Goal: Task Accomplishment & Management: Use online tool/utility

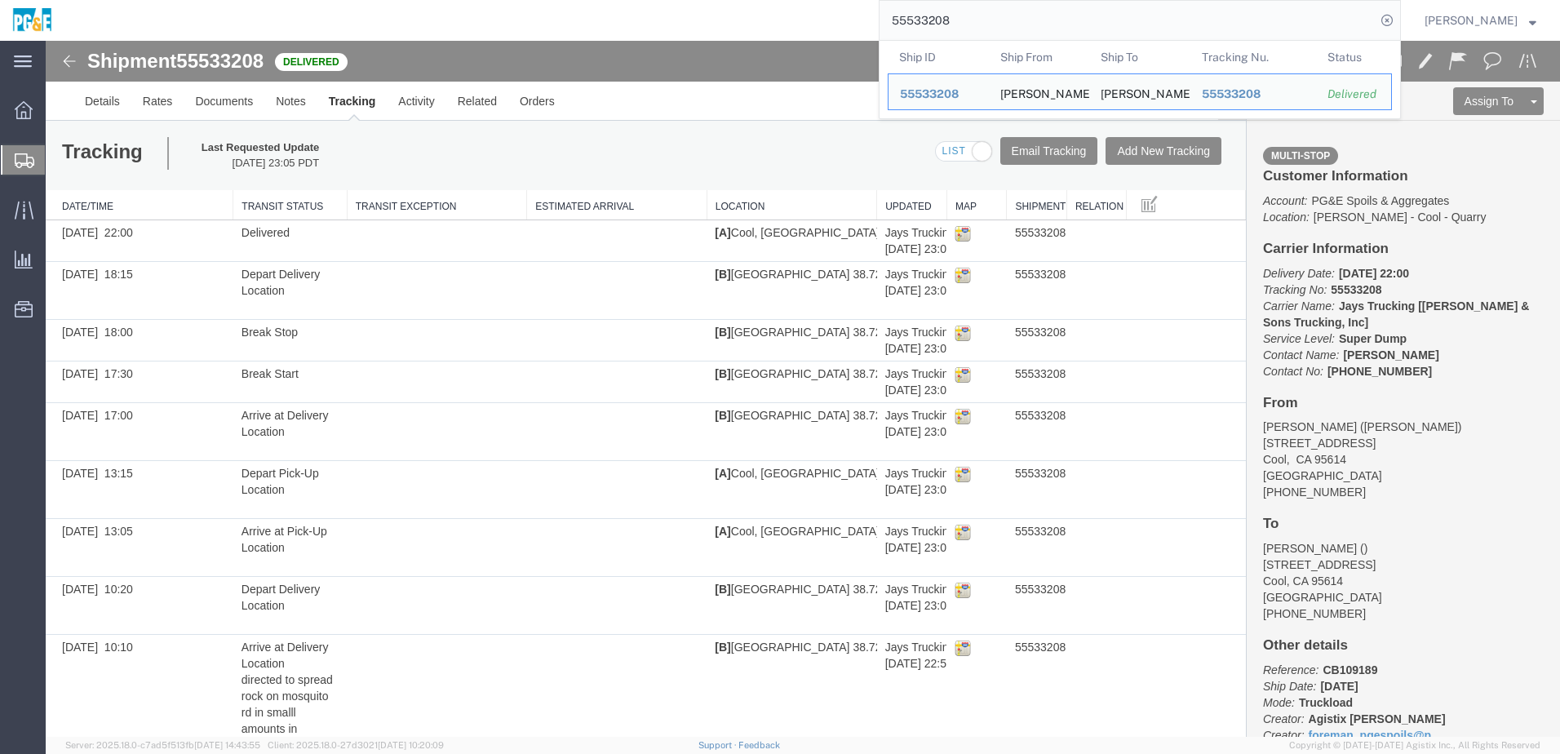
click at [939, 13] on input "55533208" at bounding box center [1127, 20] width 496 height 39
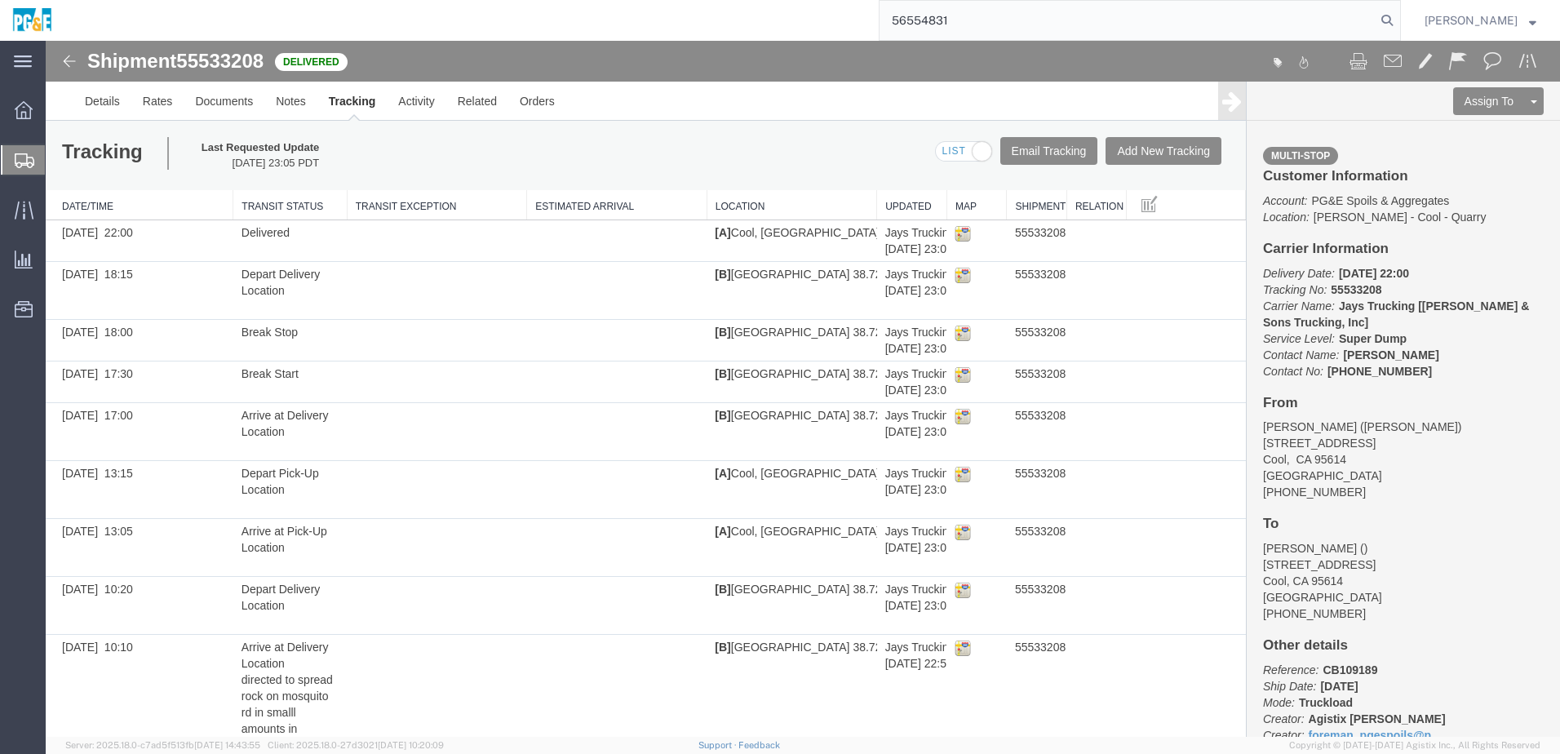
type input "56554831"
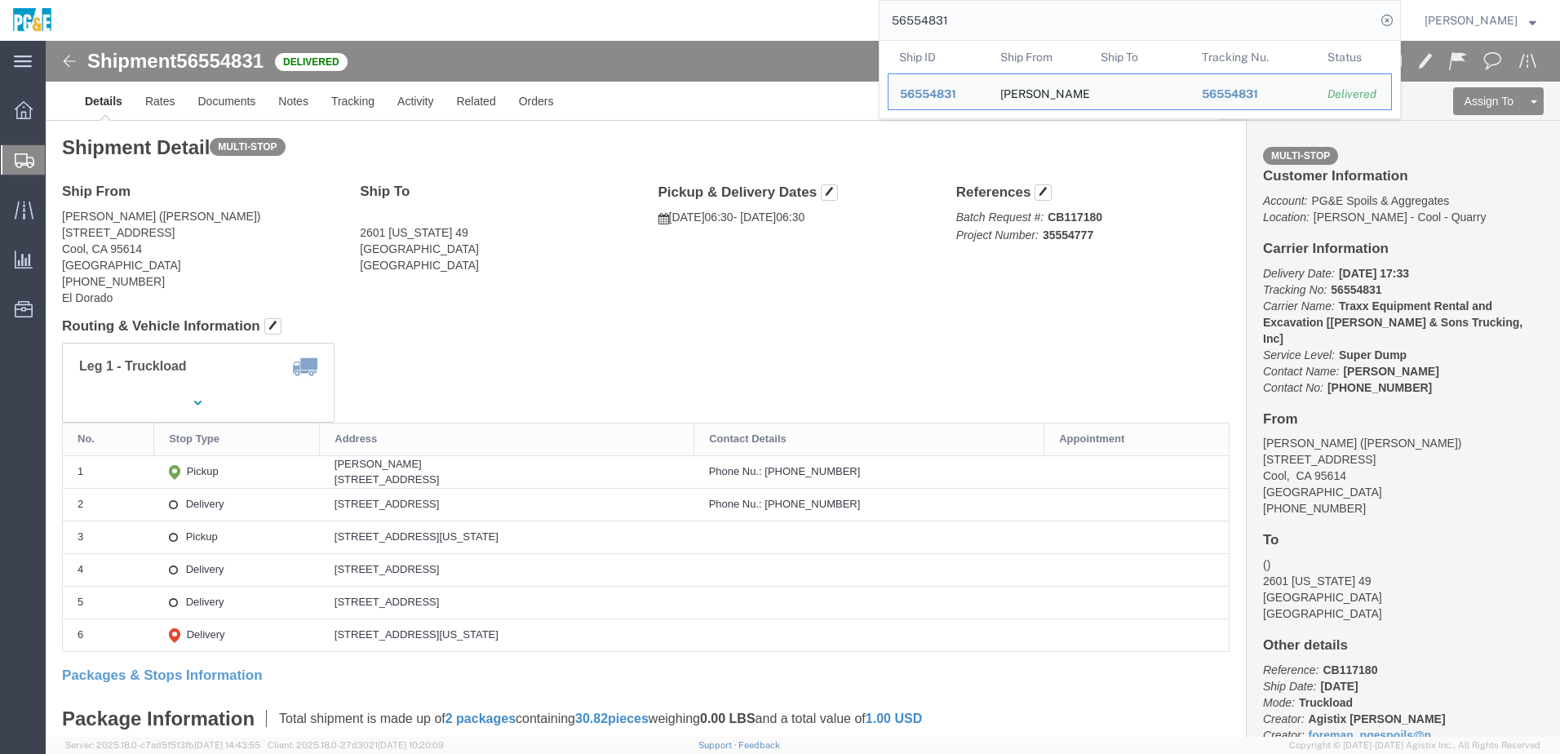
click div "Leg 1 - Truckload Vehicle 1: Super Dump Number of trucks: 1"
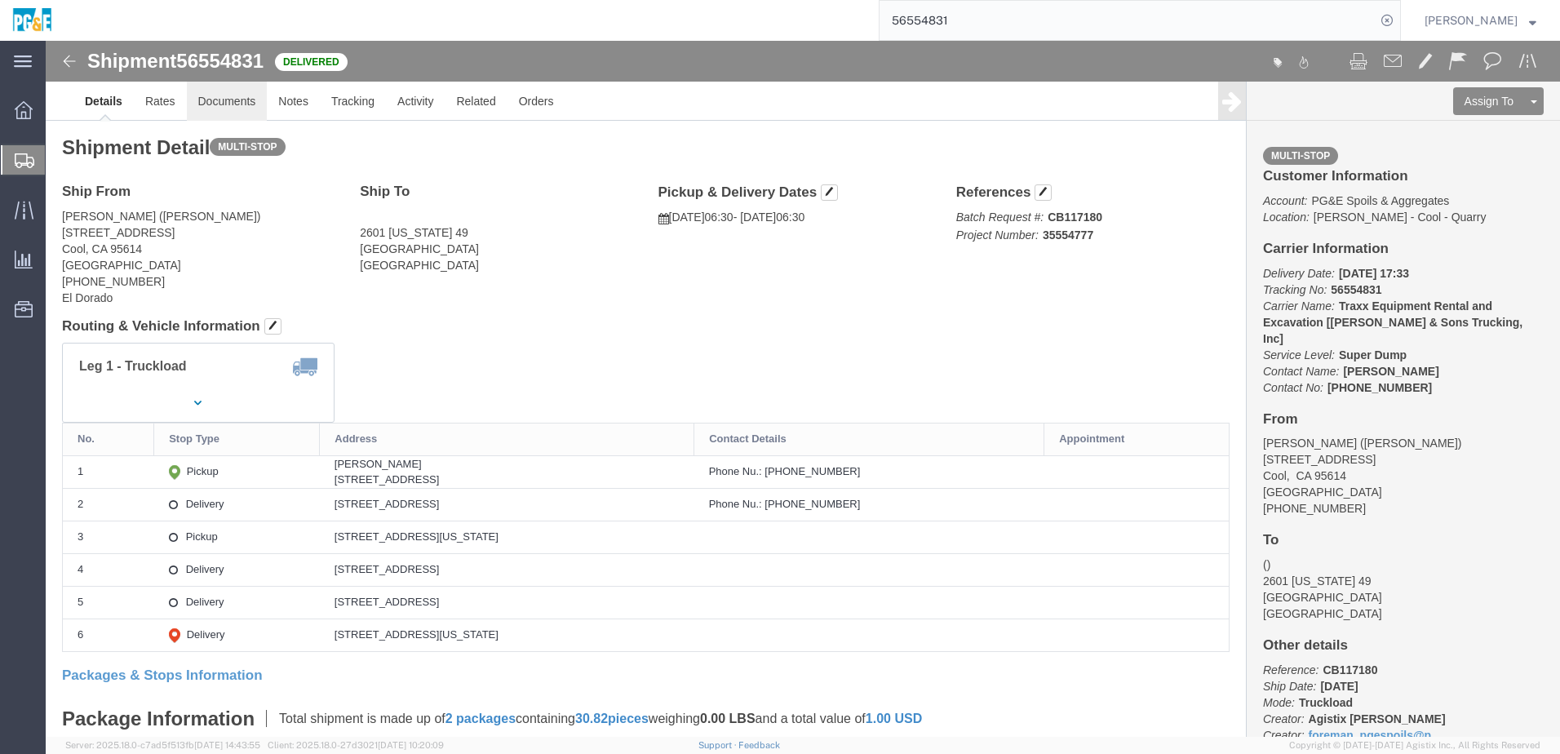
click link "Documents"
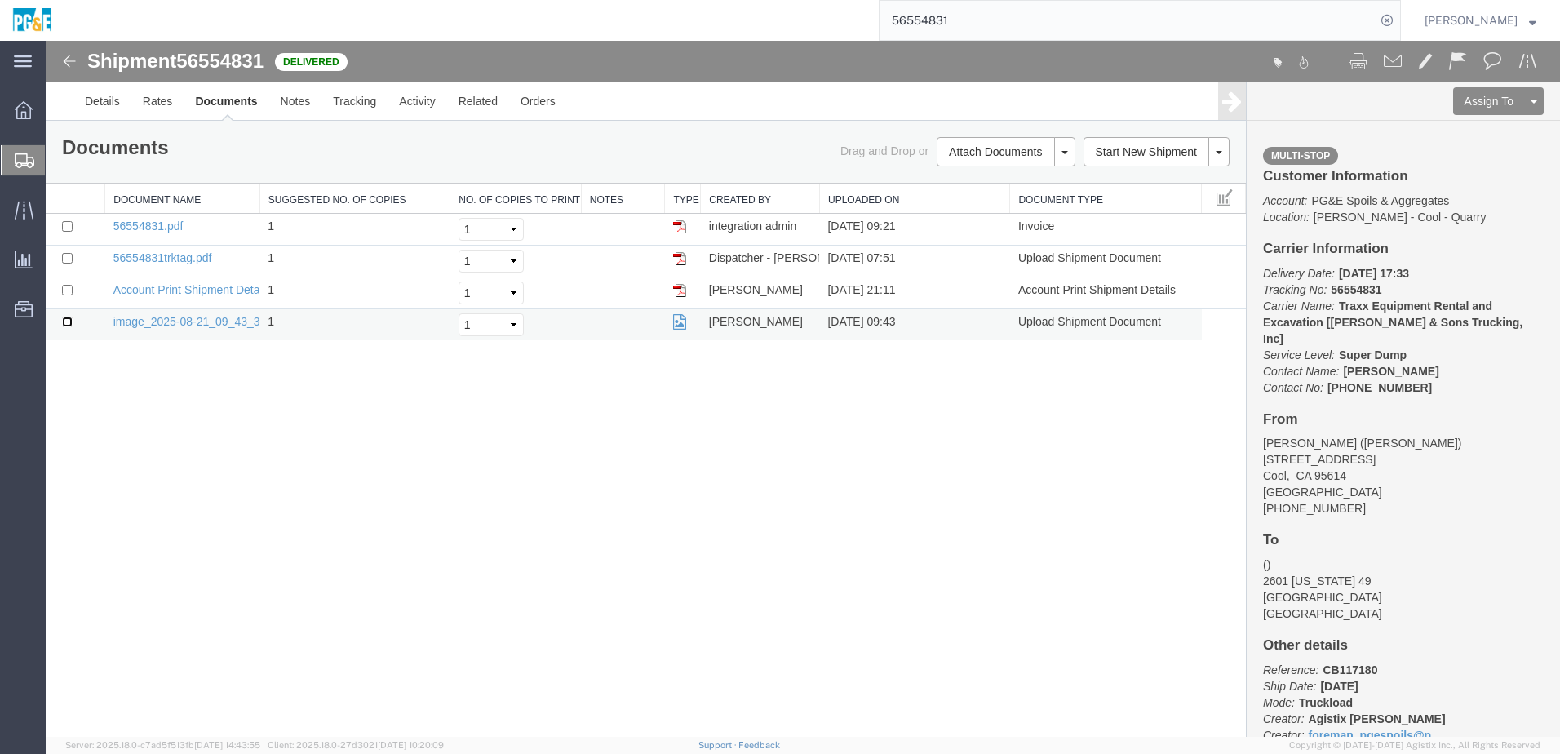
click at [63, 323] on input "checkbox" at bounding box center [67, 322] width 11 height 11
checkbox input "true"
click at [69, 257] on input "checkbox" at bounding box center [67, 258] width 11 height 11
checkbox input "true"
click at [67, 229] on input "checkbox" at bounding box center [67, 226] width 11 height 11
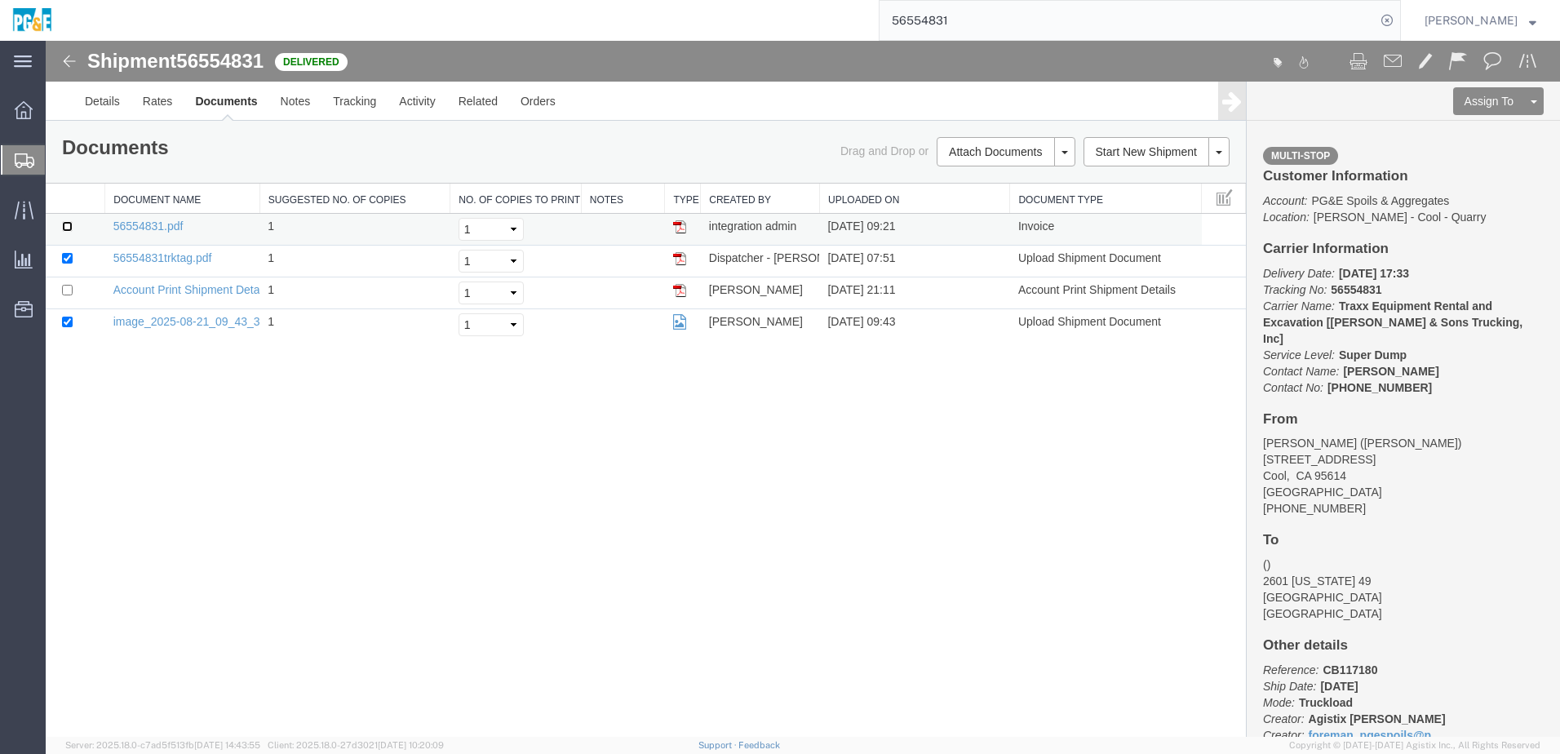
checkbox input "true"
click at [1016, 187] on link "Print Documents" at bounding box center [1003, 179] width 142 height 24
click at [375, 103] on link "Tracking" at bounding box center [354, 101] width 66 height 39
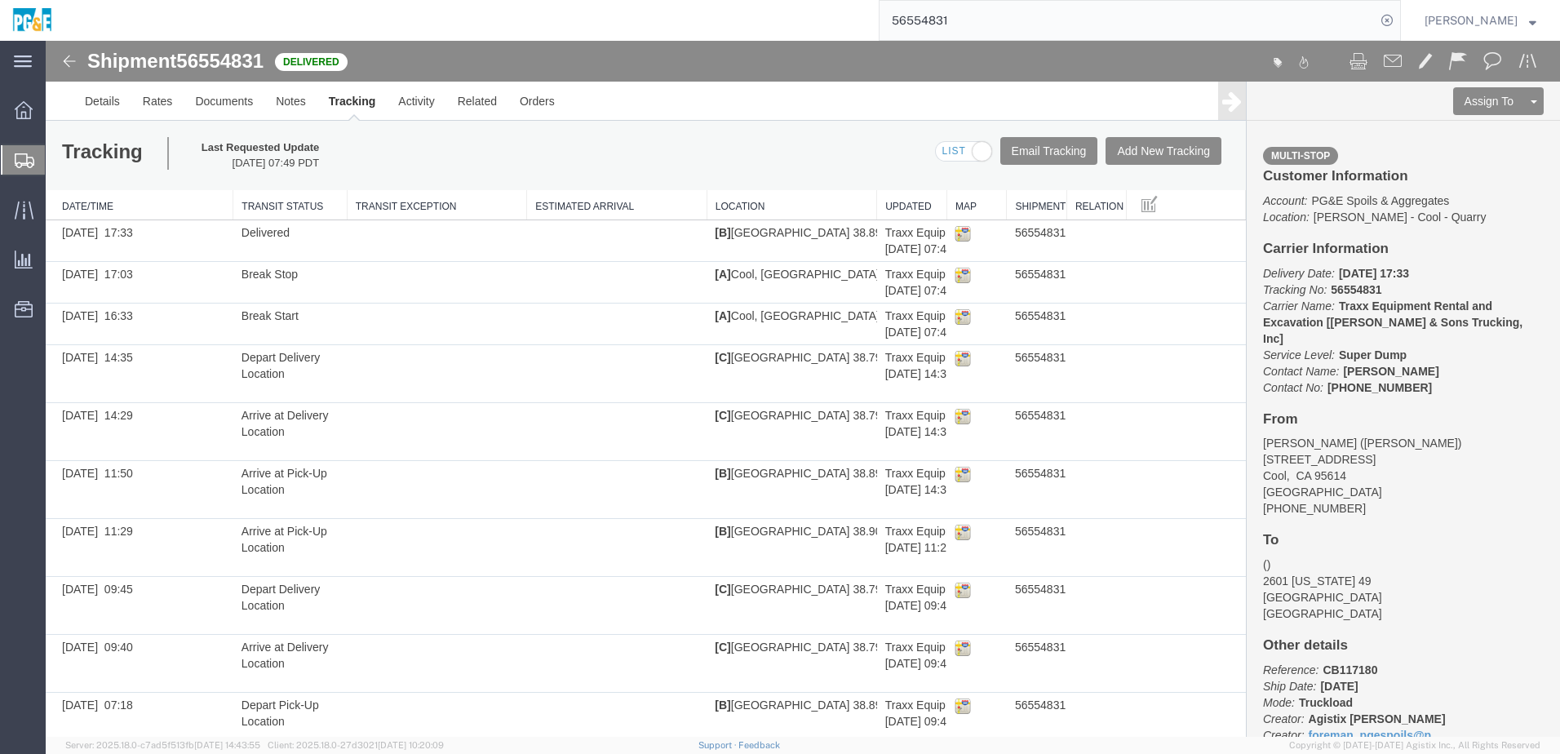
click at [956, 15] on input "56554831" at bounding box center [1127, 20] width 496 height 39
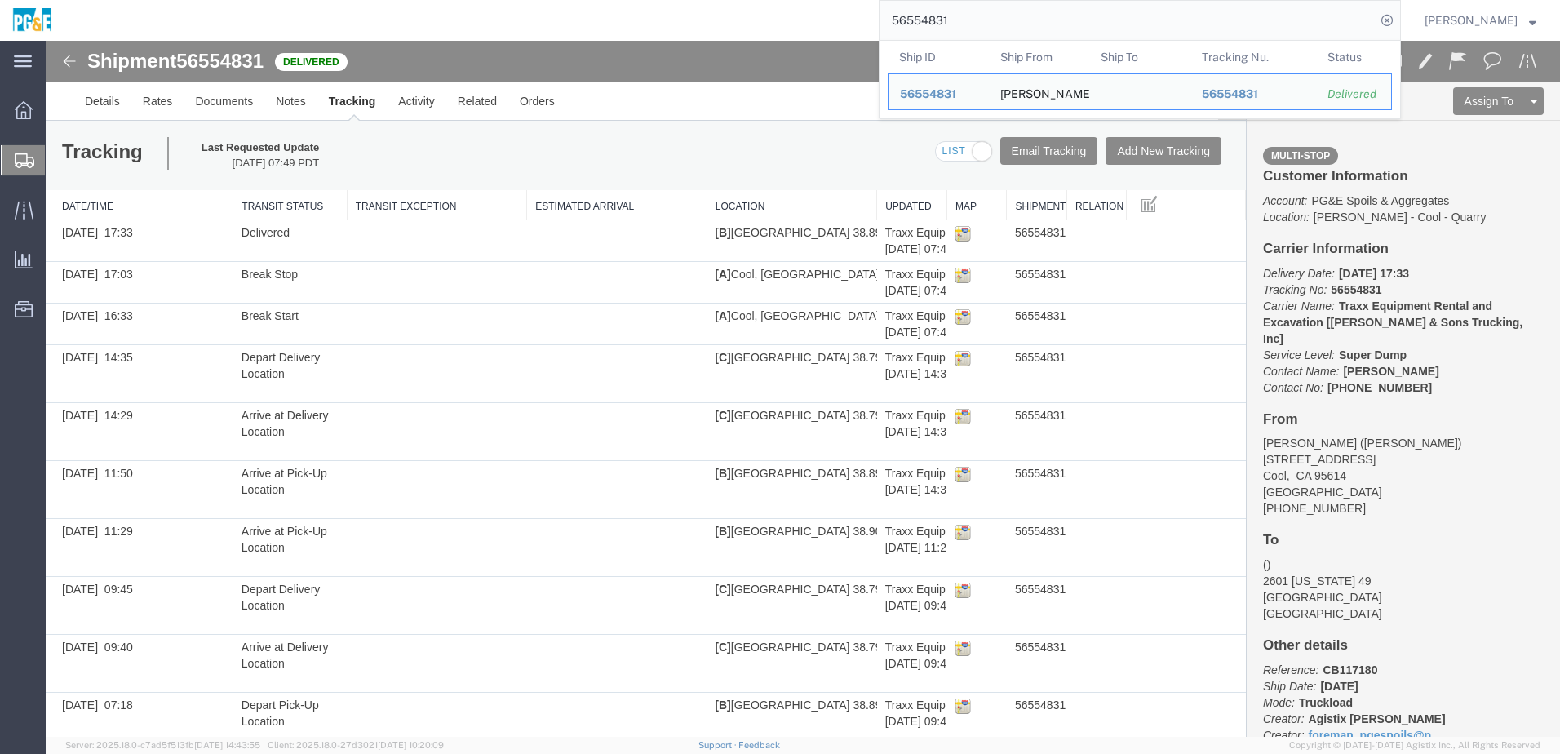
click at [956, 15] on input "56554831" at bounding box center [1127, 20] width 496 height 39
paste input "2"
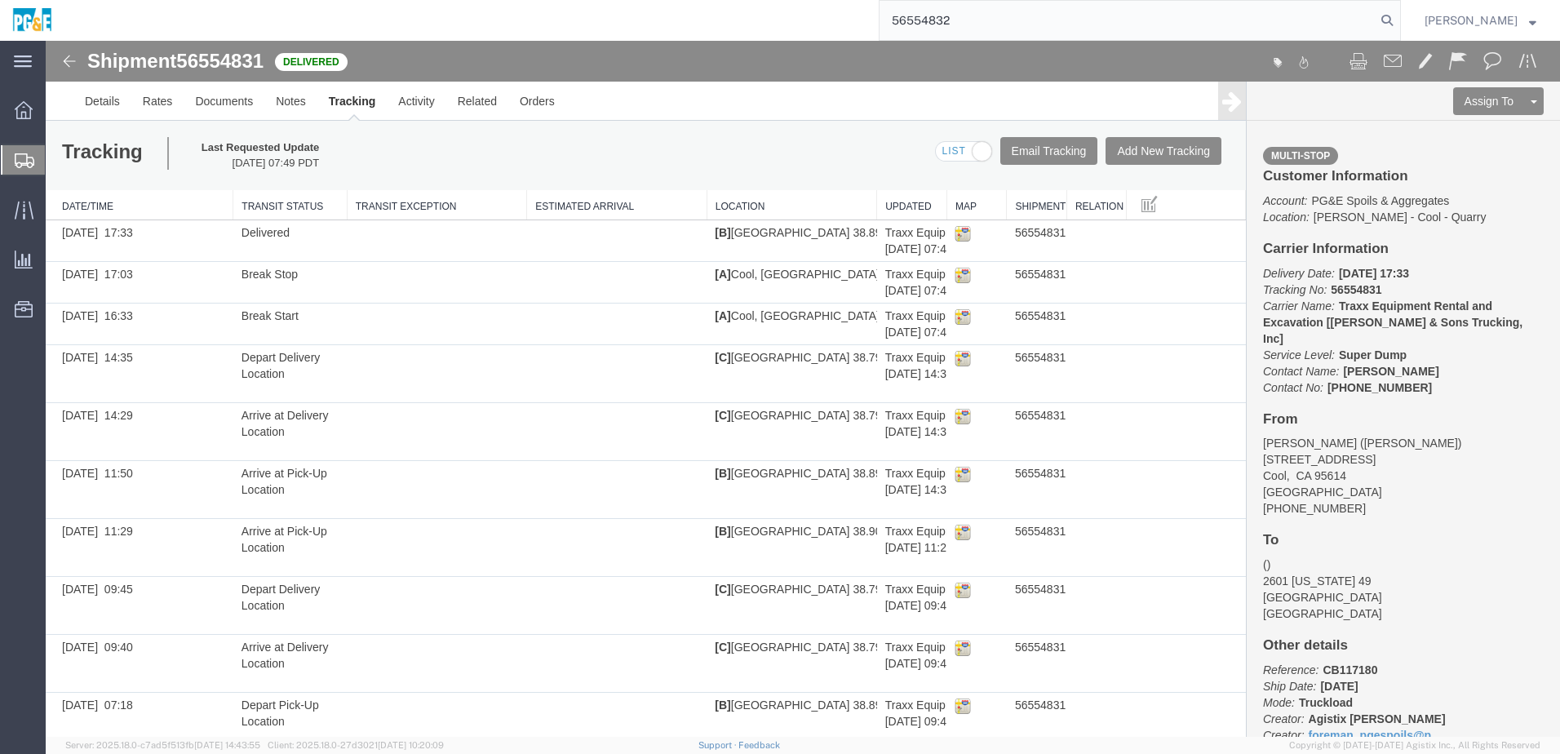
type input "56554832"
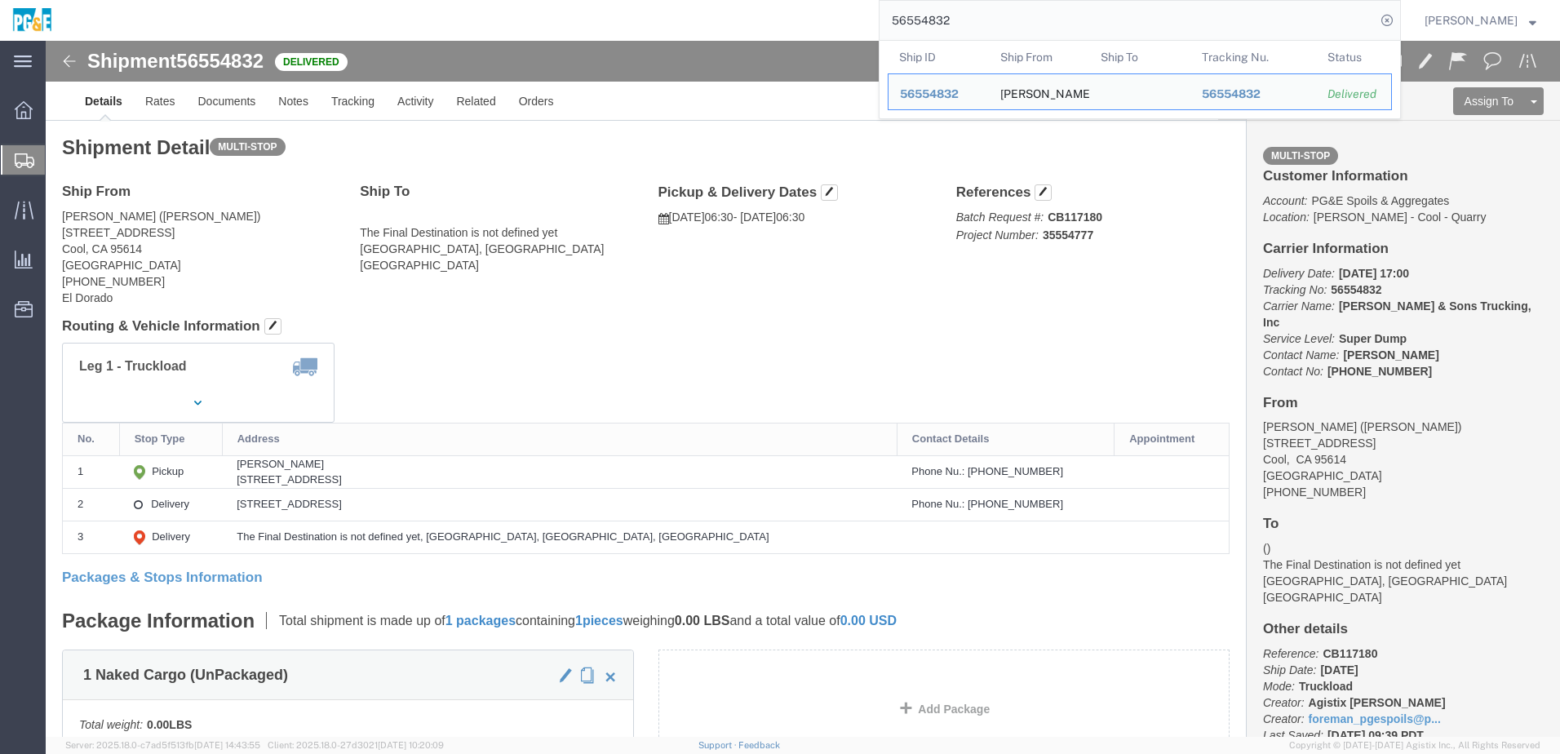
click div "Leg 1 - Truckload Vehicle 1: Super Dump Number of trucks: 1"
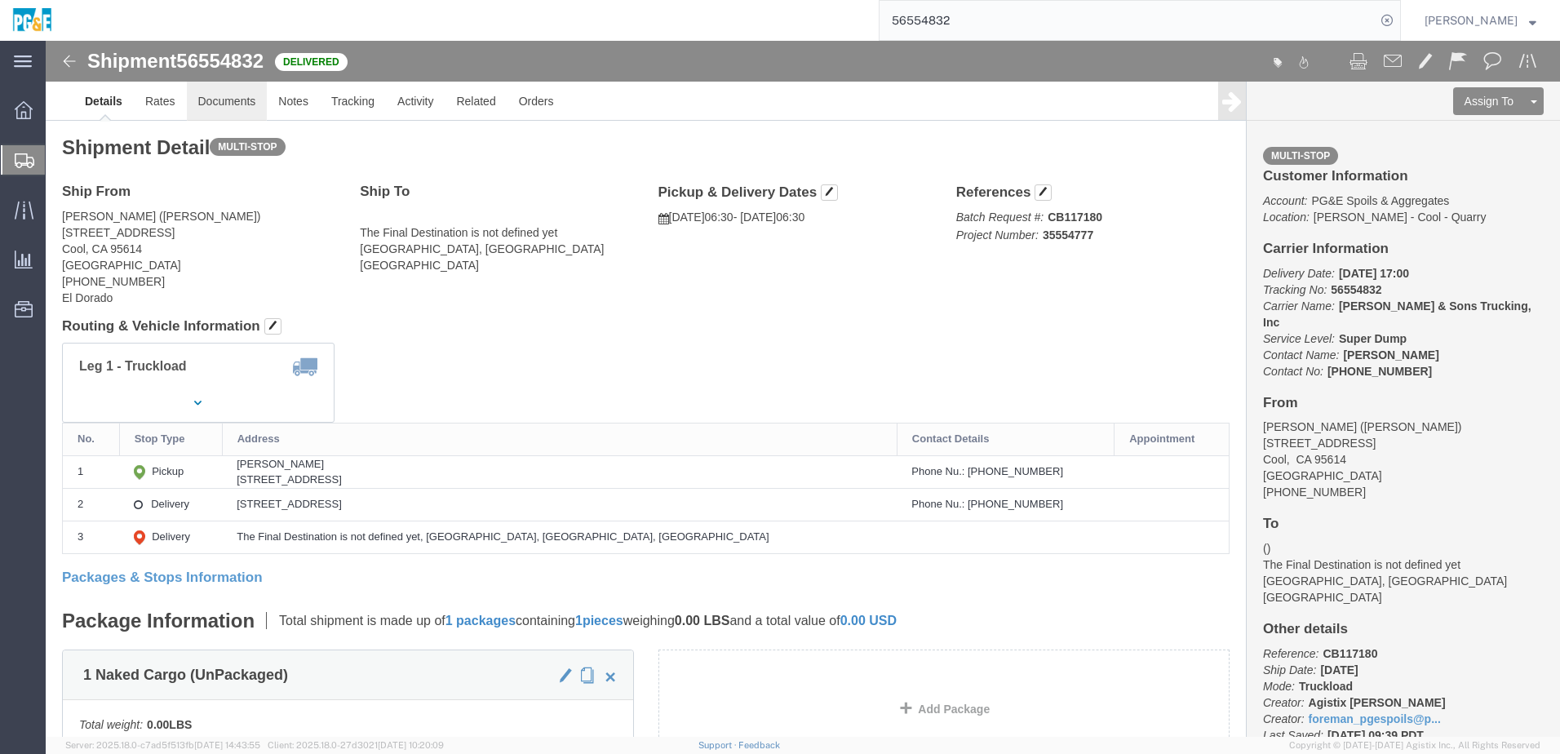
click link "Documents"
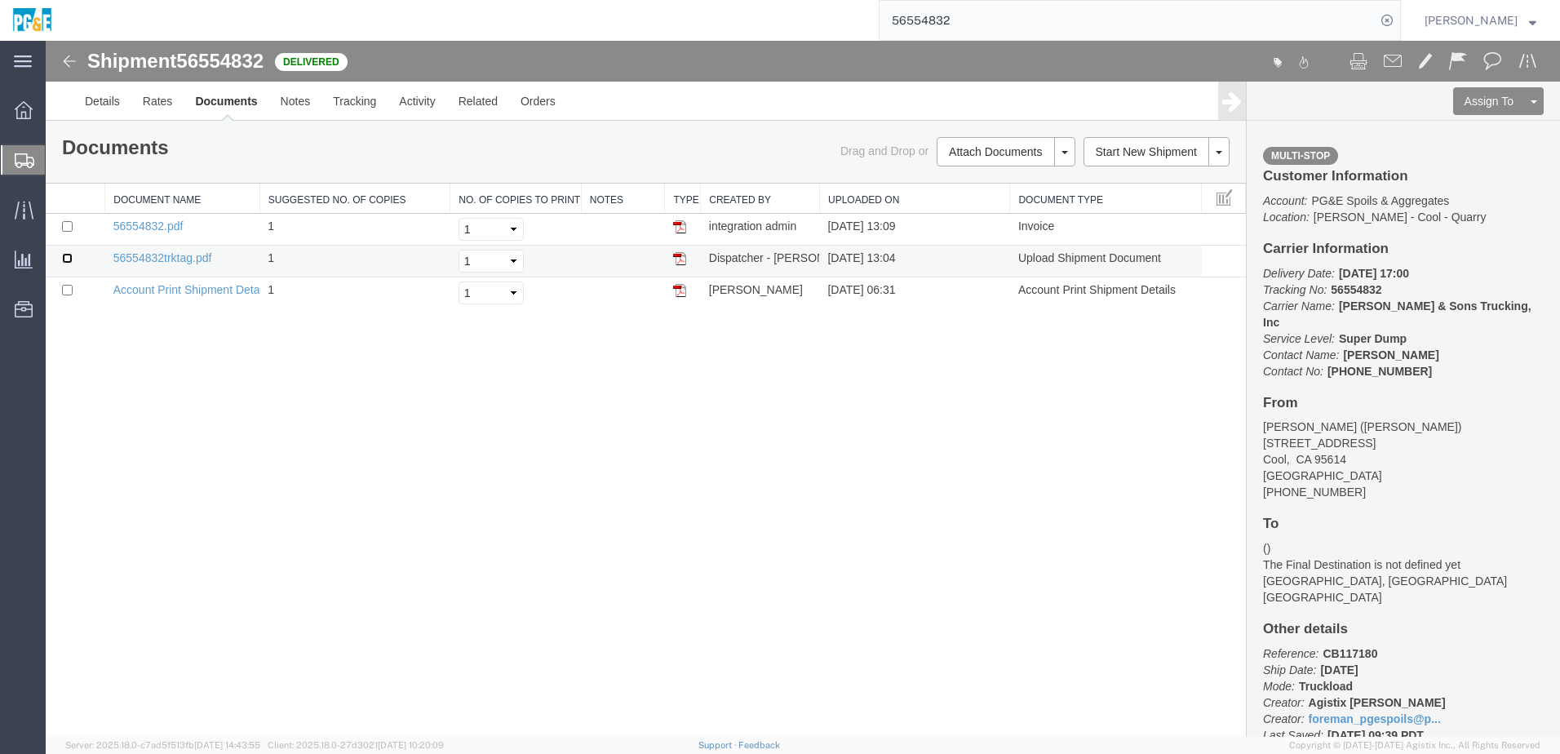
click at [65, 259] on input "checkbox" at bounding box center [67, 258] width 11 height 11
checkbox input "true"
click at [66, 233] on td at bounding box center [76, 230] width 60 height 32
click at [68, 228] on input "checkbox" at bounding box center [67, 226] width 11 height 11
checkbox input "true"
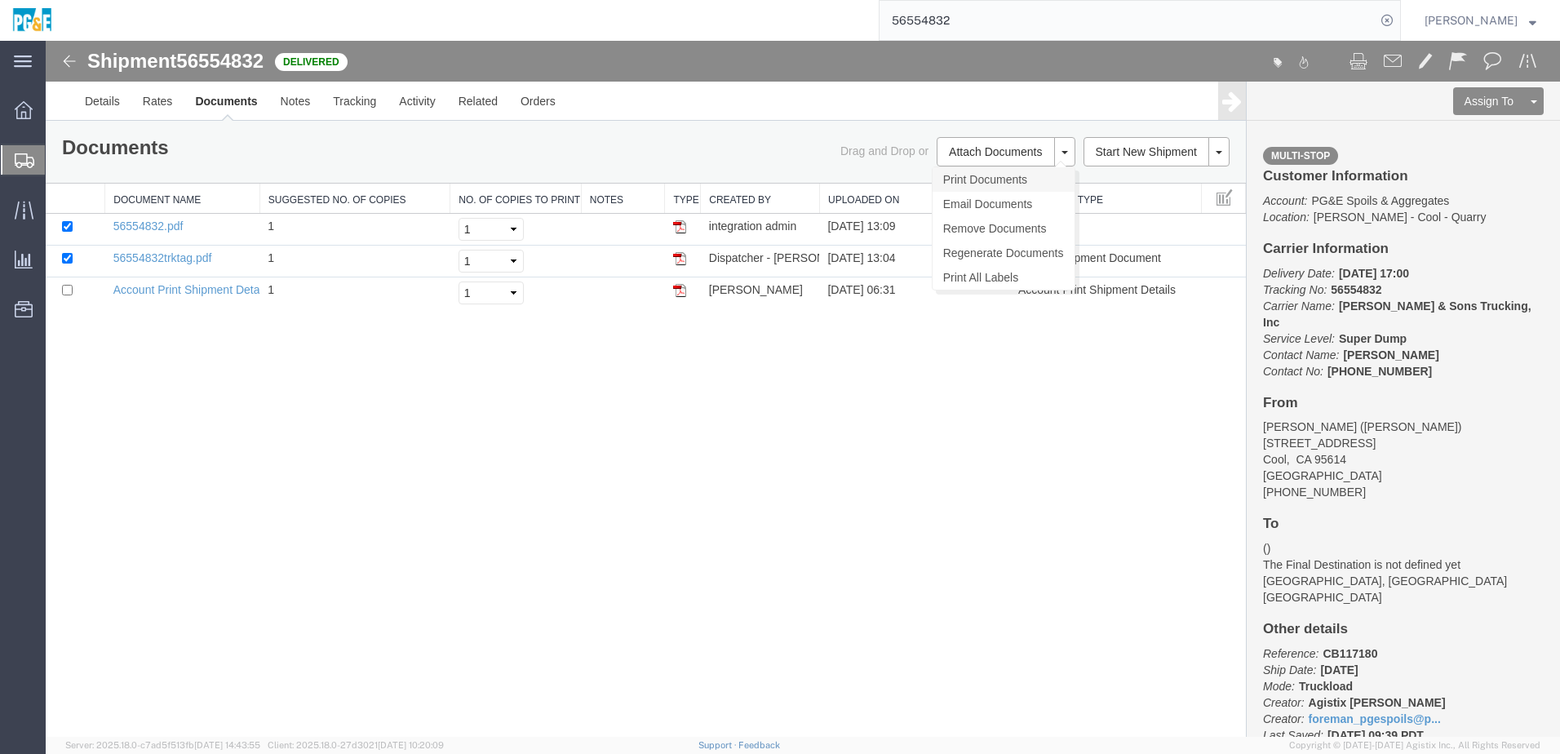
click at [995, 187] on link "Print Documents" at bounding box center [1003, 179] width 142 height 24
click at [367, 115] on link "Tracking" at bounding box center [354, 101] width 66 height 39
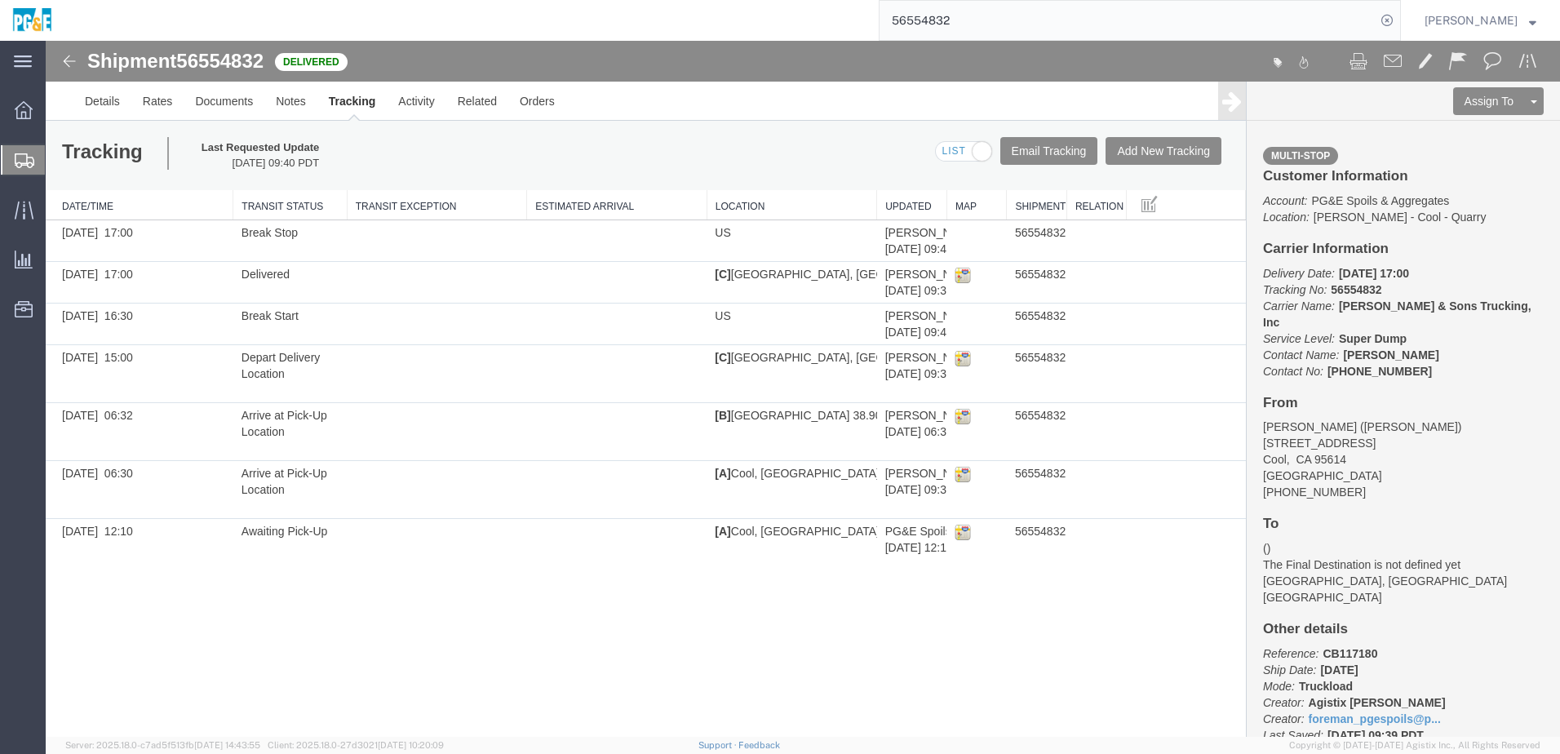
click at [932, 24] on input "56554832" at bounding box center [1127, 20] width 496 height 39
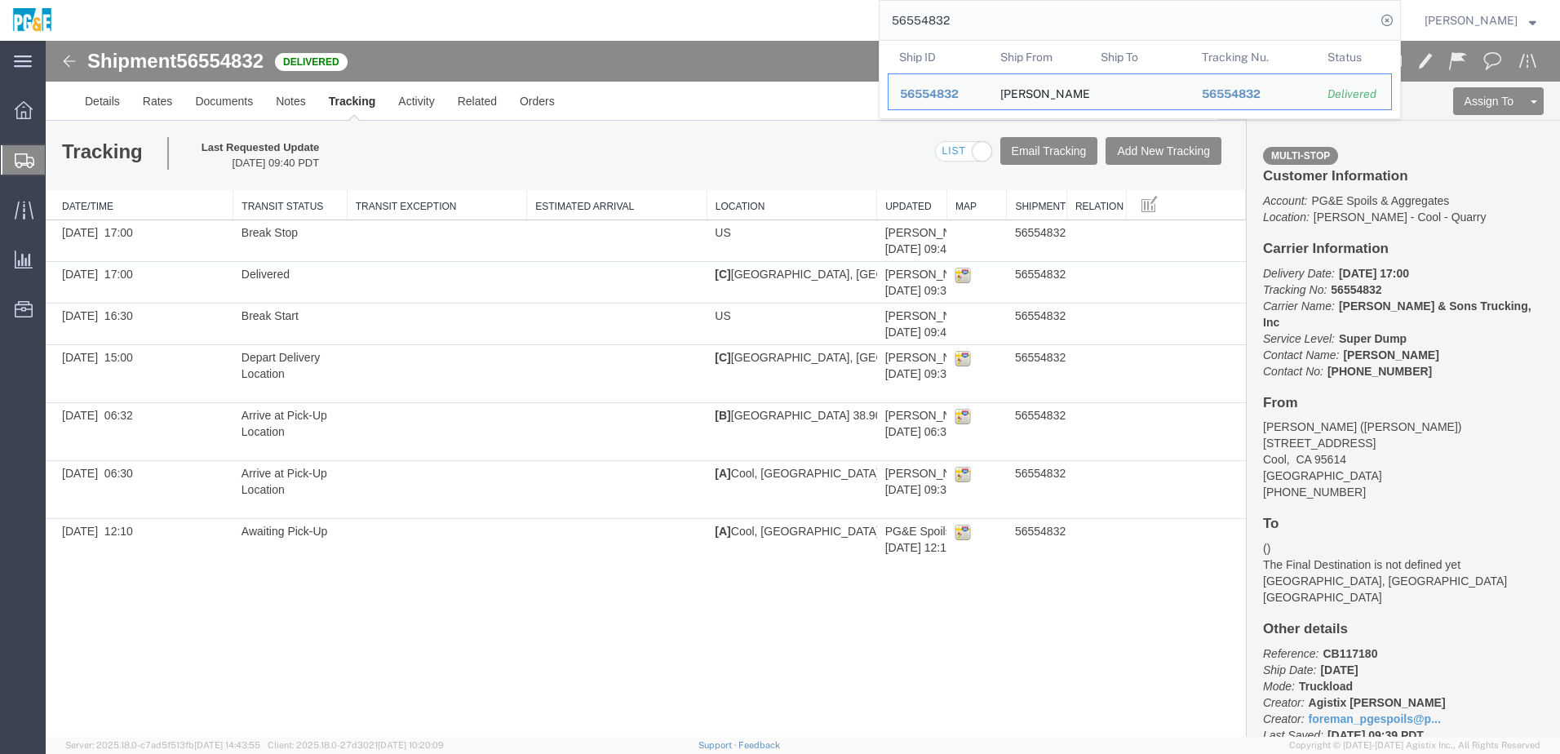
click at [932, 24] on input "56554832" at bounding box center [1127, 20] width 496 height 39
paste input "6"
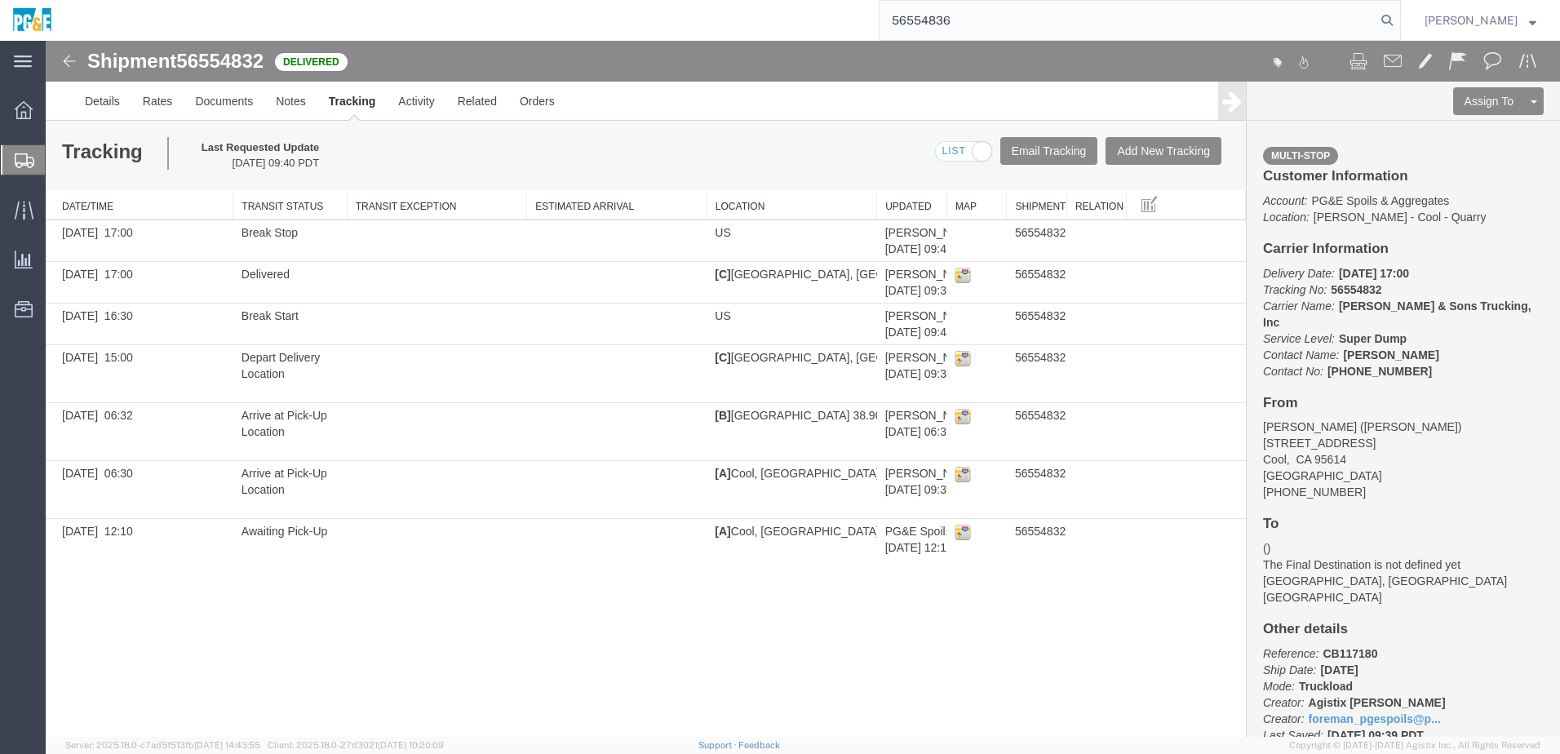
type input "56554836"
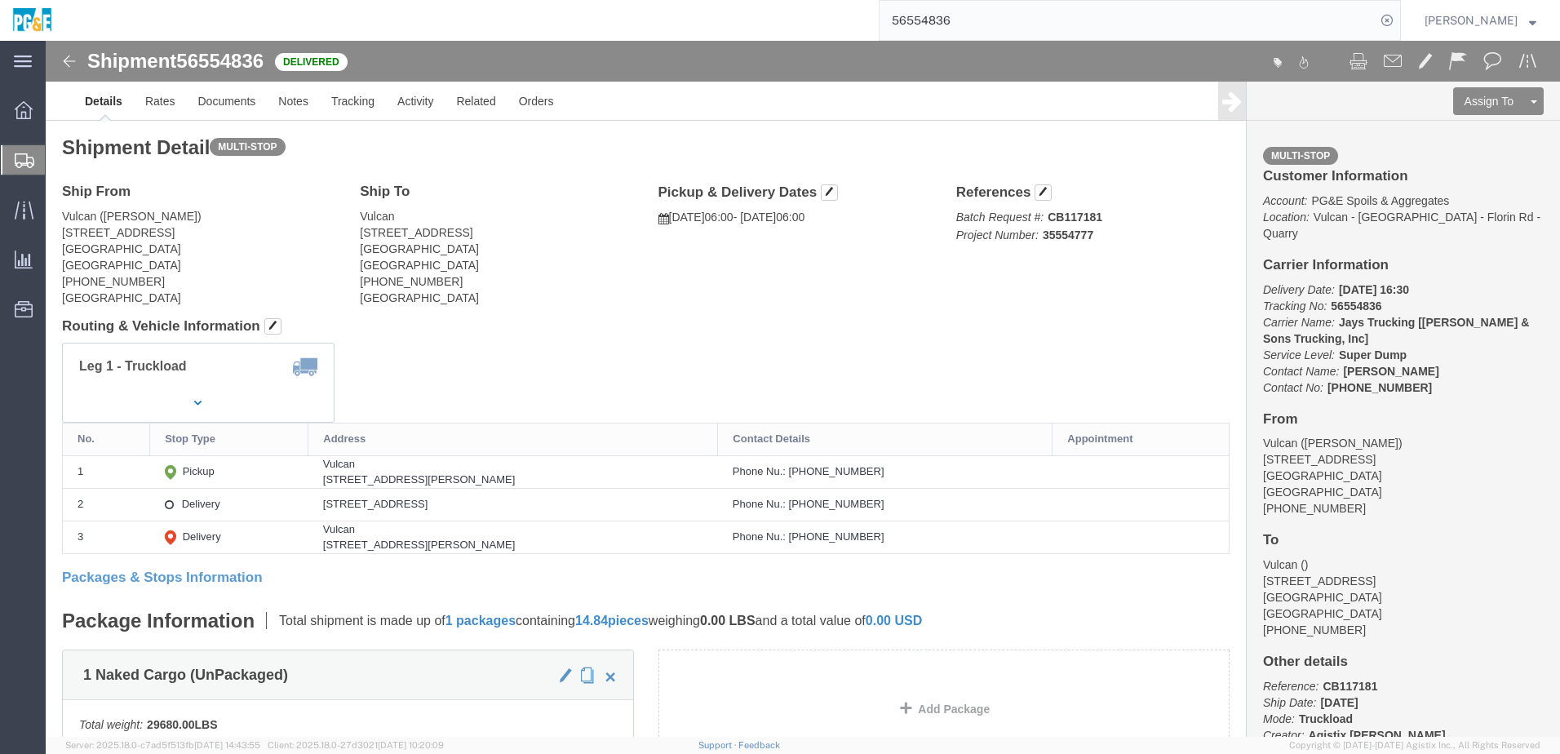
drag, startPoint x: 489, startPoint y: 338, endPoint x: 501, endPoint y: 376, distance: 40.2
click div "Leg 1 - Truckload Vehicle 1: Super Dump Number of trucks: 1"
click link "Documents"
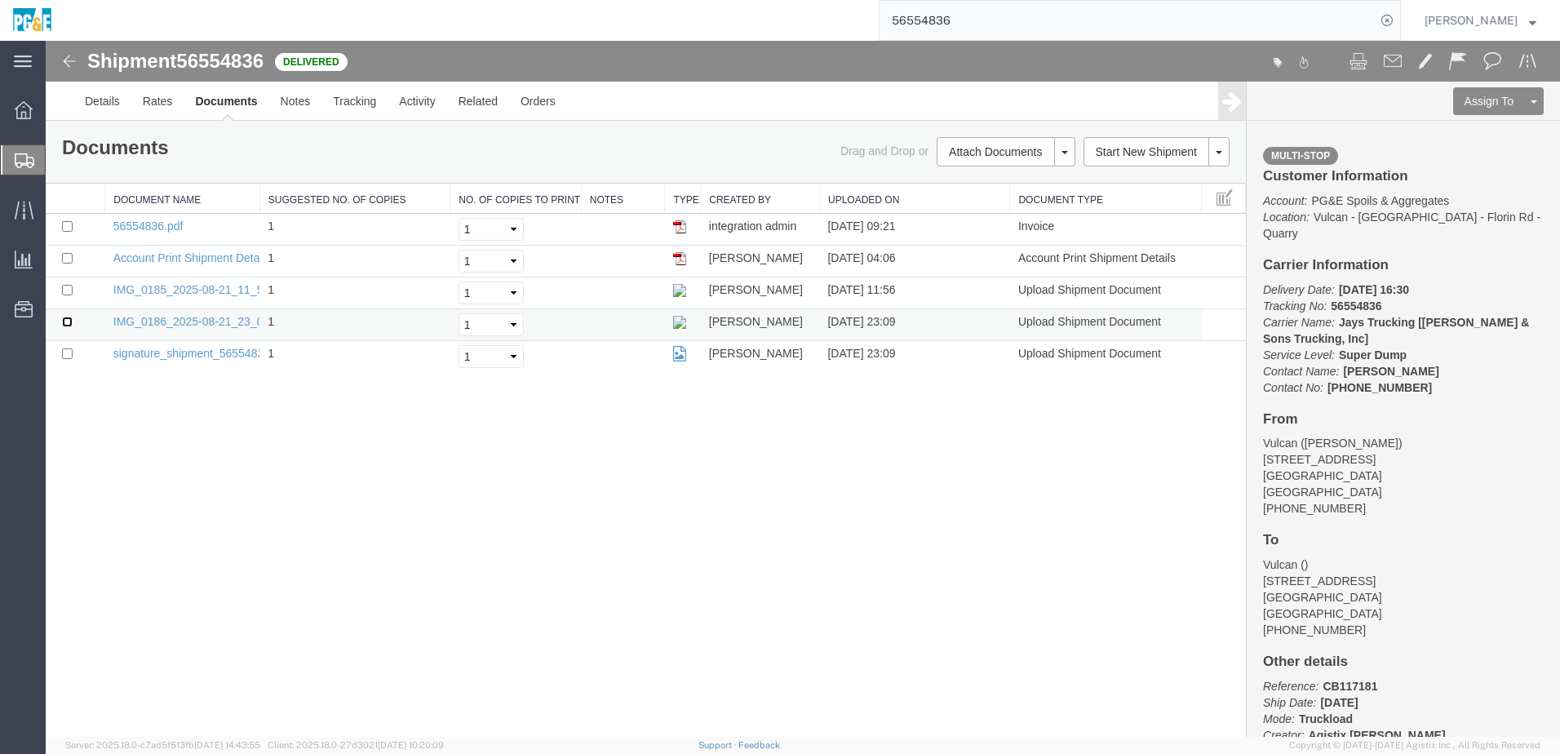
click at [66, 323] on input "checkbox" at bounding box center [67, 322] width 11 height 11
checkbox input "true"
click at [66, 286] on input "checkbox" at bounding box center [67, 290] width 11 height 11
checkbox input "true"
click at [67, 228] on input "checkbox" at bounding box center [67, 226] width 11 height 11
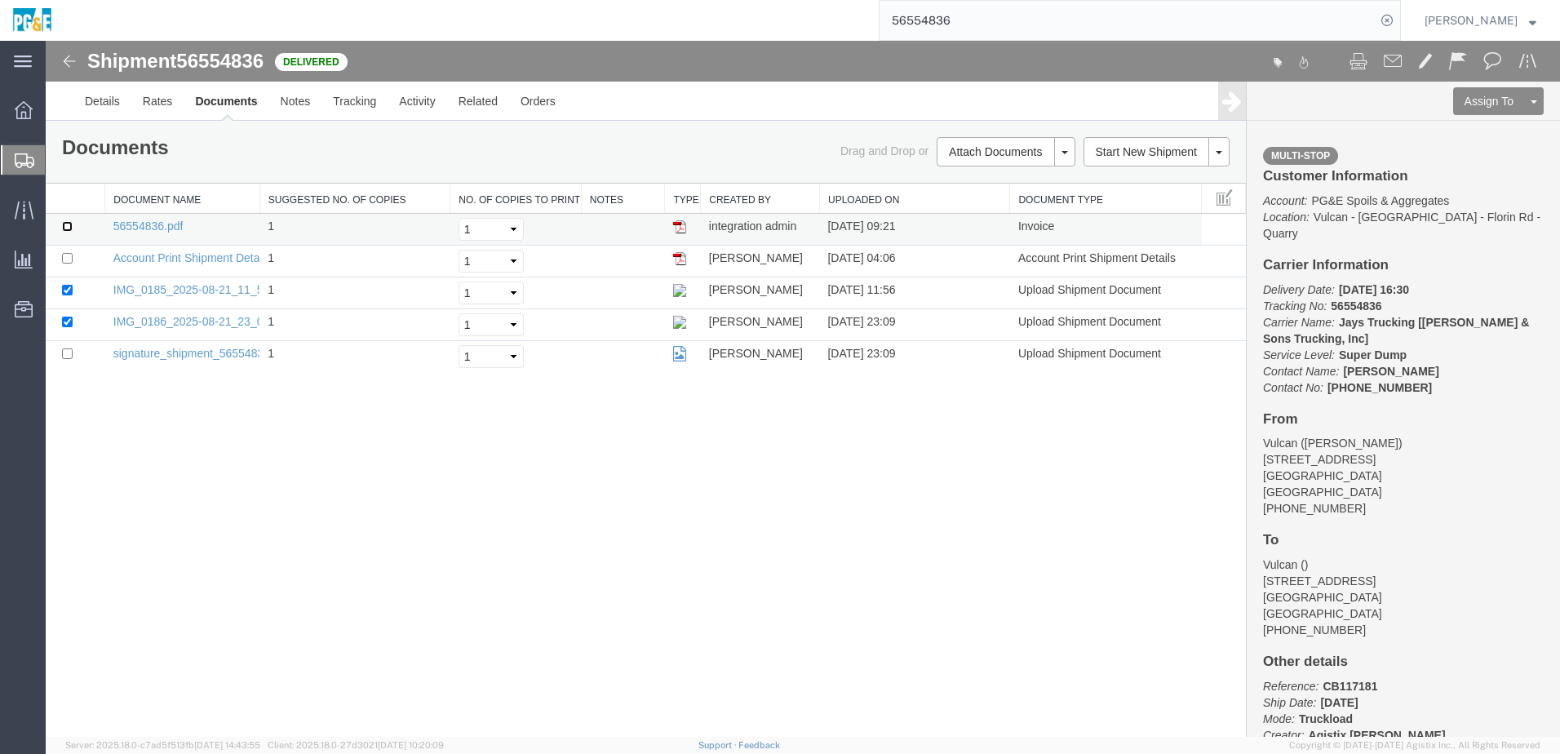
checkbox input "true"
click at [980, 180] on link "Print Documents" at bounding box center [1003, 179] width 142 height 24
click at [362, 108] on link "Tracking" at bounding box center [354, 101] width 66 height 39
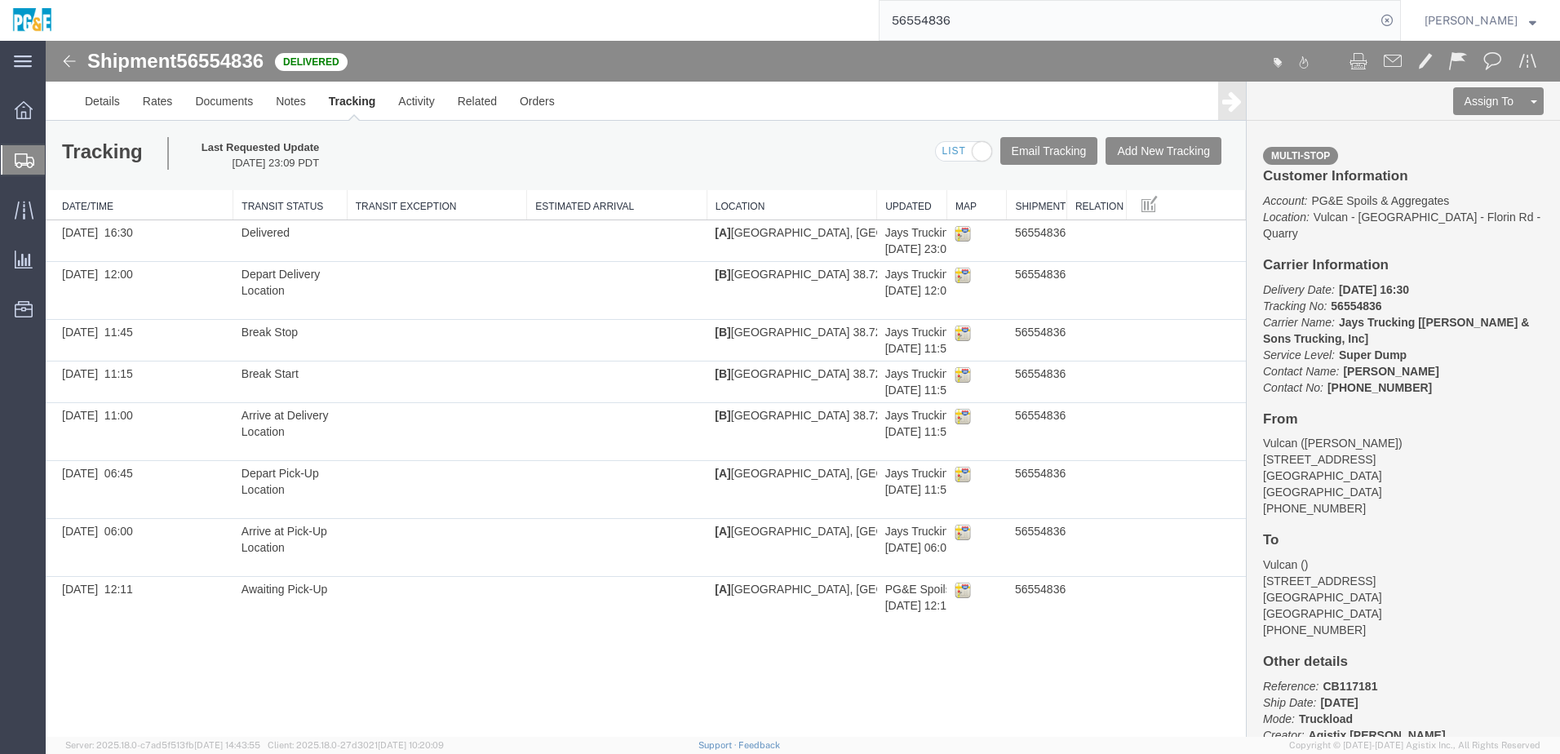
click at [937, 24] on input "56554836" at bounding box center [1127, 20] width 496 height 39
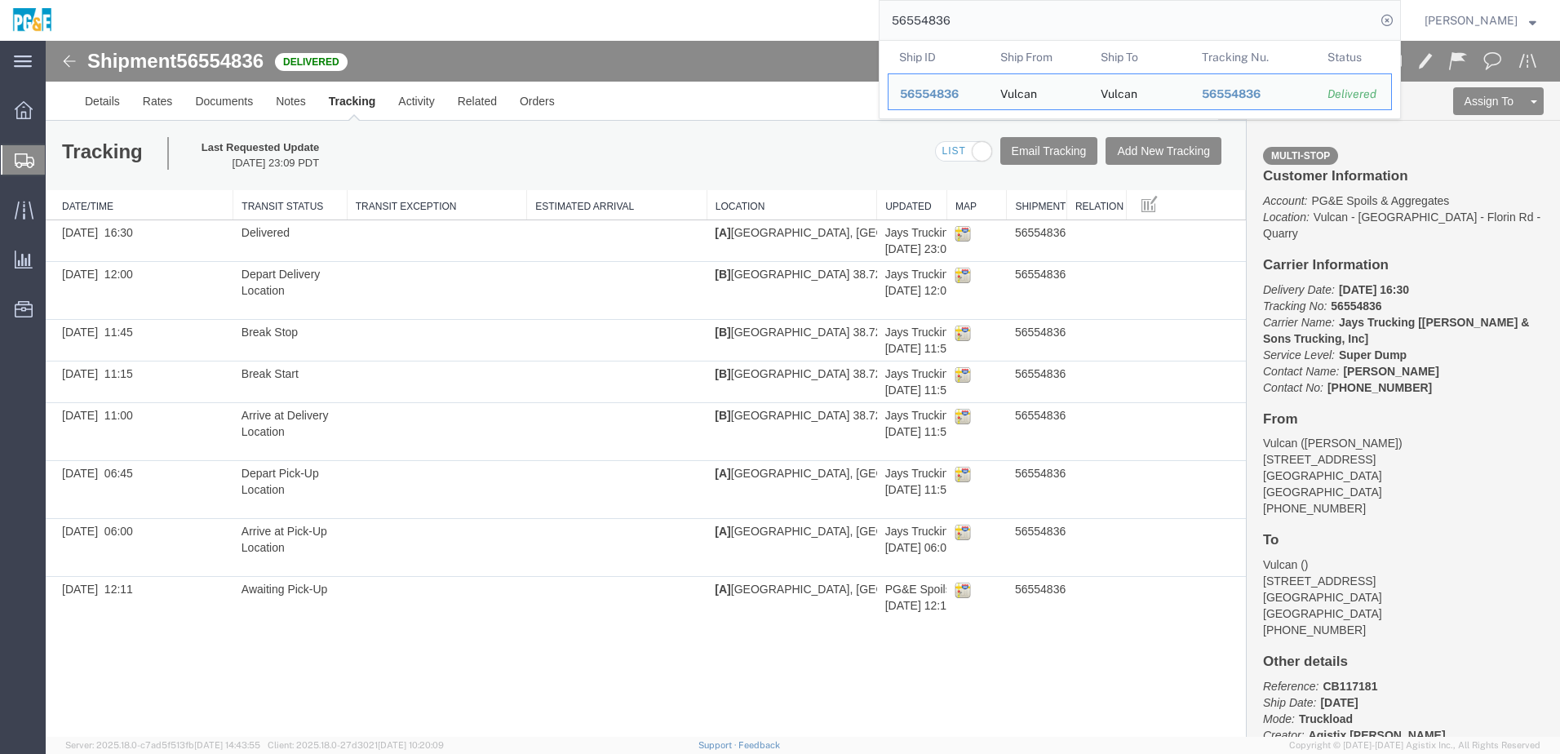
click at [937, 24] on input "56554836" at bounding box center [1127, 20] width 496 height 39
paste input "7"
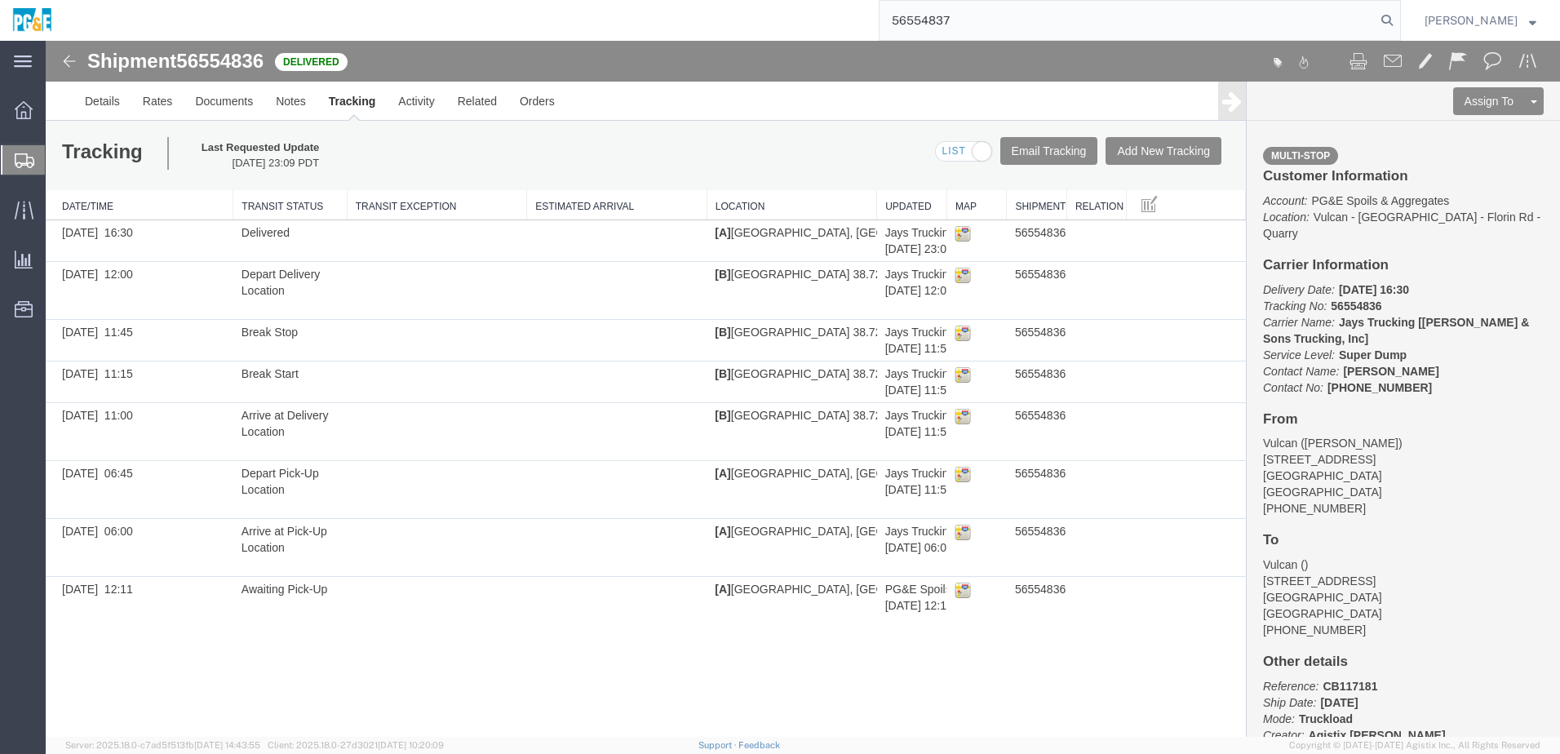
type input "56554837"
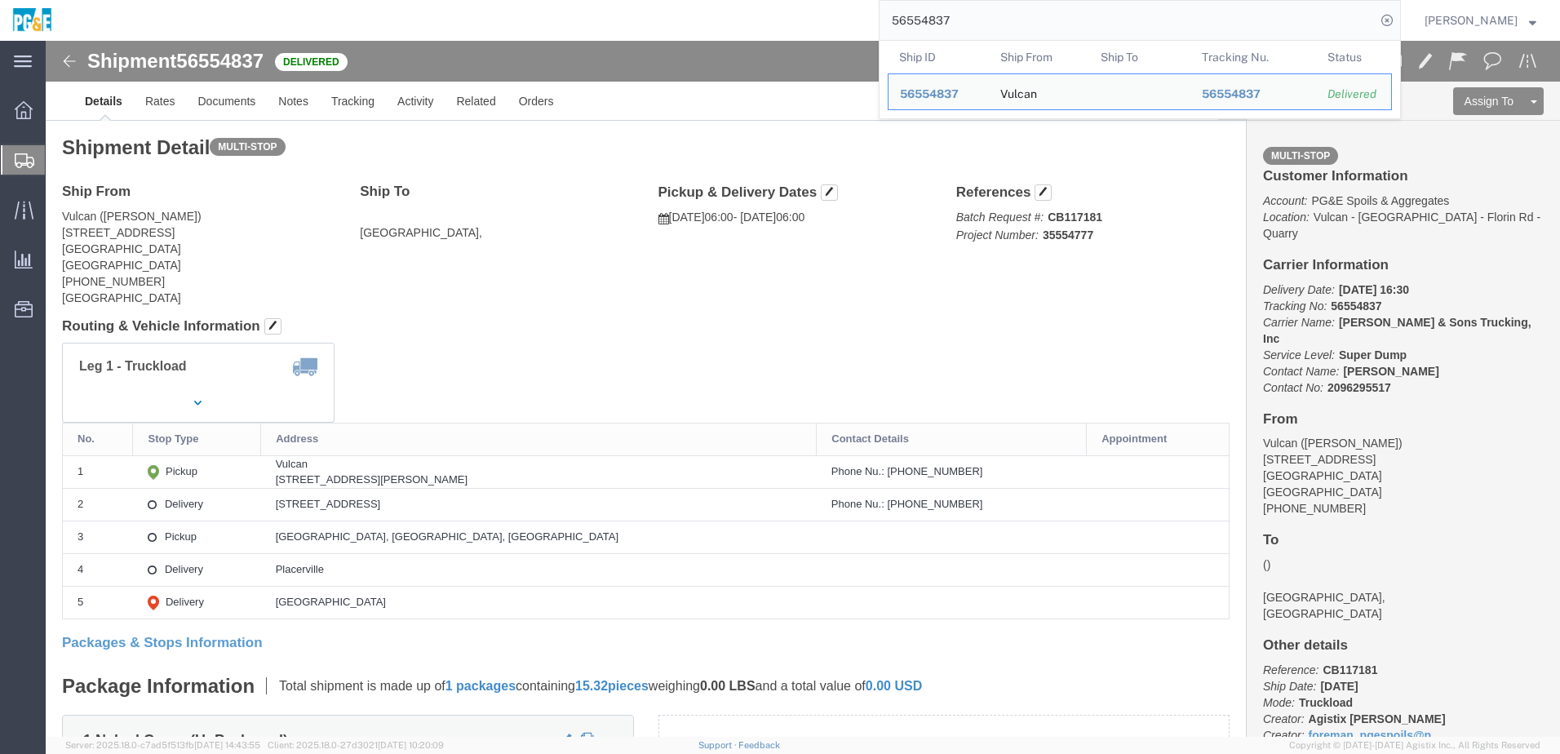
drag, startPoint x: 278, startPoint y: 438, endPoint x: 511, endPoint y: 440, distance: 233.3
click div "[STREET_ADDRESS][PERSON_NAME]"
copy div "[STREET_ADDRESS][PERSON_NAME]"
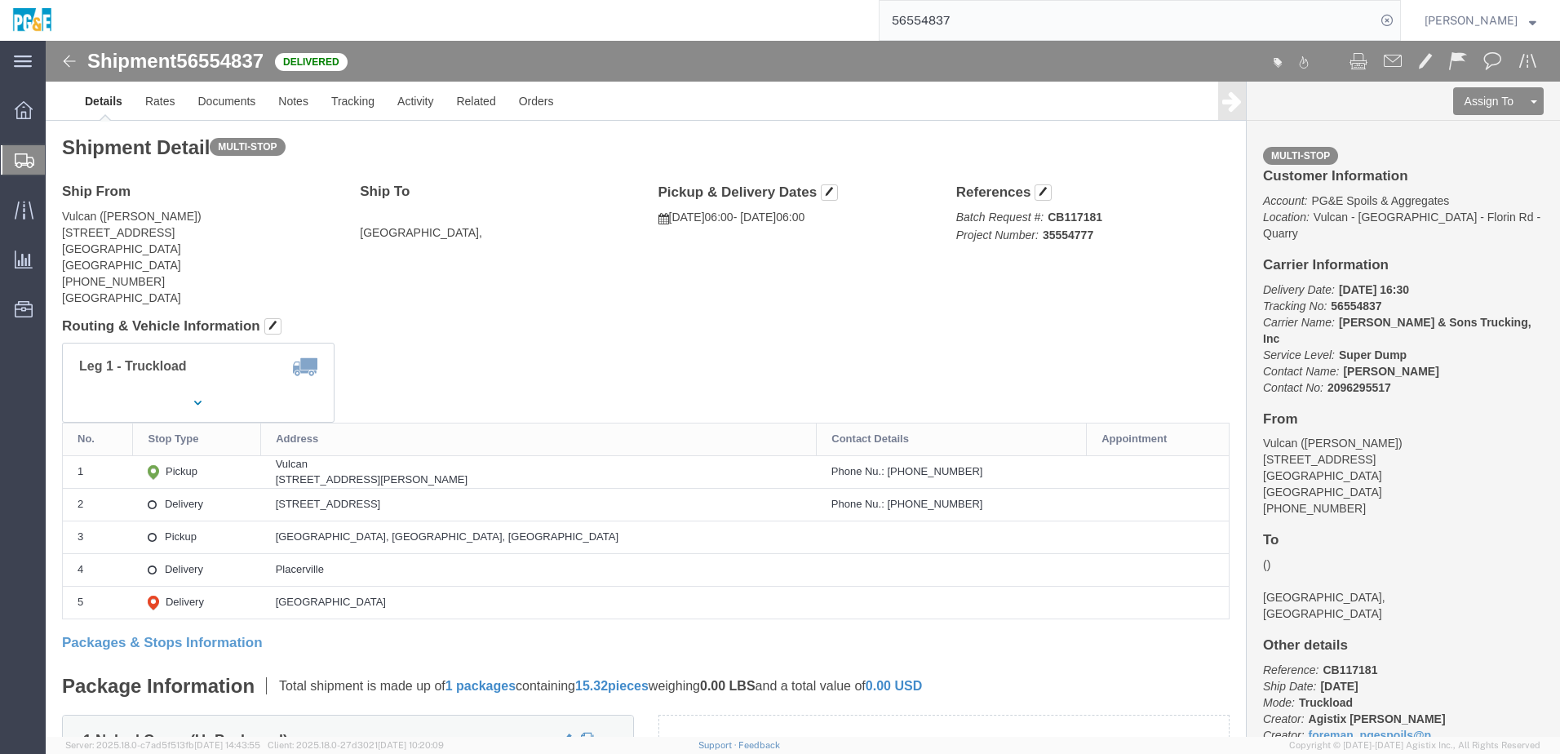
drag, startPoint x: 278, startPoint y: 463, endPoint x: 460, endPoint y: 462, distance: 181.9
click div "[STREET_ADDRESS]"
copy div "[STREET_ADDRESS]"
click link "Documents"
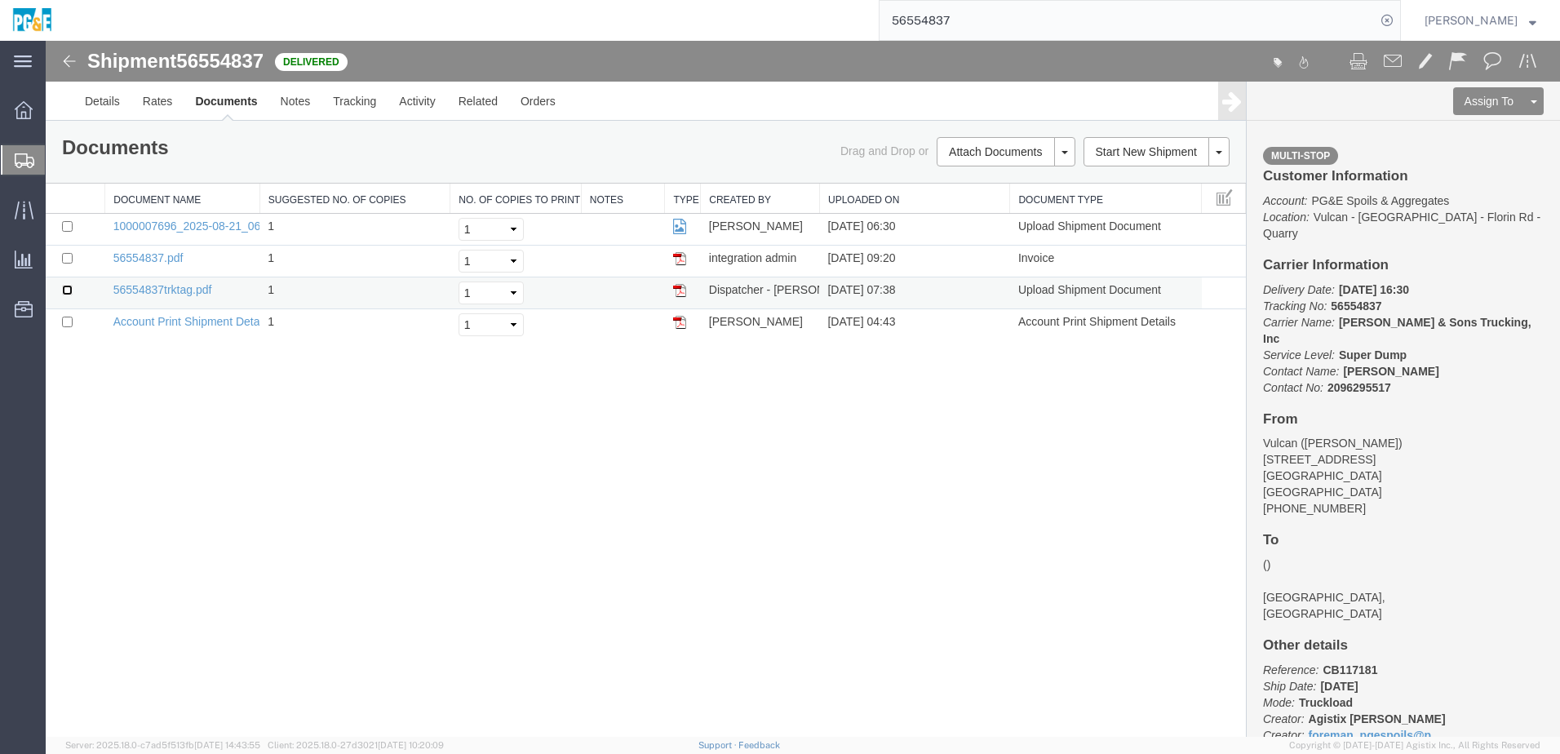
click at [69, 290] on input "checkbox" at bounding box center [67, 290] width 11 height 11
checkbox input "true"
click at [70, 256] on input "checkbox" at bounding box center [67, 258] width 11 height 11
checkbox input "true"
click at [67, 227] on input "checkbox" at bounding box center [67, 226] width 11 height 11
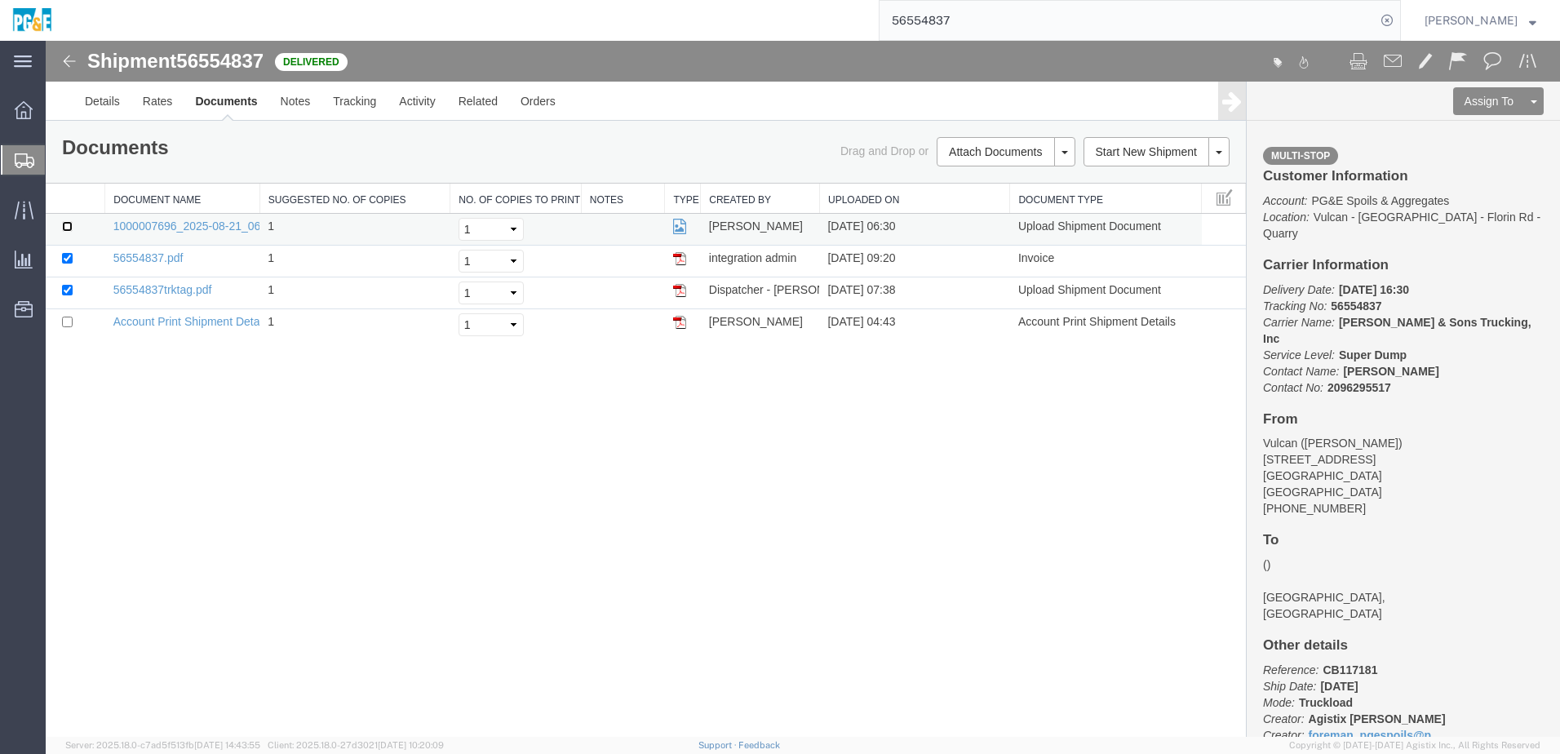
checkbox input "true"
click at [975, 179] on link "Print Documents" at bounding box center [1003, 179] width 142 height 24
click at [351, 108] on link "Tracking" at bounding box center [354, 101] width 66 height 39
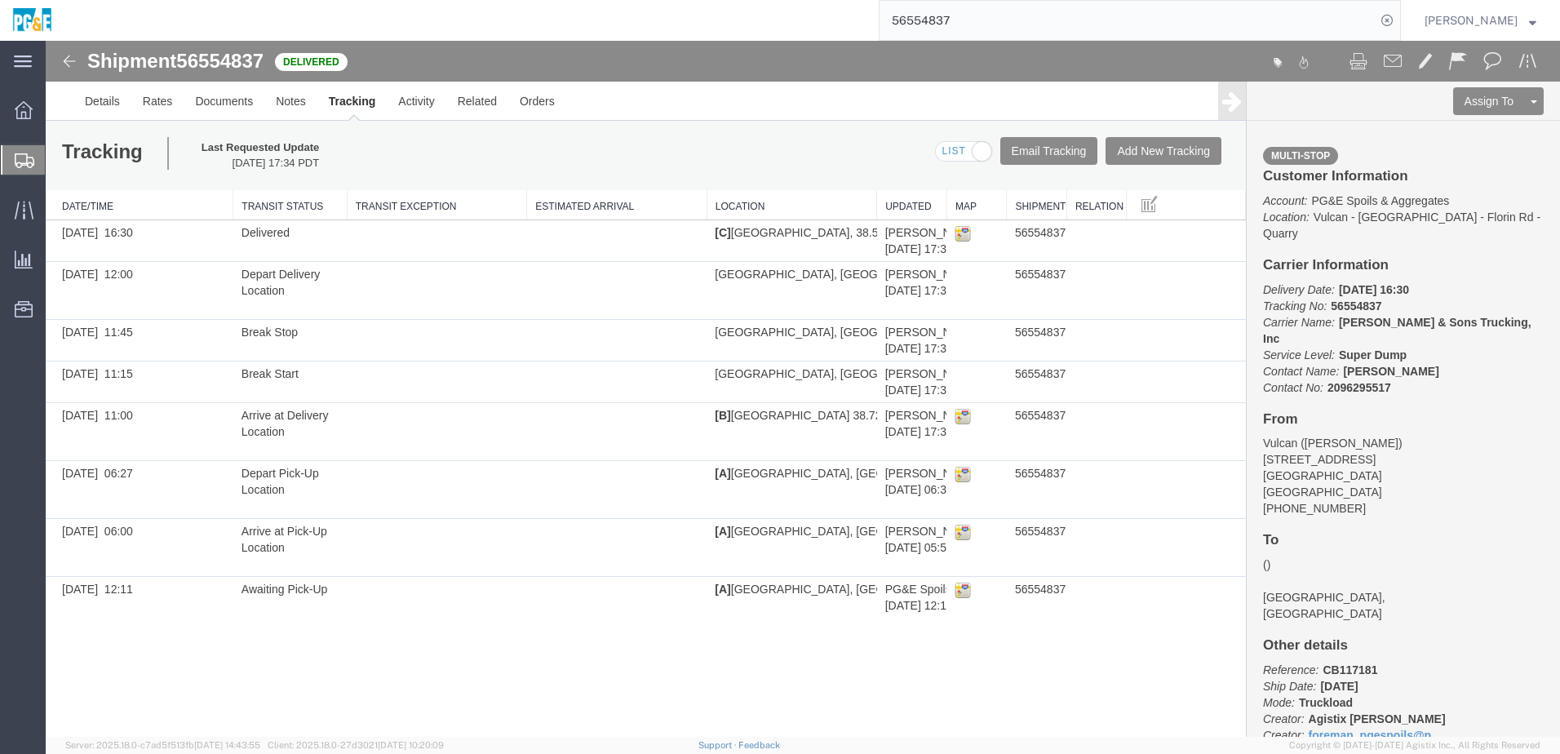
click at [917, 25] on input "56554837" at bounding box center [1127, 20] width 496 height 39
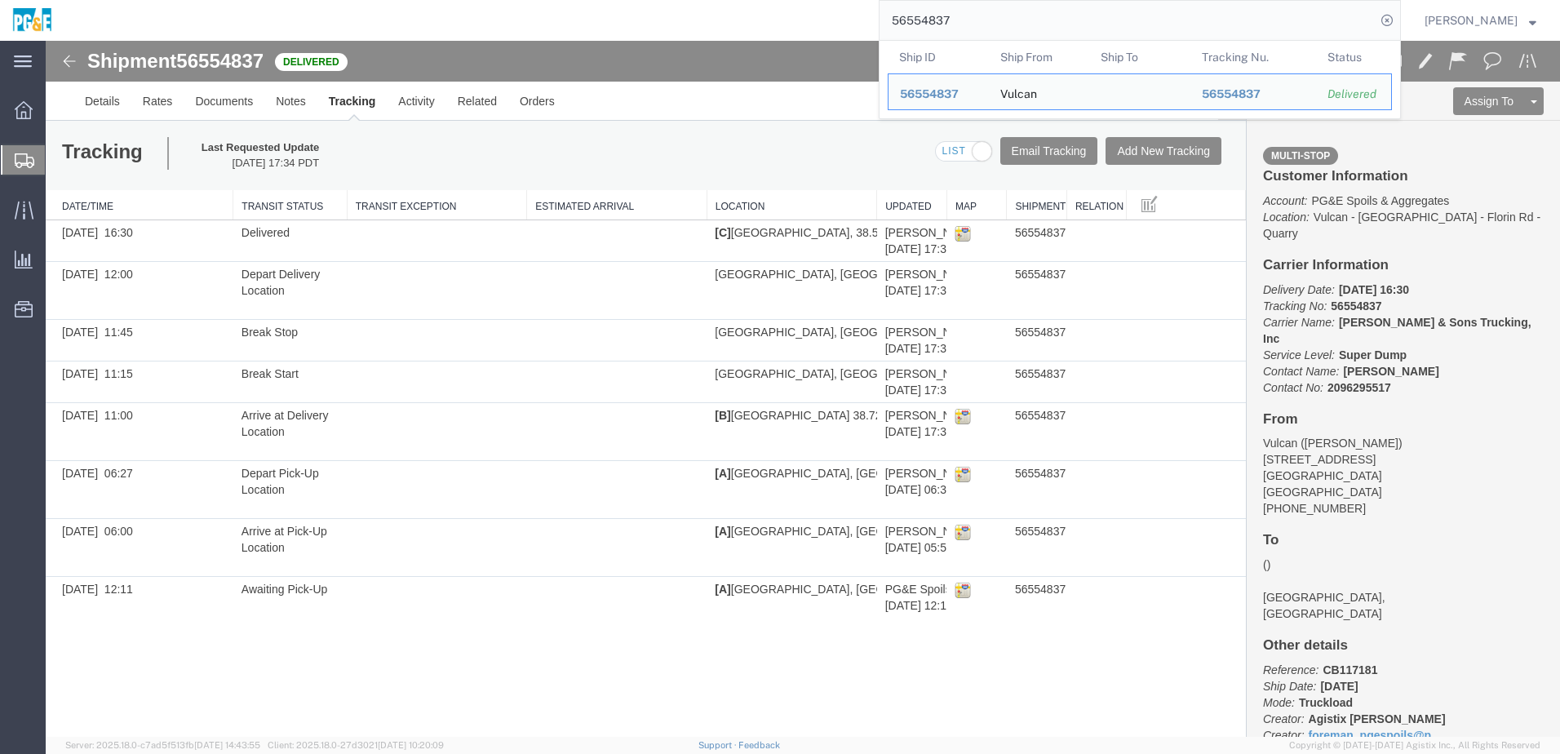
click at [917, 25] on input "56554837" at bounding box center [1127, 20] width 496 height 39
paste input "8"
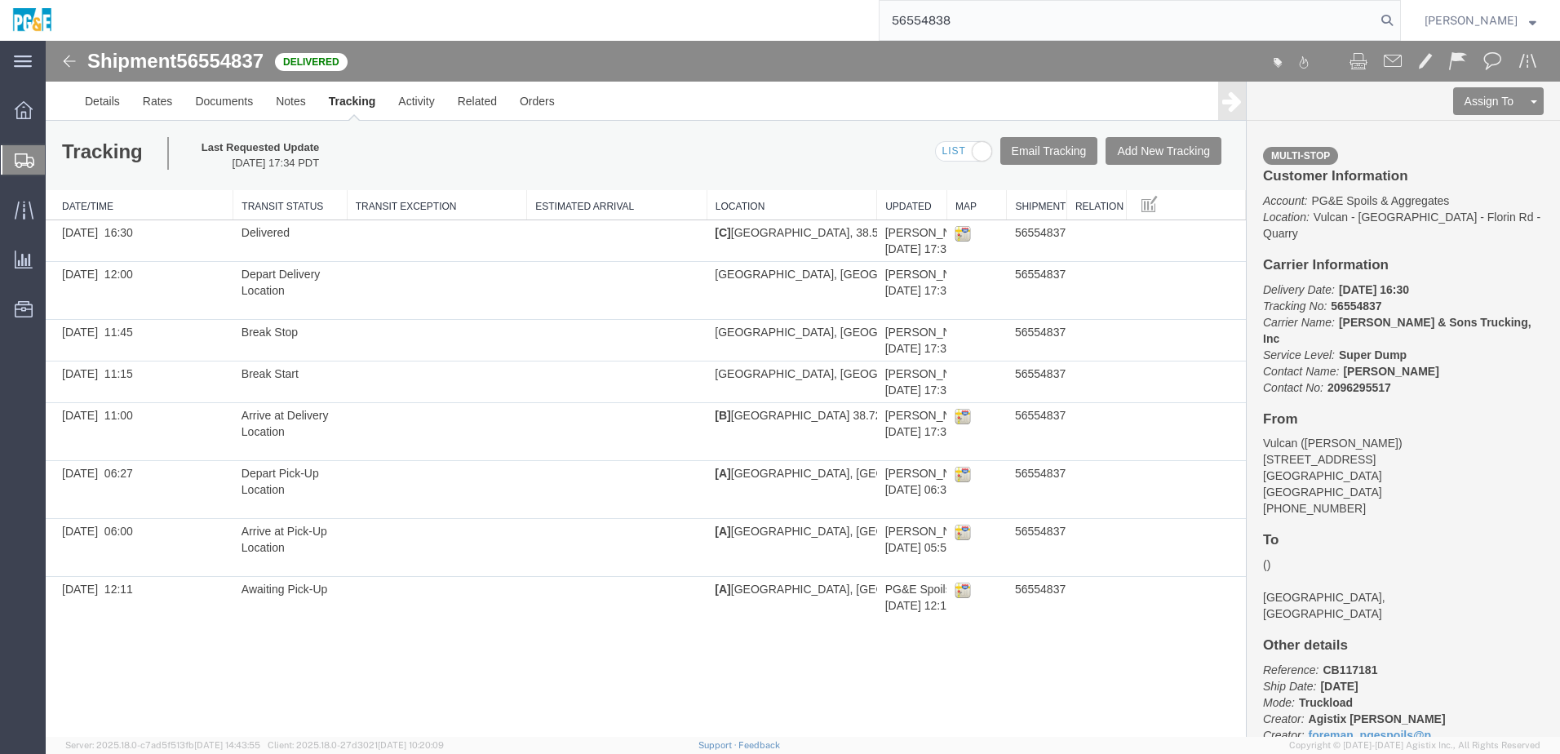
type input "56554838"
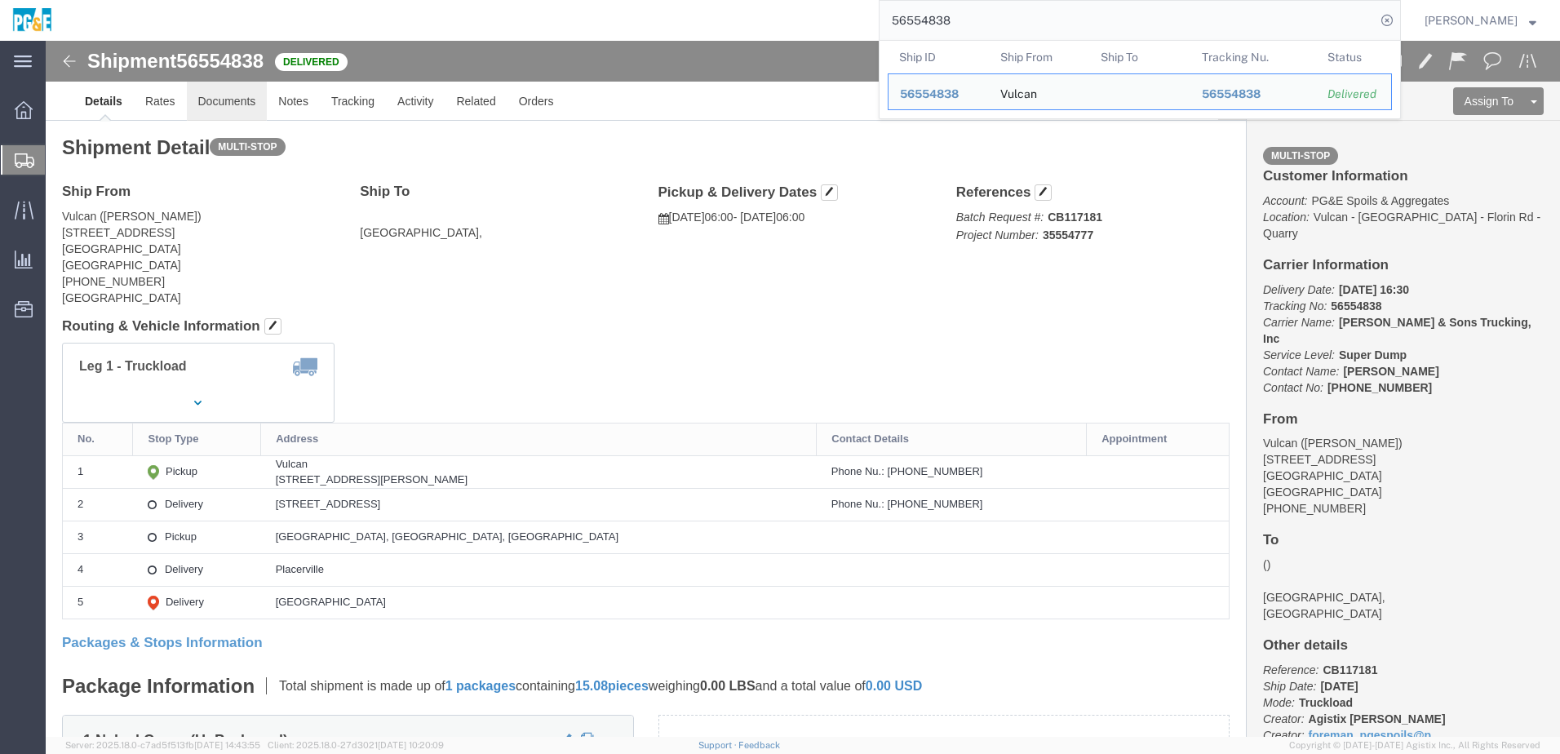
click link "Documents"
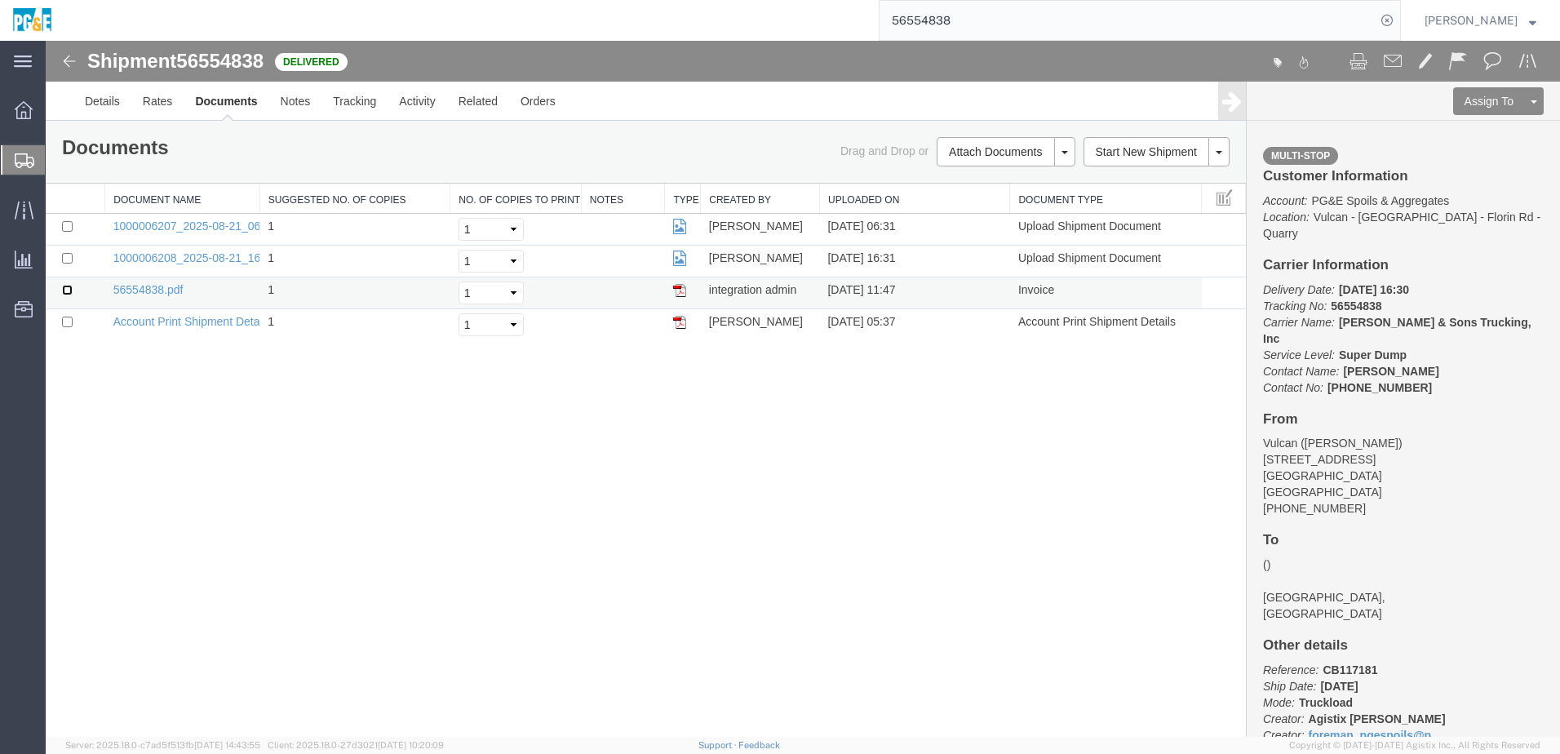
click at [69, 290] on input "checkbox" at bounding box center [67, 290] width 11 height 11
checkbox input "true"
drag, startPoint x: 66, startPoint y: 257, endPoint x: 69, endPoint y: 242, distance: 14.9
click at [66, 257] on input "checkbox" at bounding box center [67, 258] width 11 height 11
checkbox input "true"
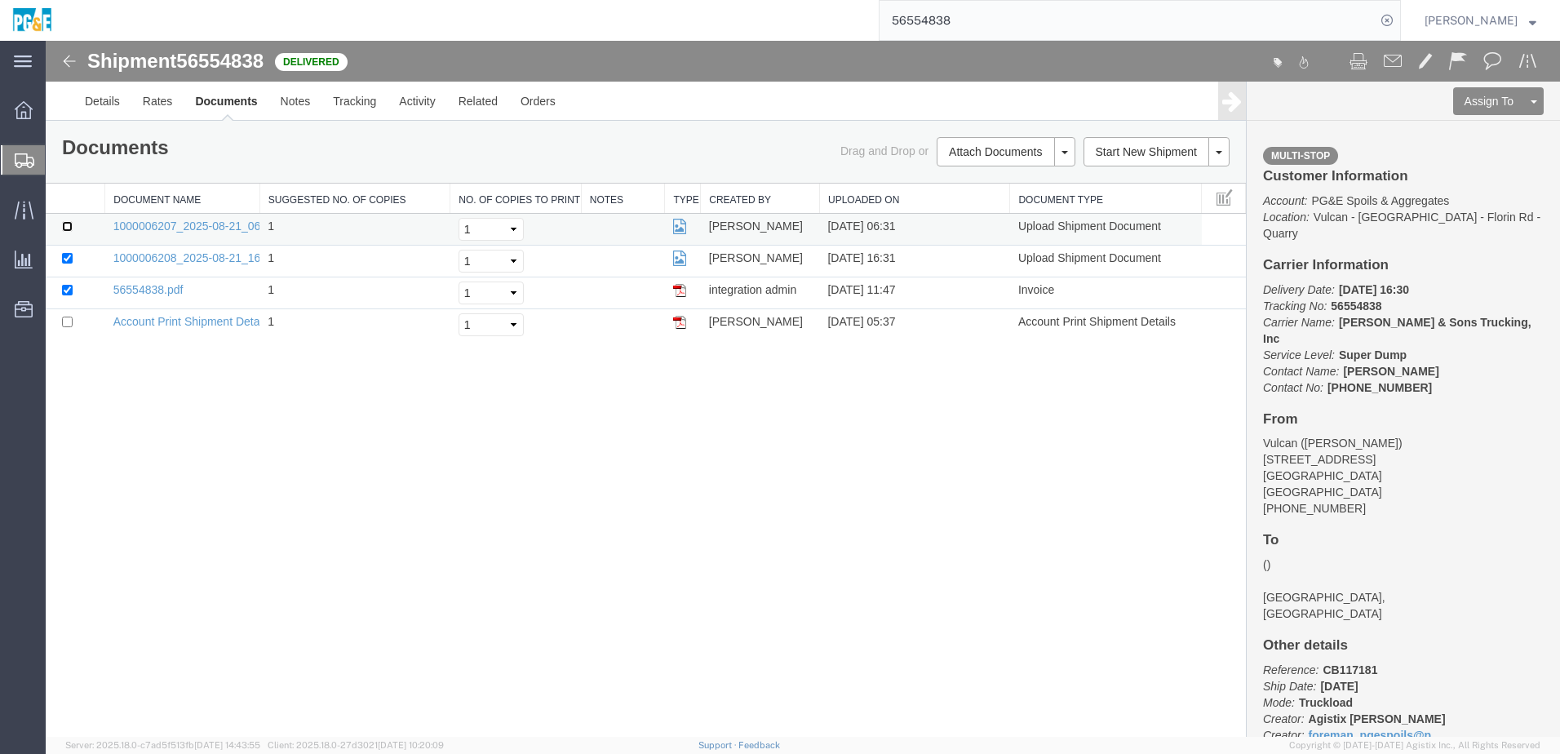
click at [69, 229] on input "checkbox" at bounding box center [67, 226] width 11 height 11
checkbox input "true"
click at [1032, 176] on link "Print Documents" at bounding box center [1003, 179] width 142 height 24
click at [377, 110] on link "Tracking" at bounding box center [354, 101] width 66 height 39
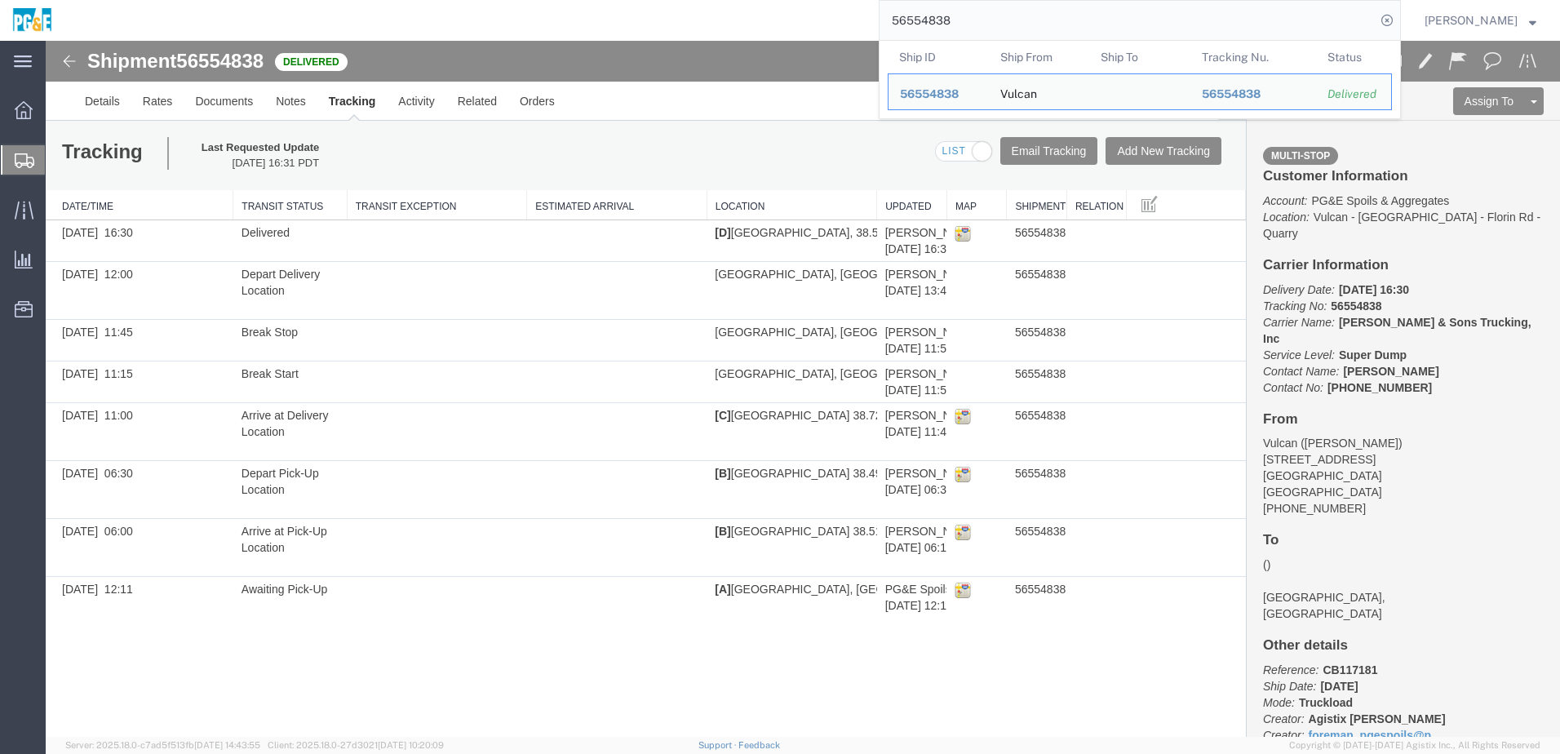
click at [939, 15] on input "56554838" at bounding box center [1127, 20] width 496 height 39
paste input "9"
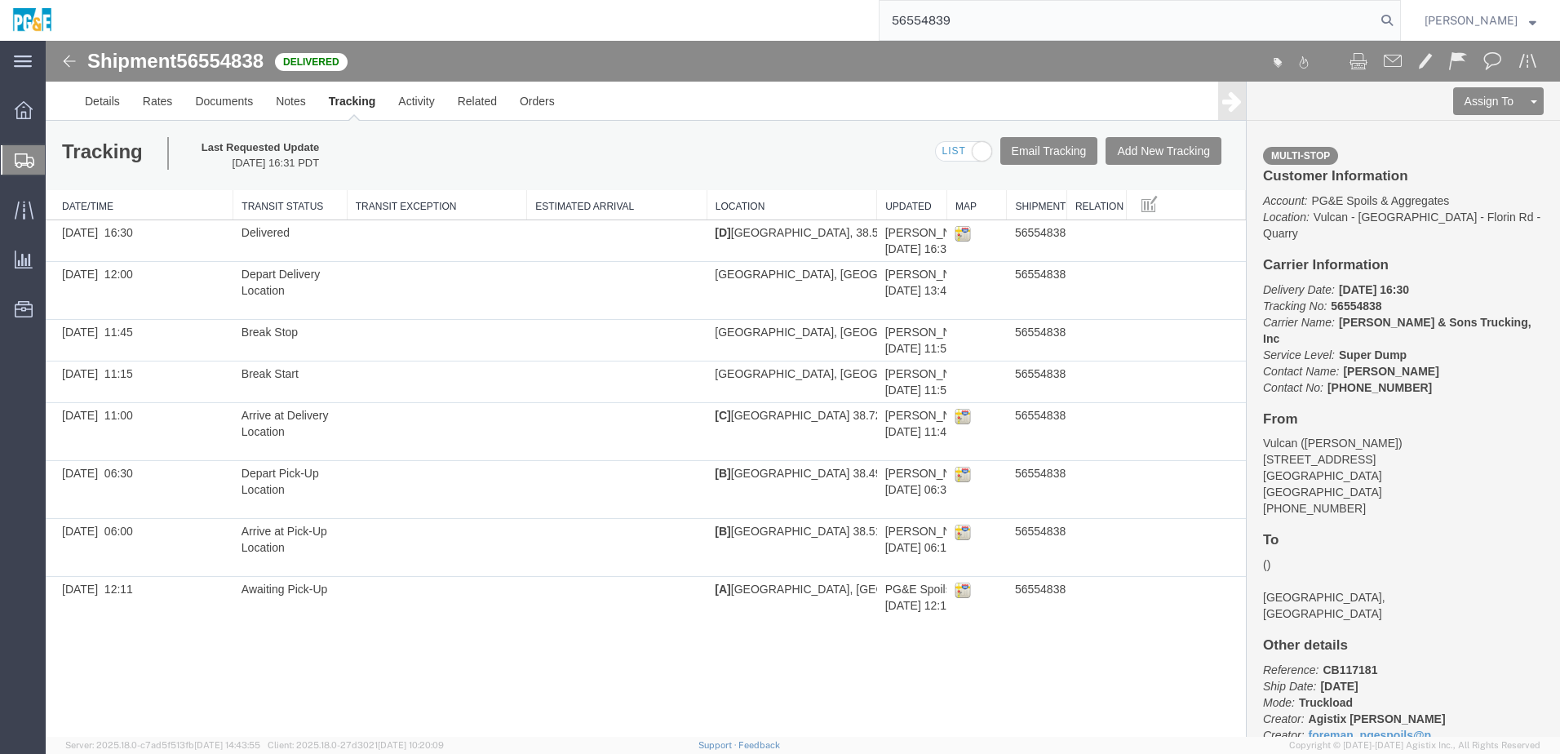
type input "56554839"
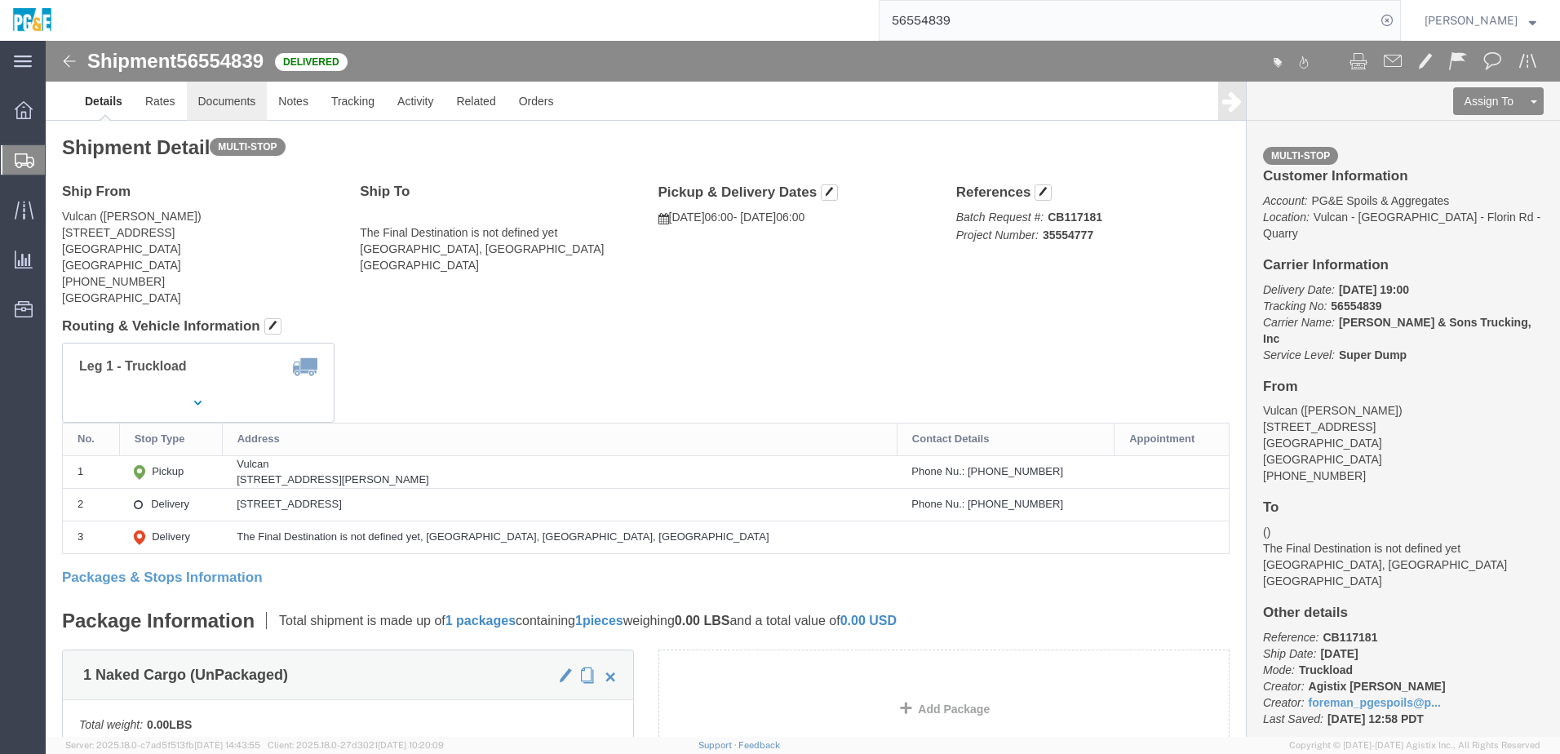
click link "Documents"
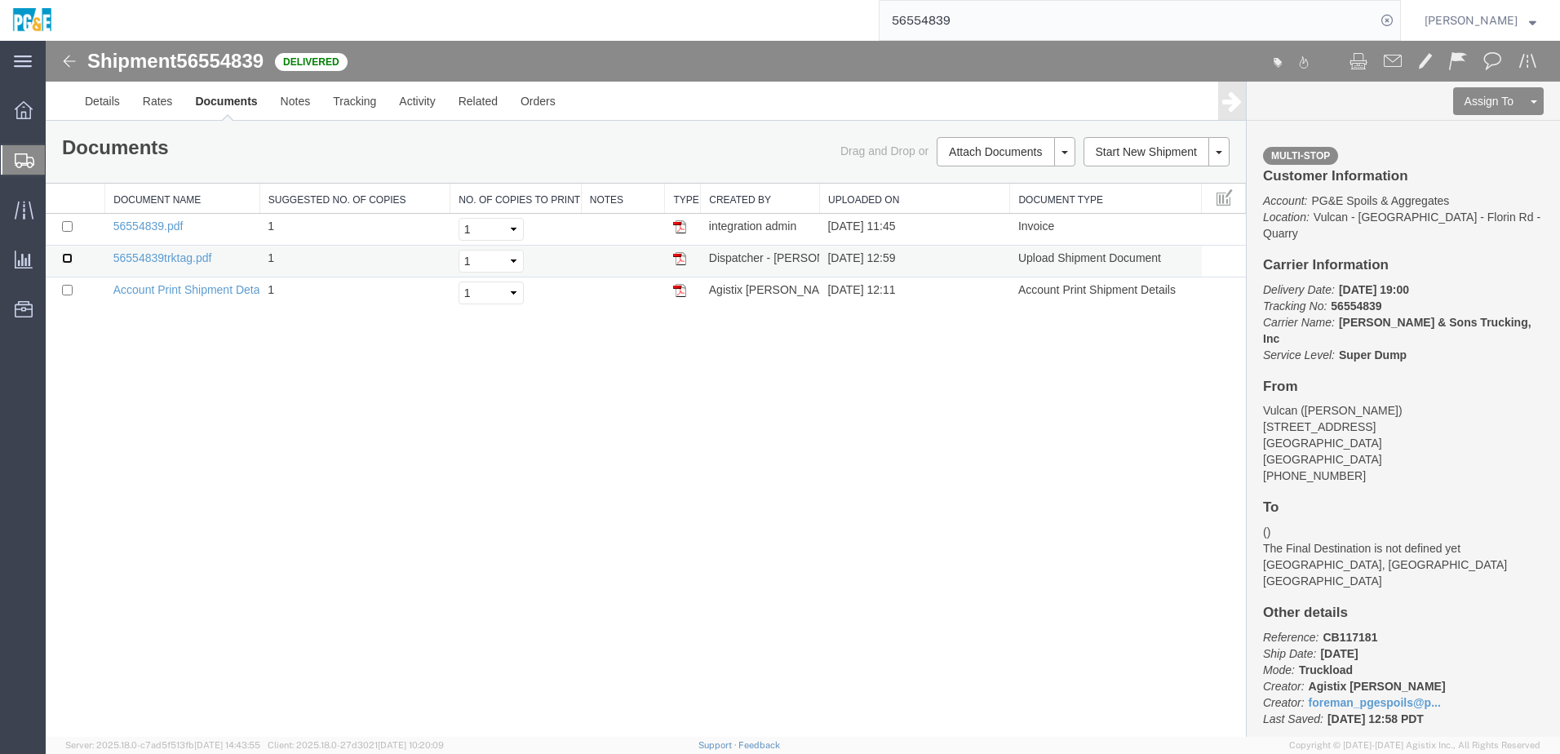
click at [68, 262] on input "checkbox" at bounding box center [67, 258] width 11 height 11
checkbox input "true"
click at [69, 232] on td at bounding box center [76, 230] width 60 height 32
click at [69, 223] on input "checkbox" at bounding box center [67, 226] width 11 height 11
checkbox input "true"
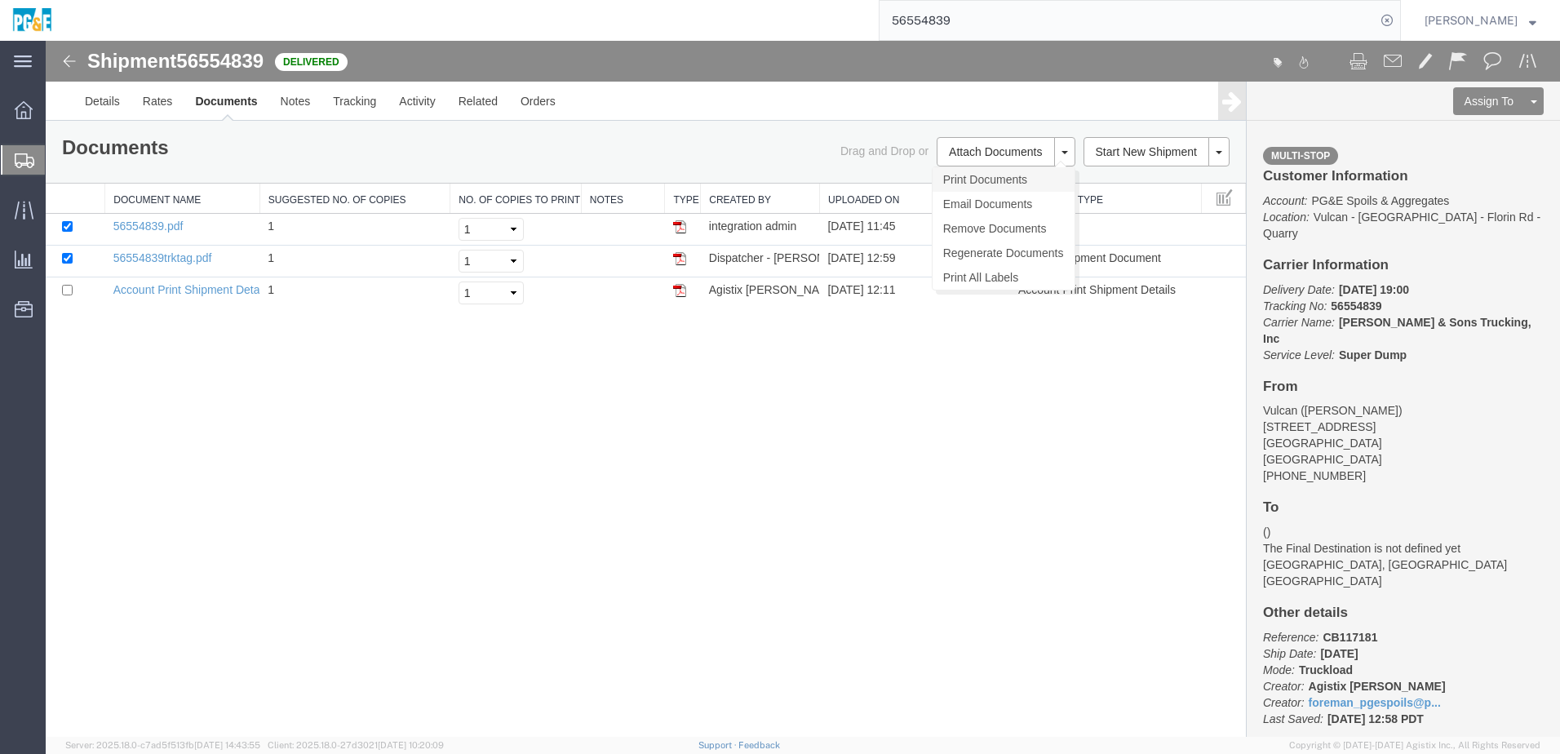
click at [1007, 184] on link "Print Documents" at bounding box center [1003, 179] width 142 height 24
click at [351, 101] on link "Tracking" at bounding box center [354, 101] width 66 height 39
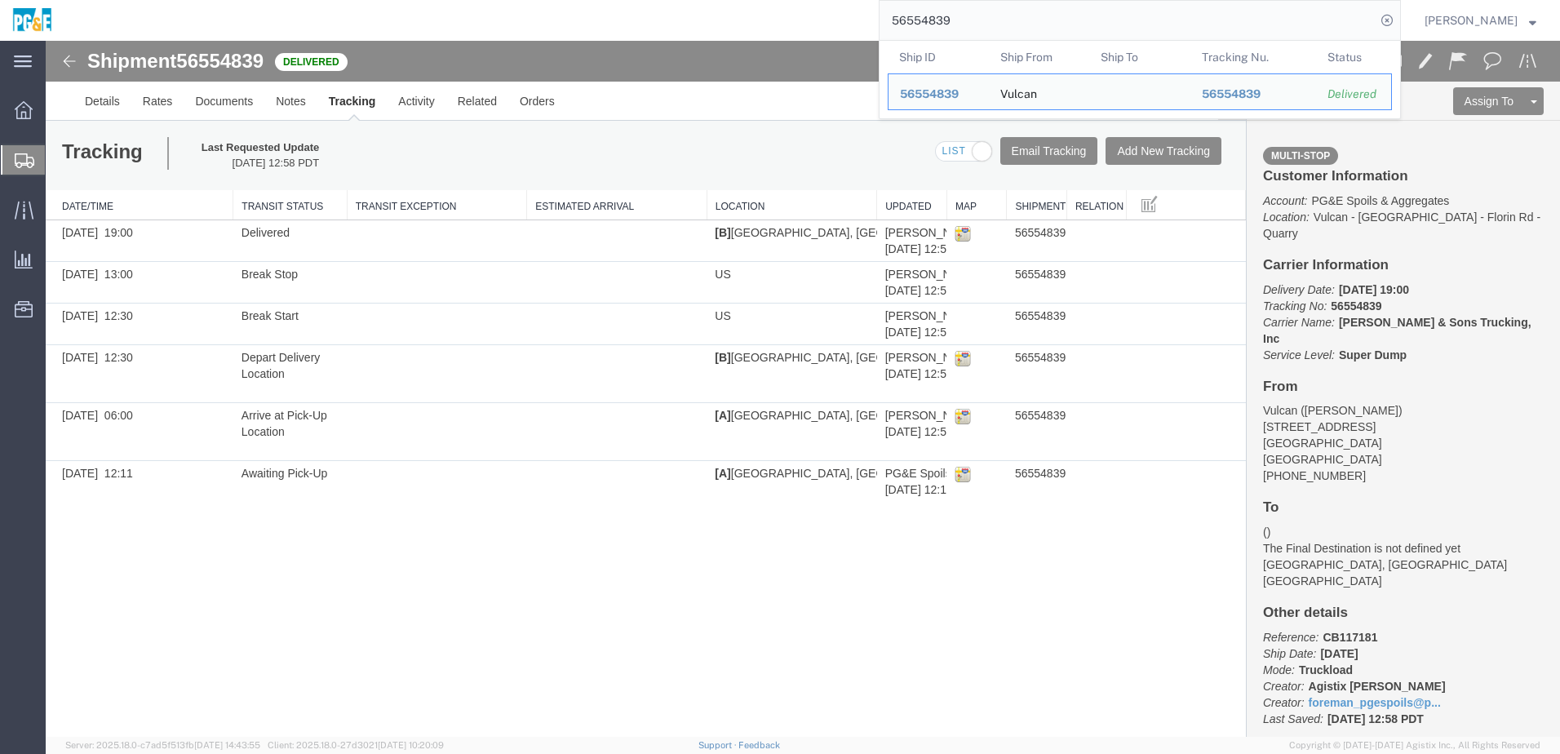
click at [958, 26] on input "56554839" at bounding box center [1127, 20] width 496 height 39
paste input "41"
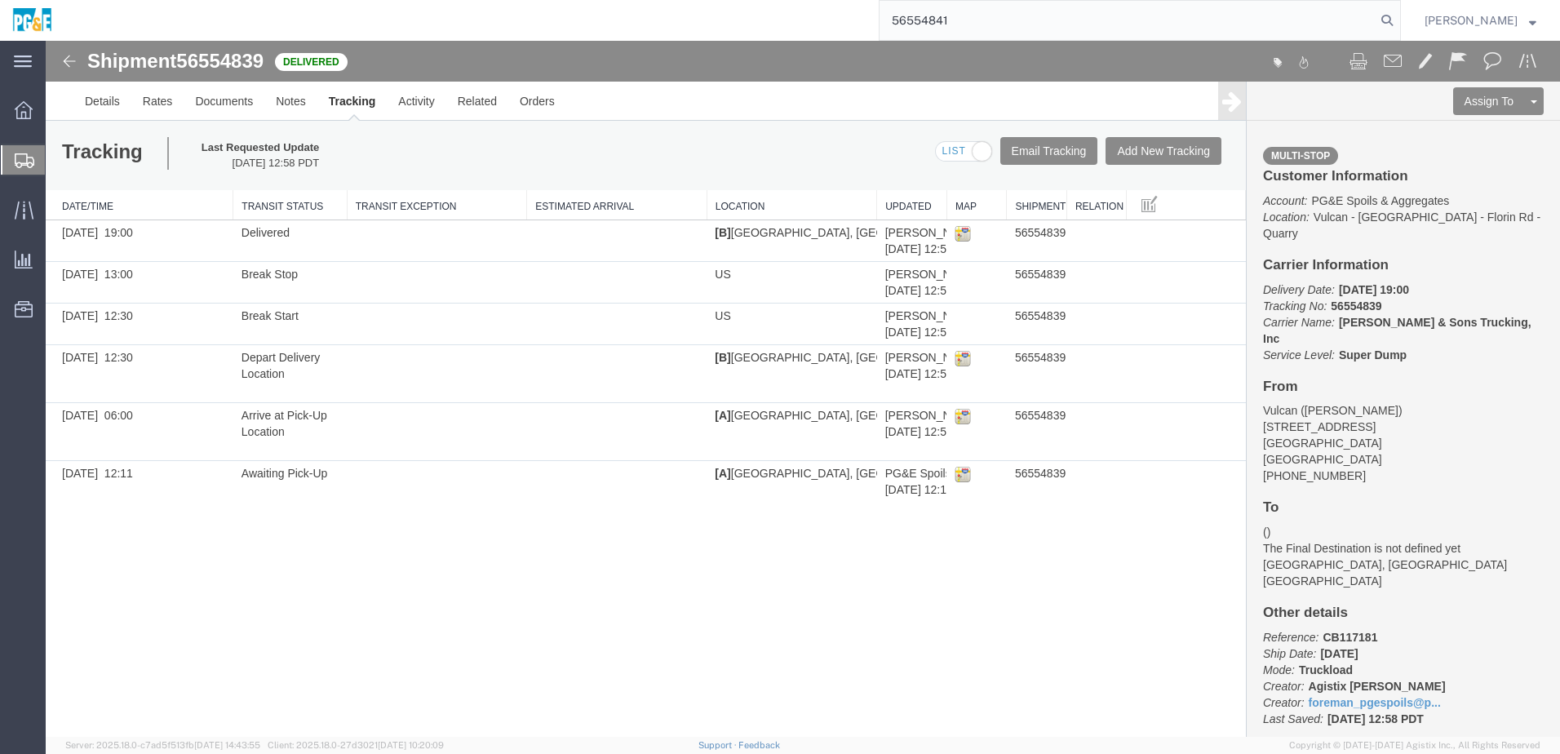
type input "56554841"
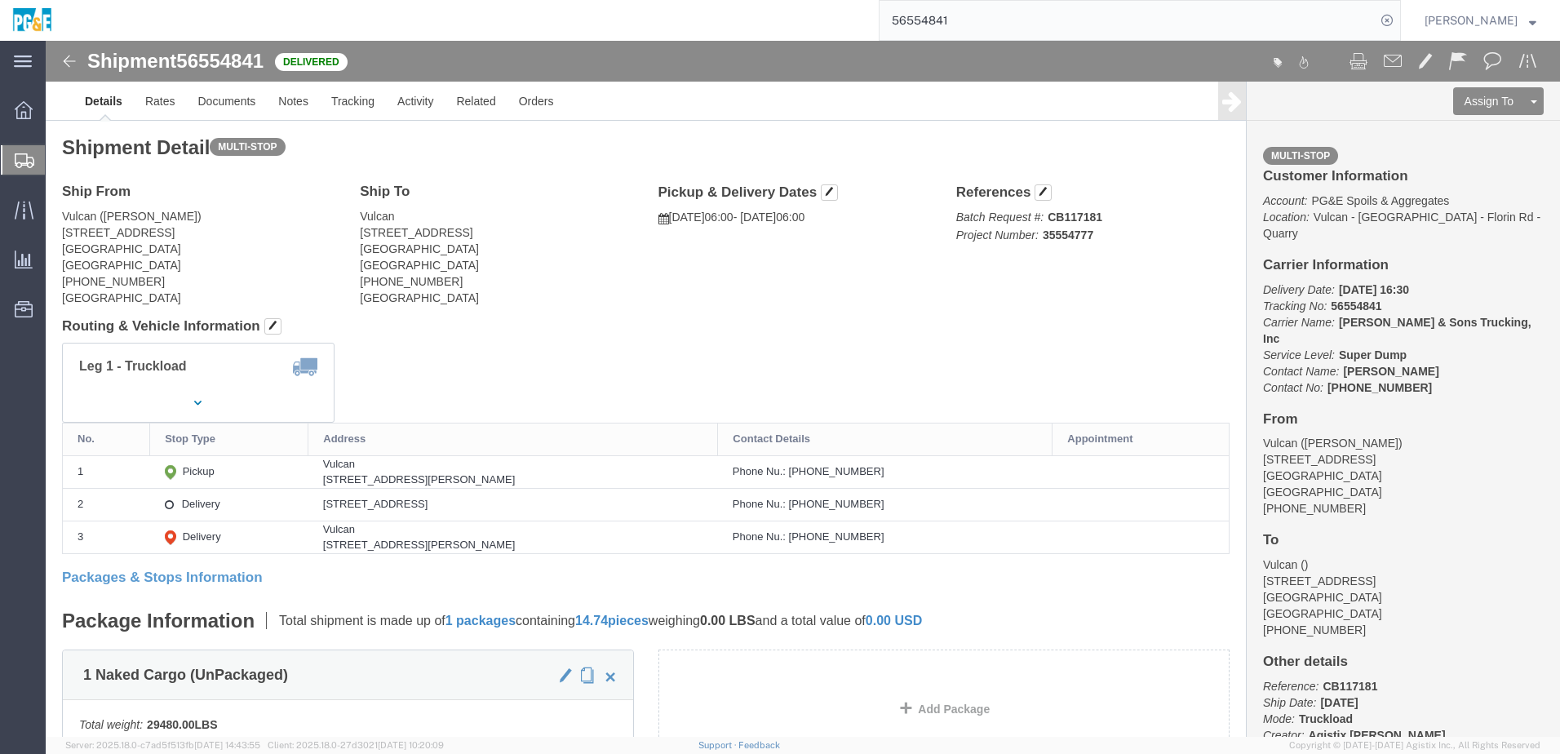
click div "Leg 1 - Truckload Vehicle 1: Super Dump Number of trucks: 1"
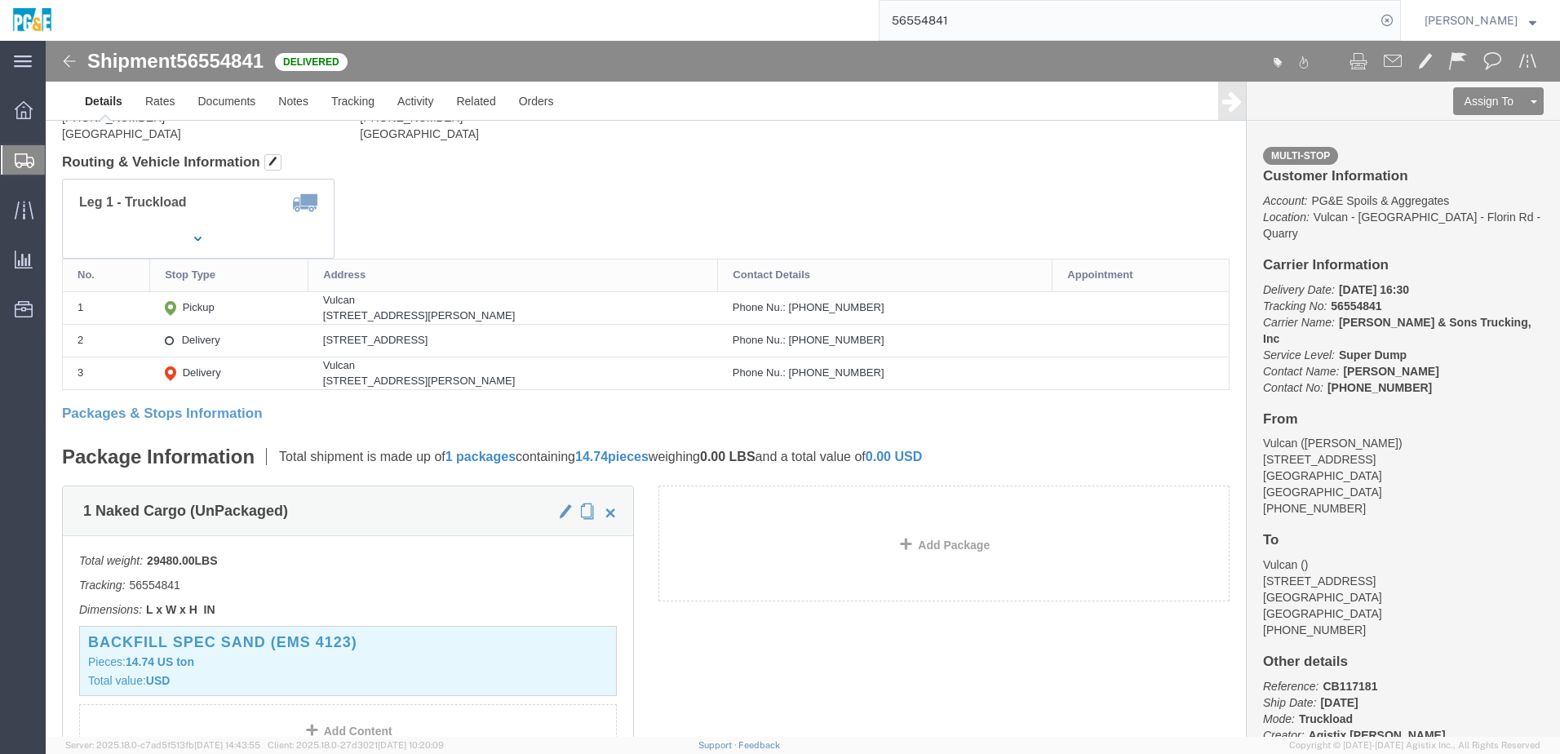
scroll to position [104, 0]
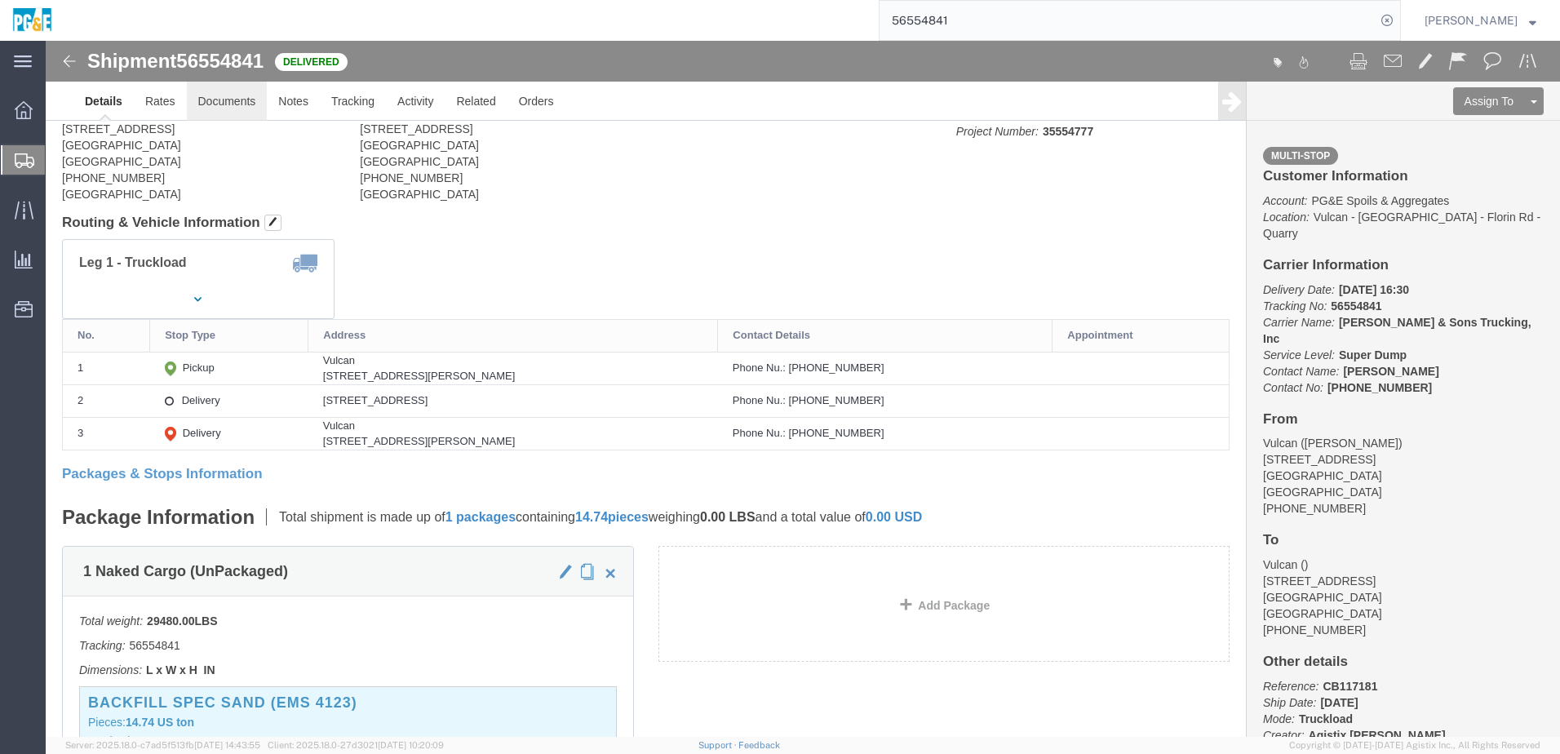
click link "Documents"
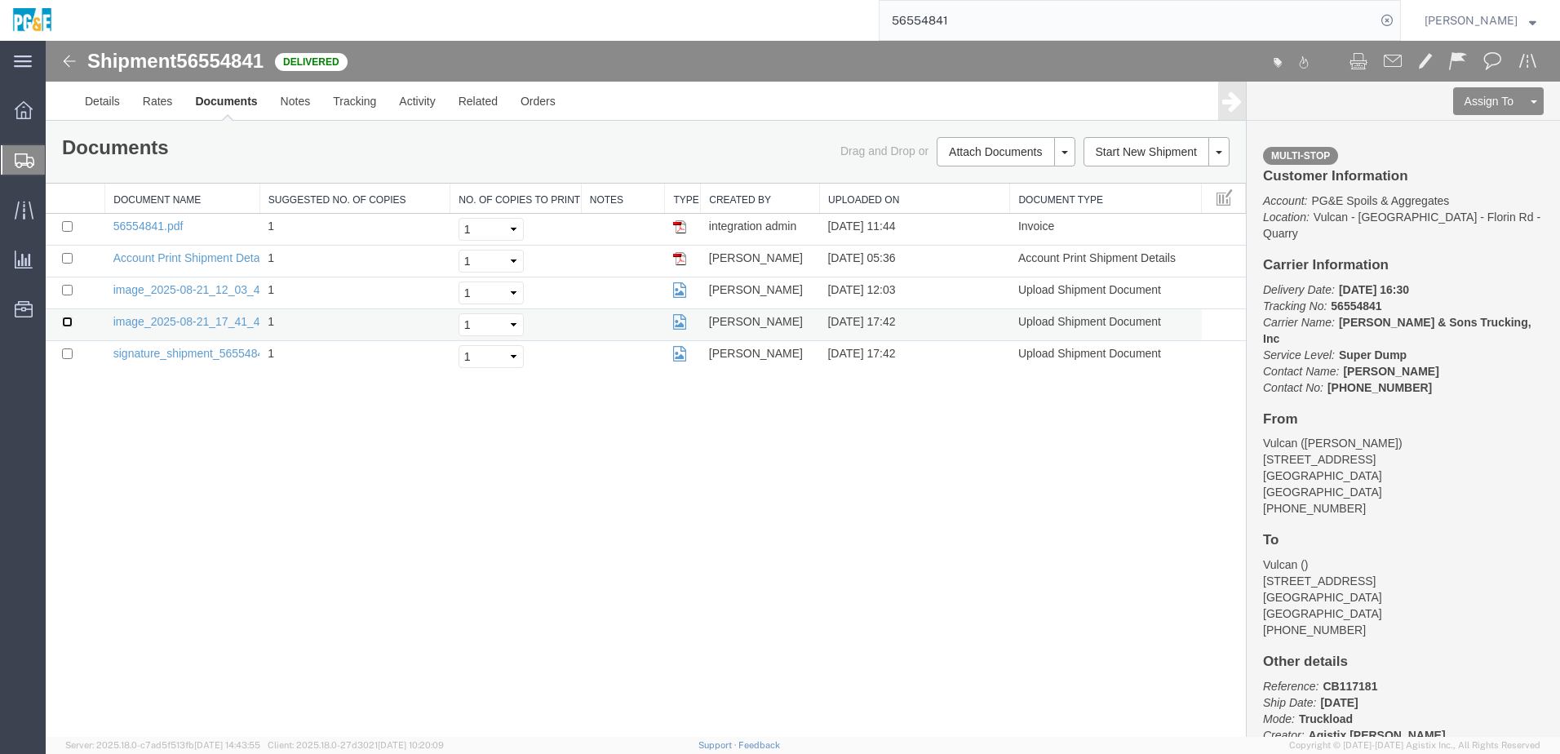
click at [67, 324] on input "checkbox" at bounding box center [67, 322] width 11 height 11
checkbox input "true"
click at [69, 291] on input "checkbox" at bounding box center [67, 290] width 11 height 11
checkbox input "true"
click at [64, 222] on input "checkbox" at bounding box center [67, 226] width 11 height 11
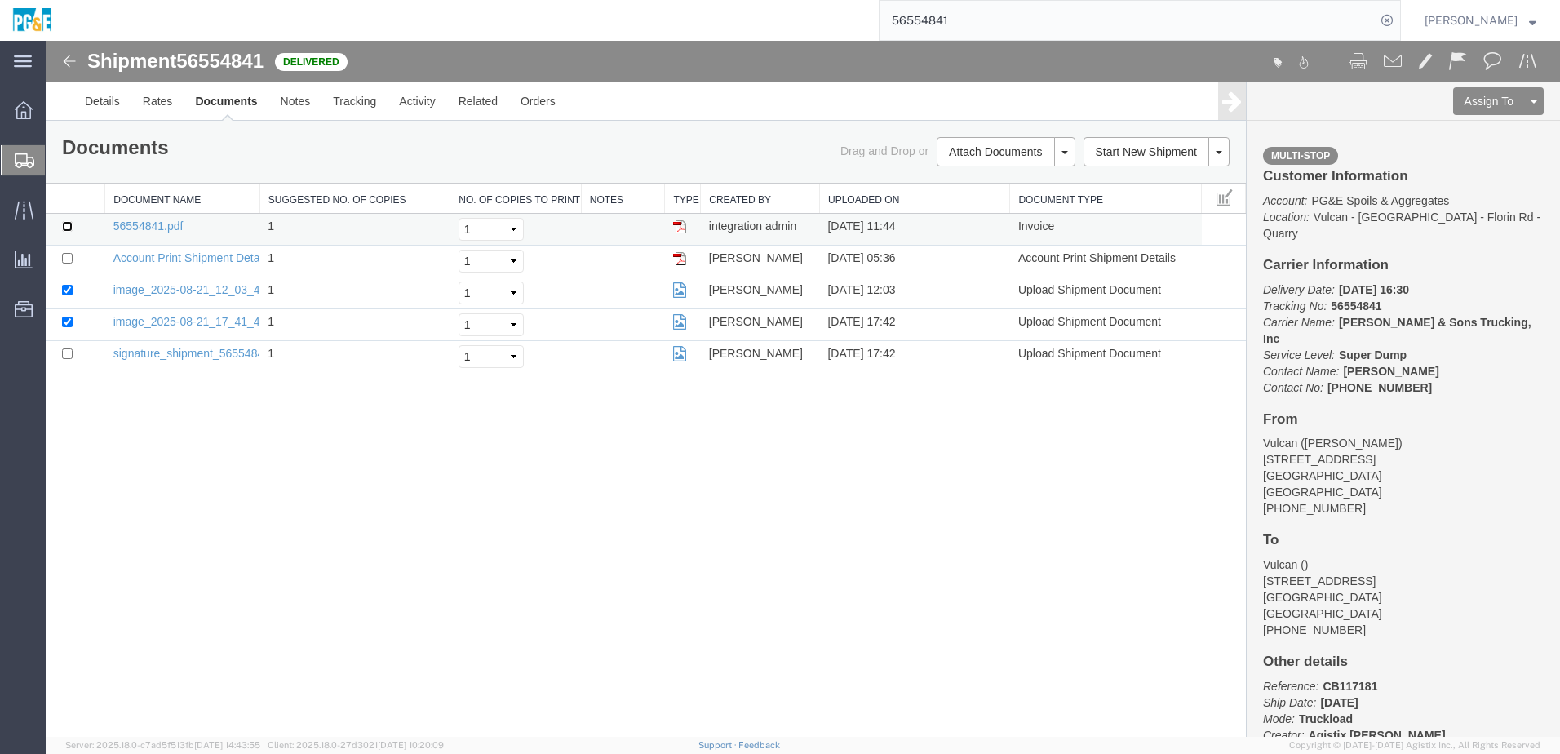
checkbox input "true"
click at [1021, 186] on link "Print Documents" at bounding box center [1003, 179] width 142 height 24
click at [343, 109] on link "Tracking" at bounding box center [354, 101] width 66 height 39
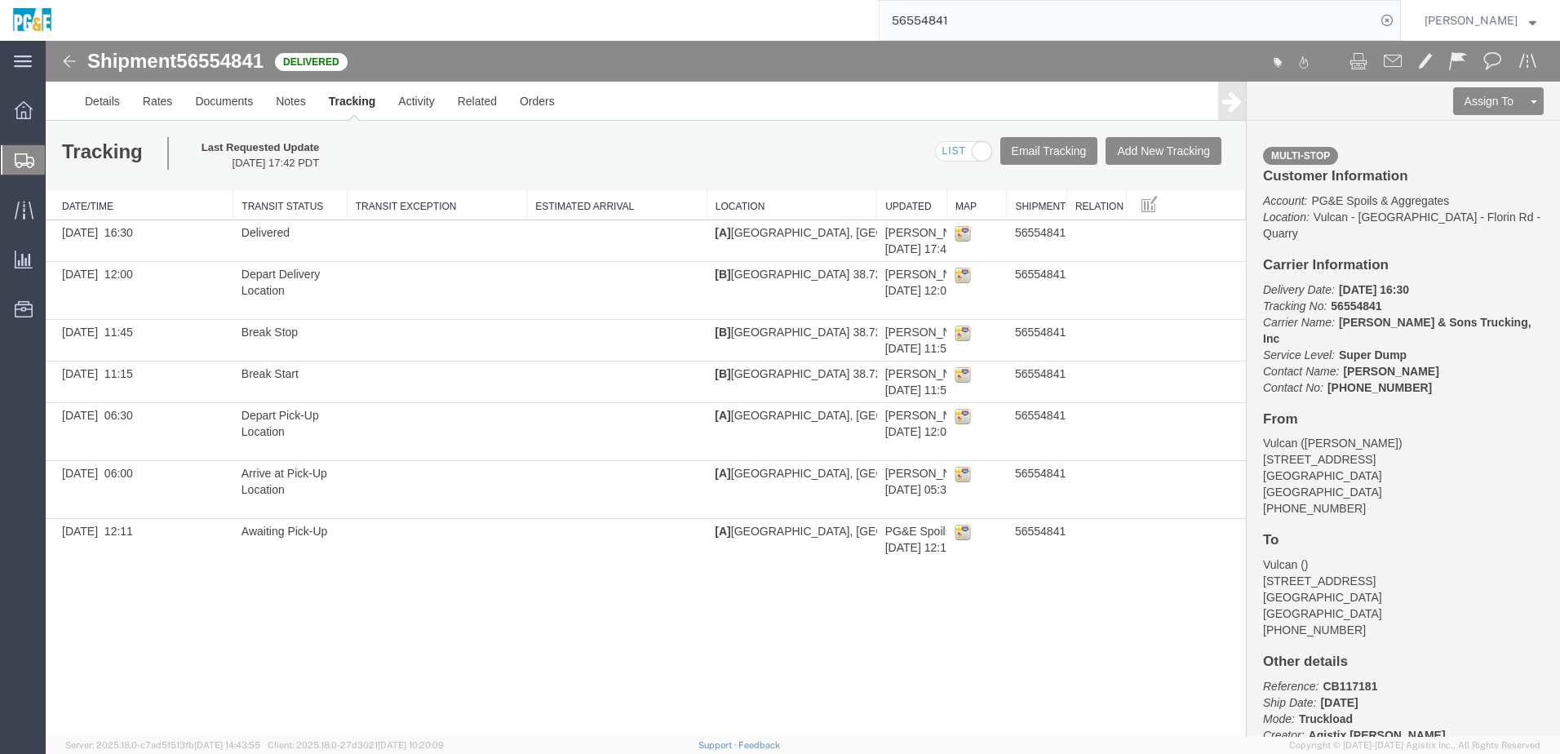
click at [945, 22] on input "56554841" at bounding box center [1127, 20] width 496 height 39
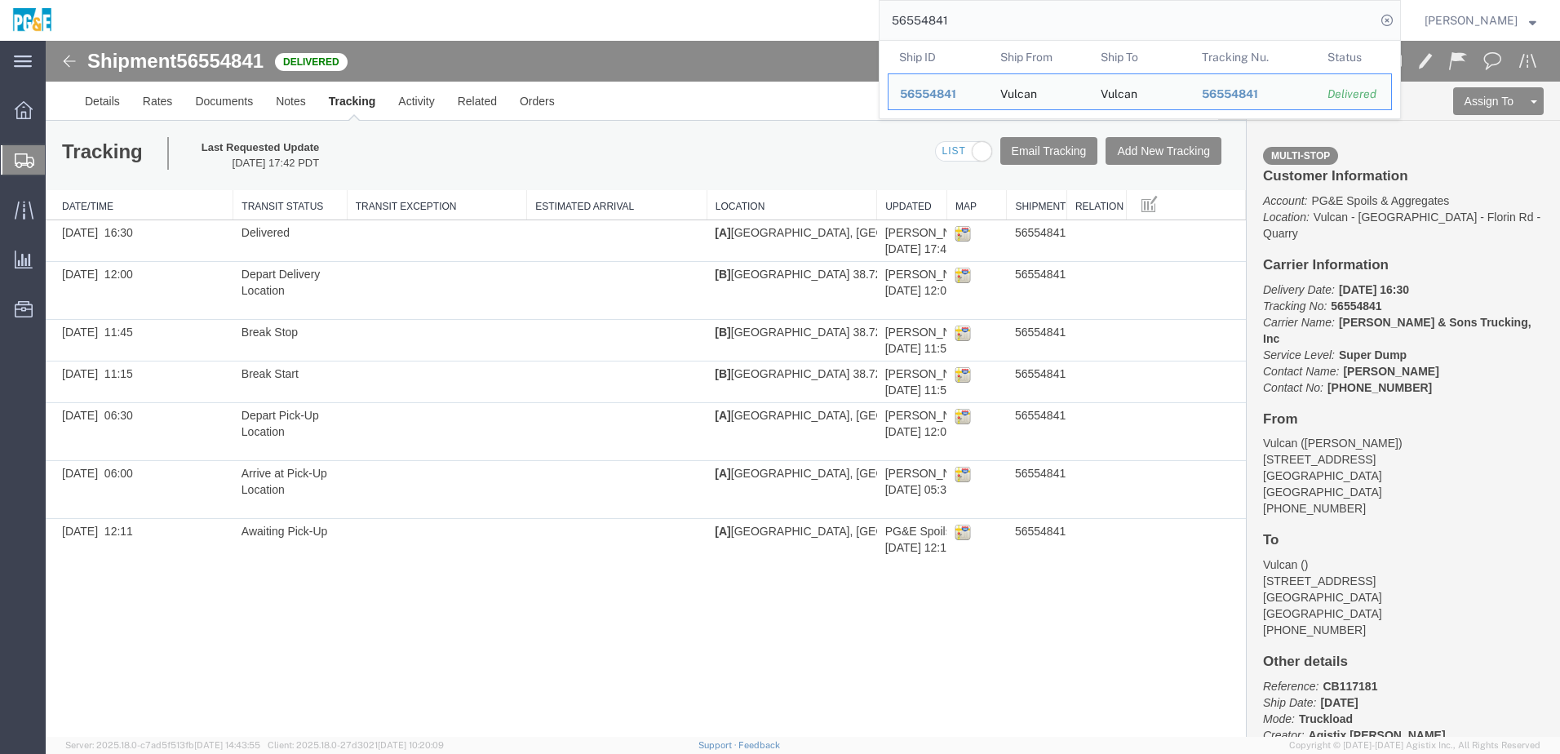
click at [945, 22] on input "56554841" at bounding box center [1127, 20] width 496 height 39
paste input "2"
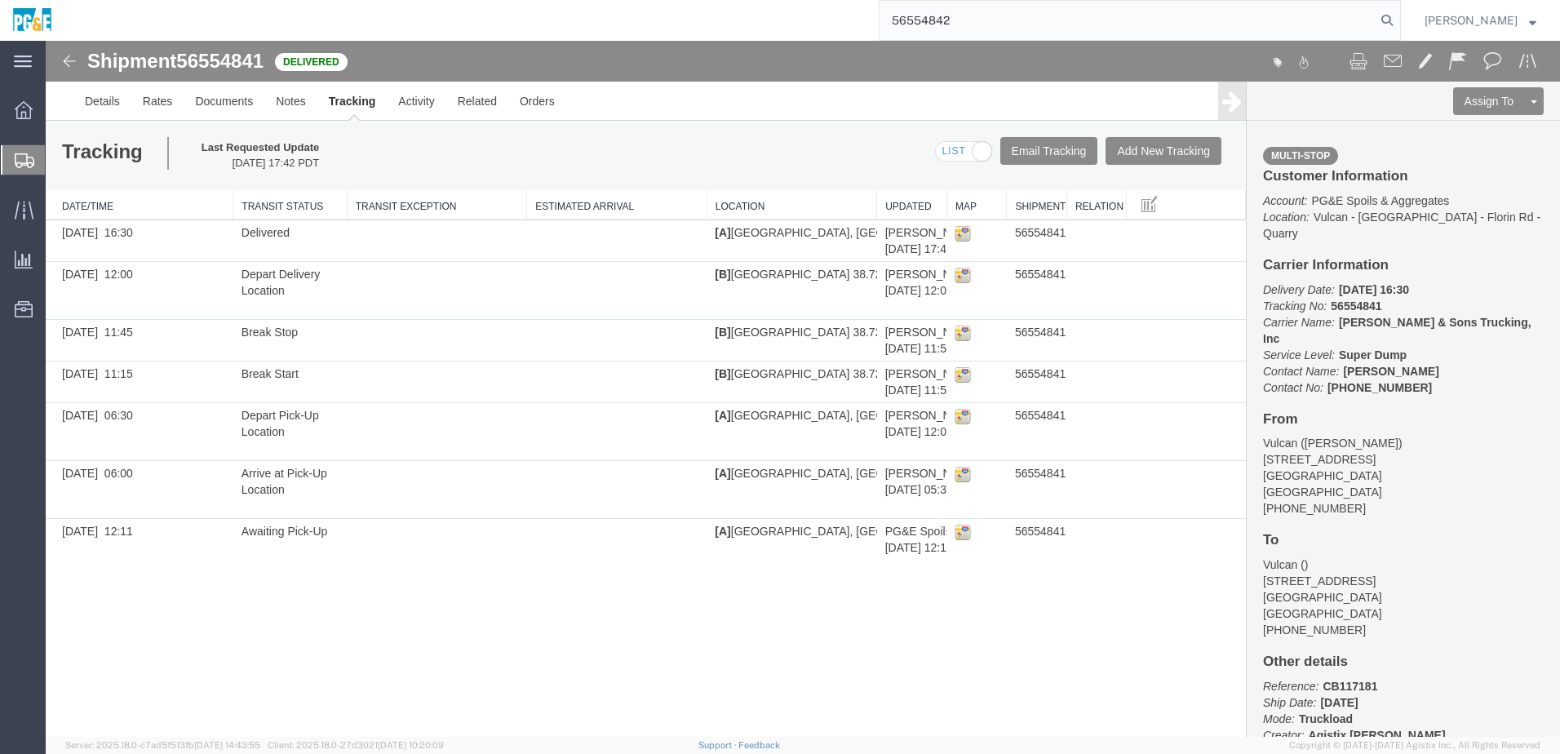
type input "56554842"
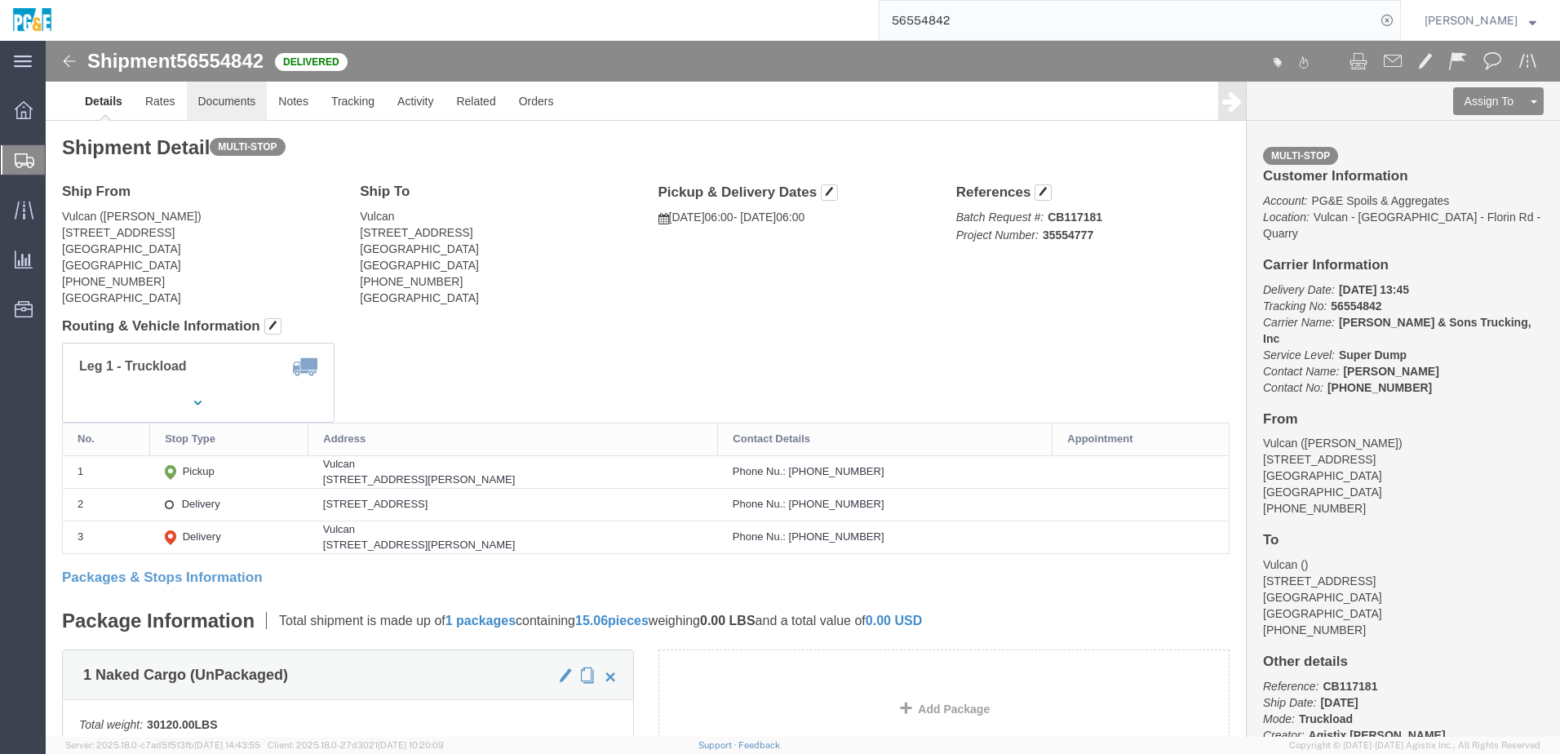
click link "Documents"
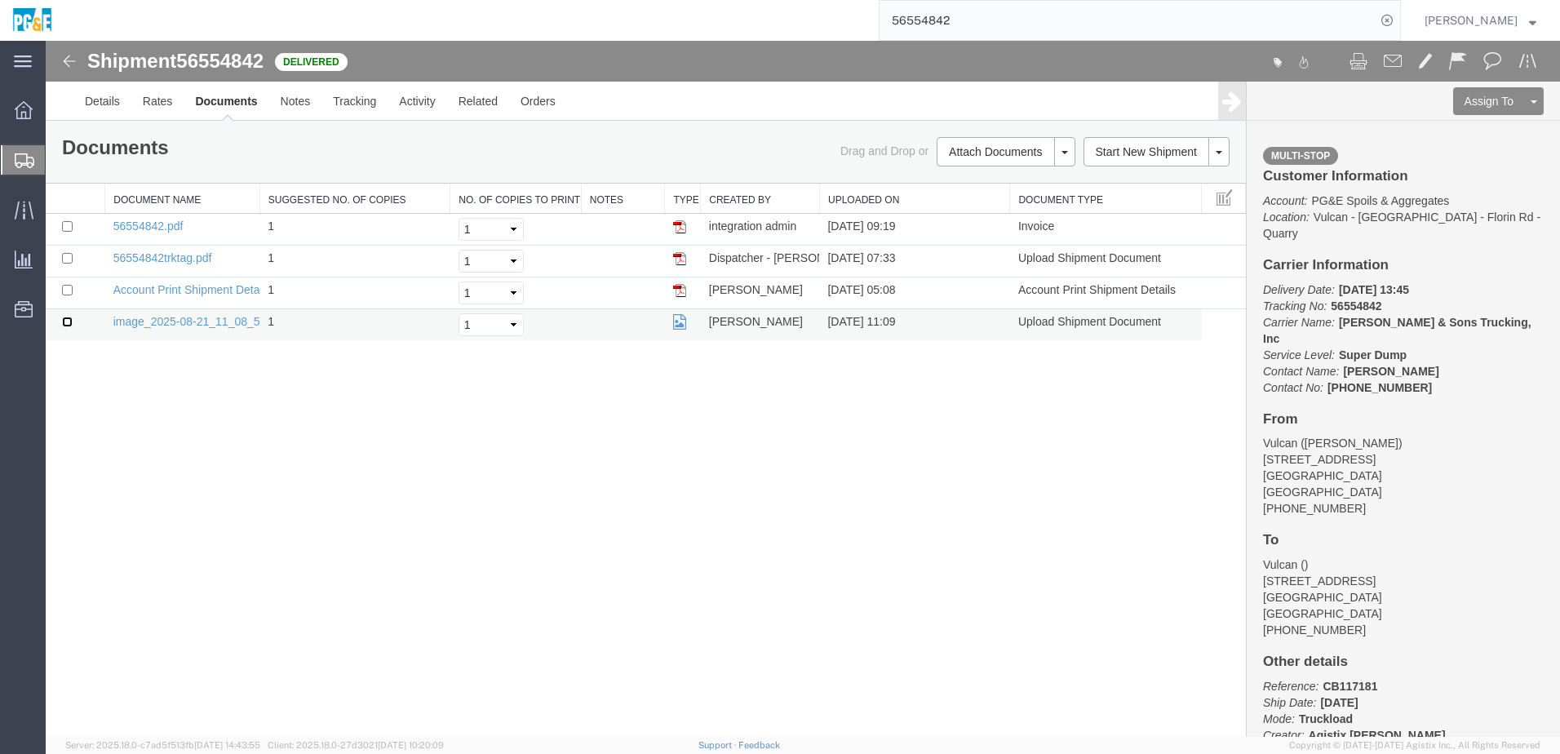
click at [67, 322] on input "checkbox" at bounding box center [67, 322] width 11 height 11
checkbox input "true"
click at [69, 259] on input "checkbox" at bounding box center [67, 258] width 11 height 11
checkbox input "true"
click at [68, 226] on input "checkbox" at bounding box center [67, 226] width 11 height 11
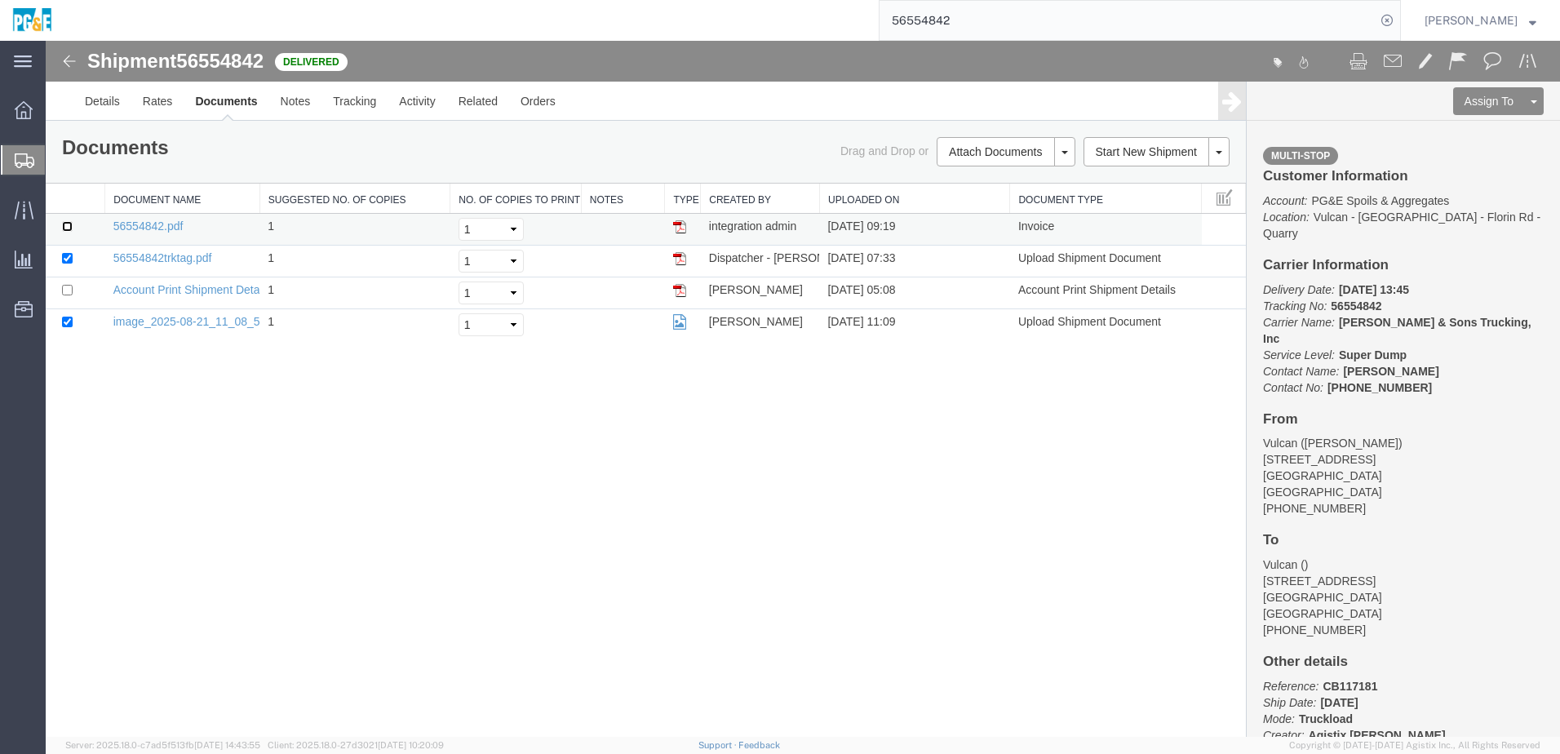
checkbox input "true"
click at [995, 188] on link "Print Documents" at bounding box center [1003, 179] width 142 height 24
click at [369, 110] on link "Tracking" at bounding box center [354, 101] width 66 height 39
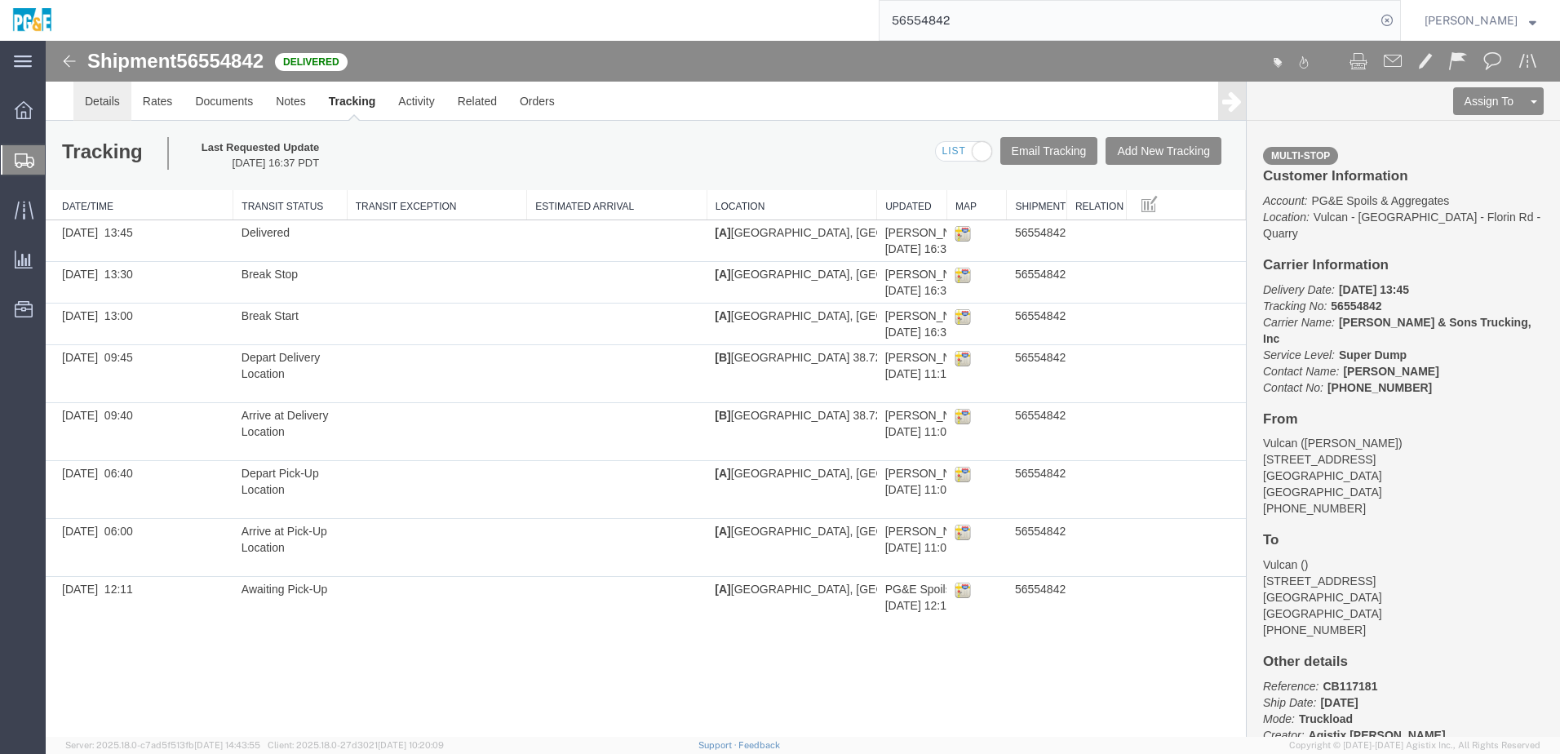
click at [119, 100] on link "Details" at bounding box center [102, 101] width 58 height 39
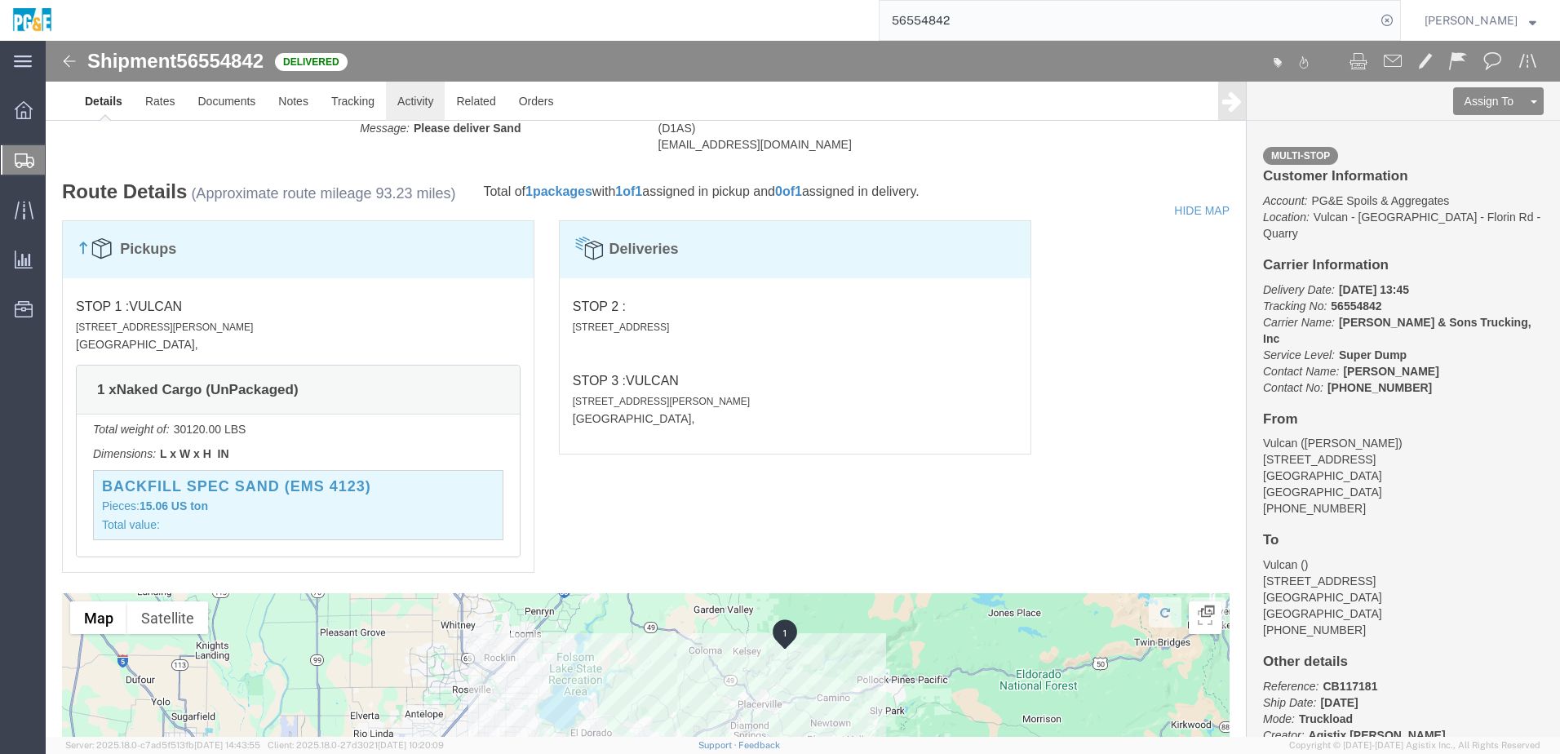
scroll to position [756, 0]
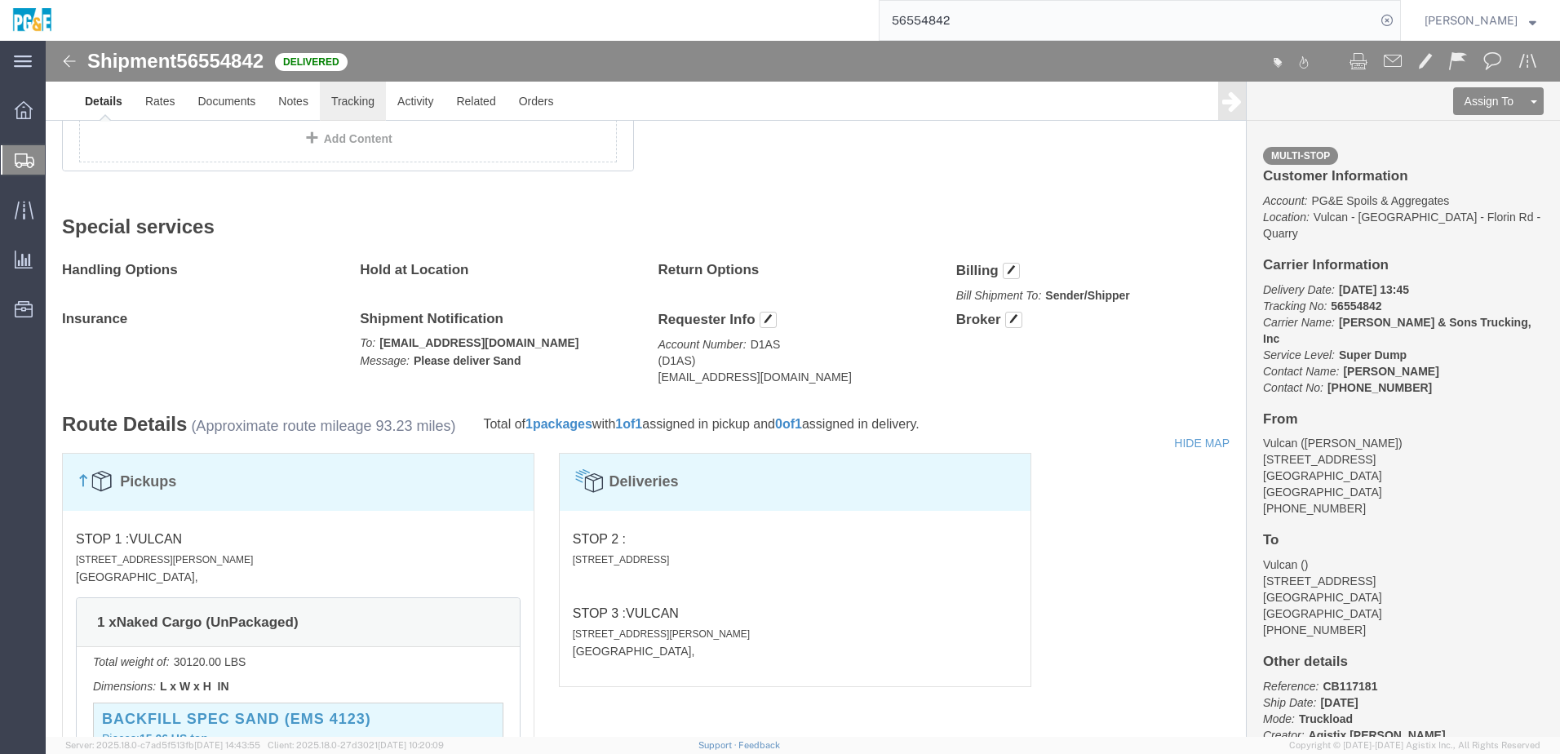
click link "Tracking"
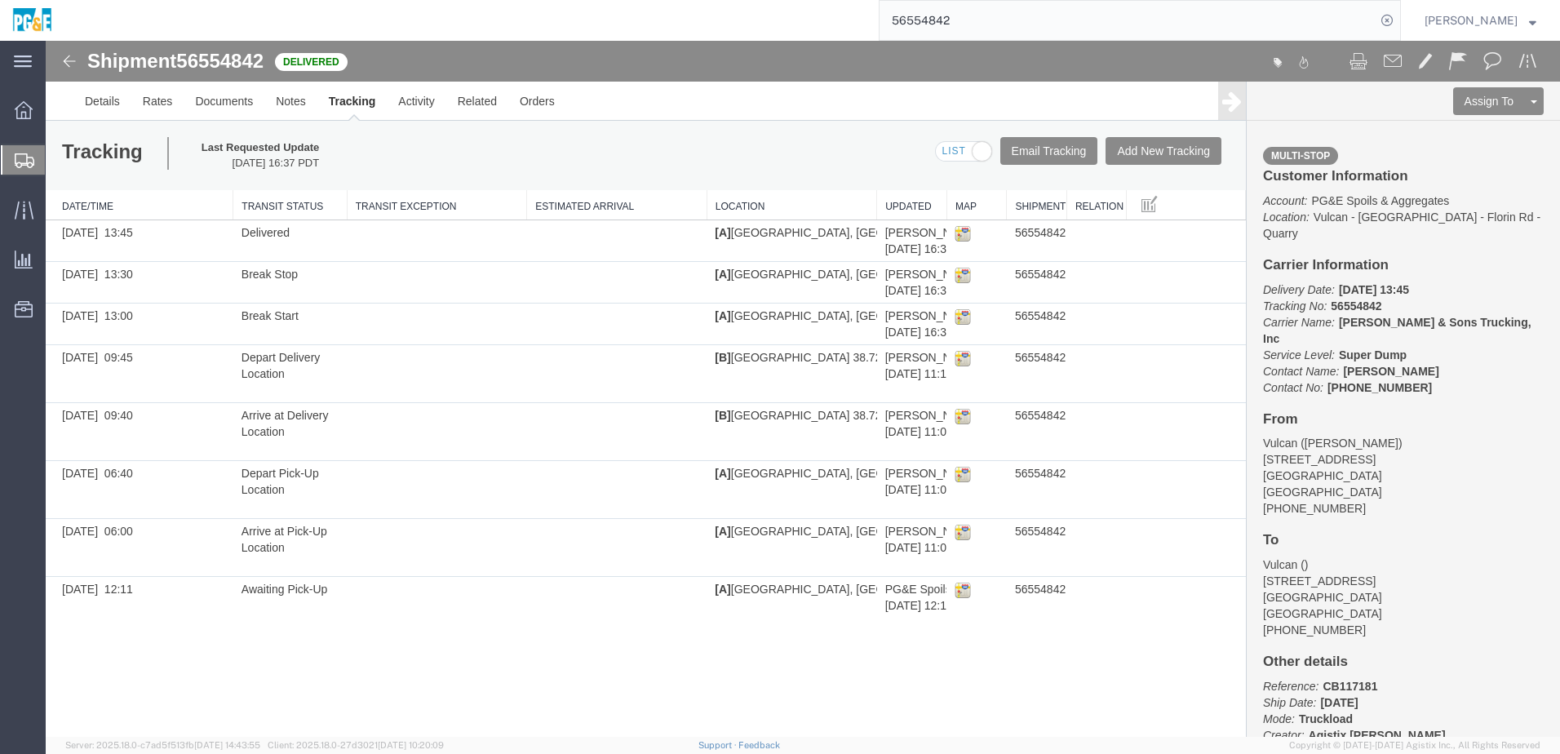
click at [945, 23] on input "56554842" at bounding box center [1127, 20] width 496 height 39
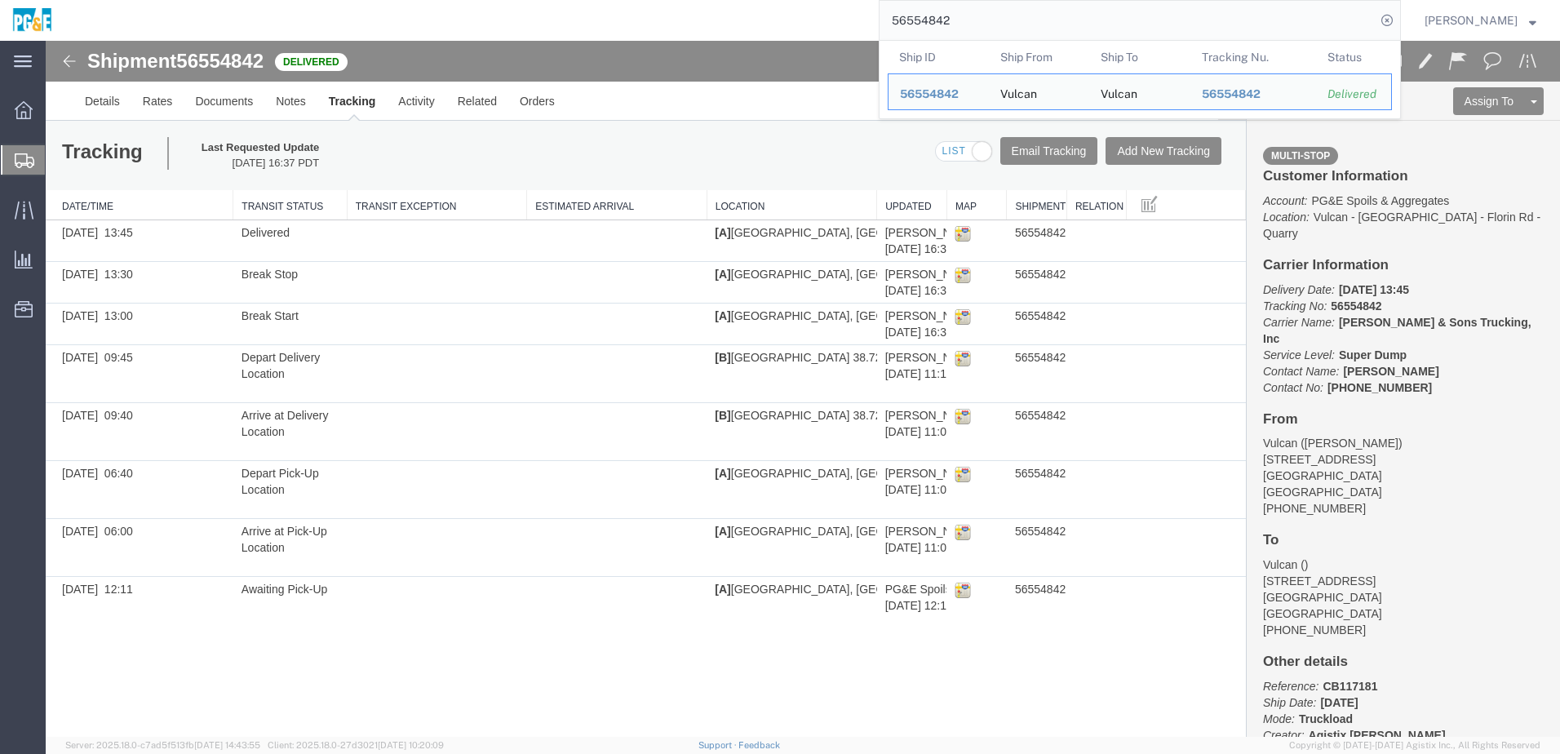
click at [945, 23] on input "56554842" at bounding box center [1127, 20] width 496 height 39
paste input "3"
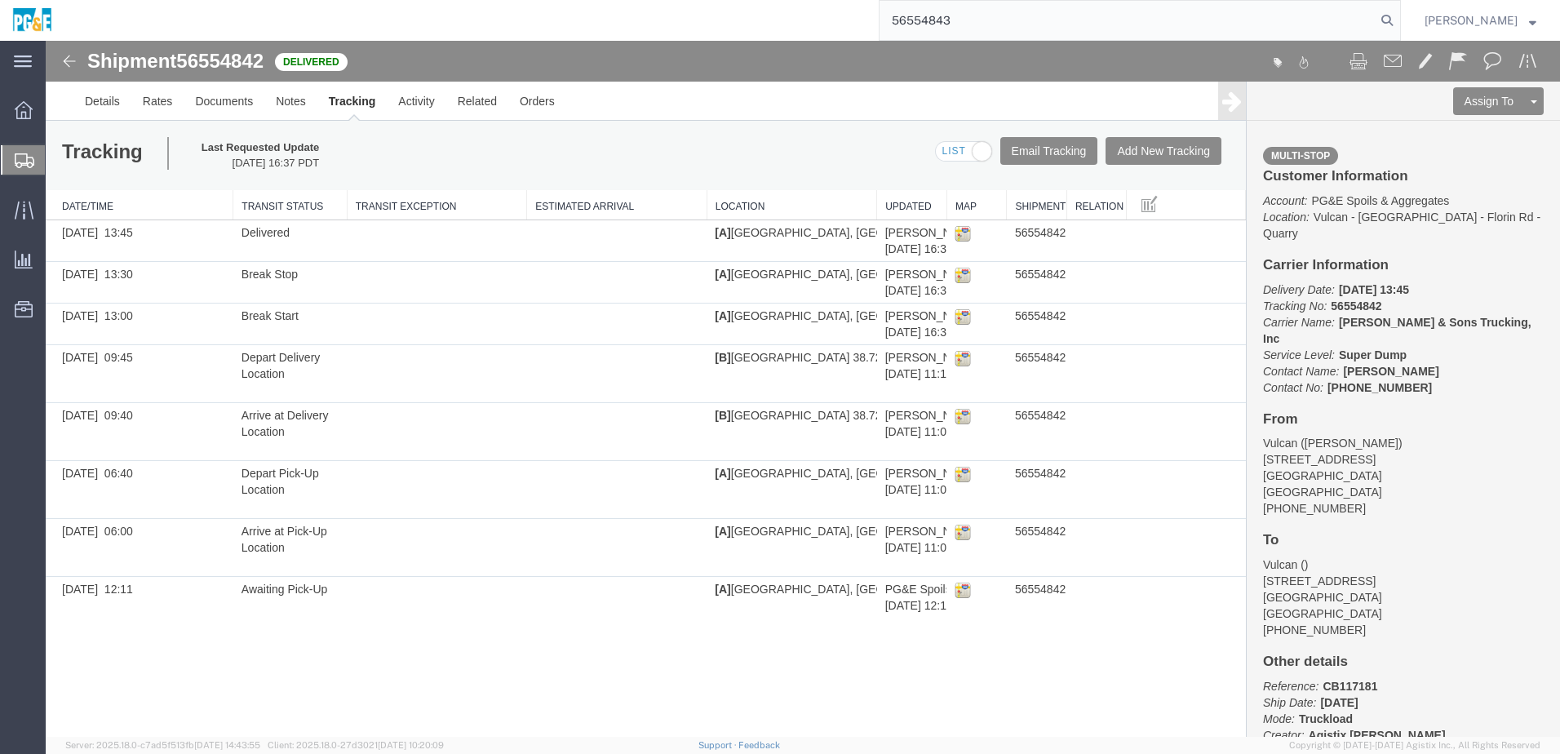
type input "56554843"
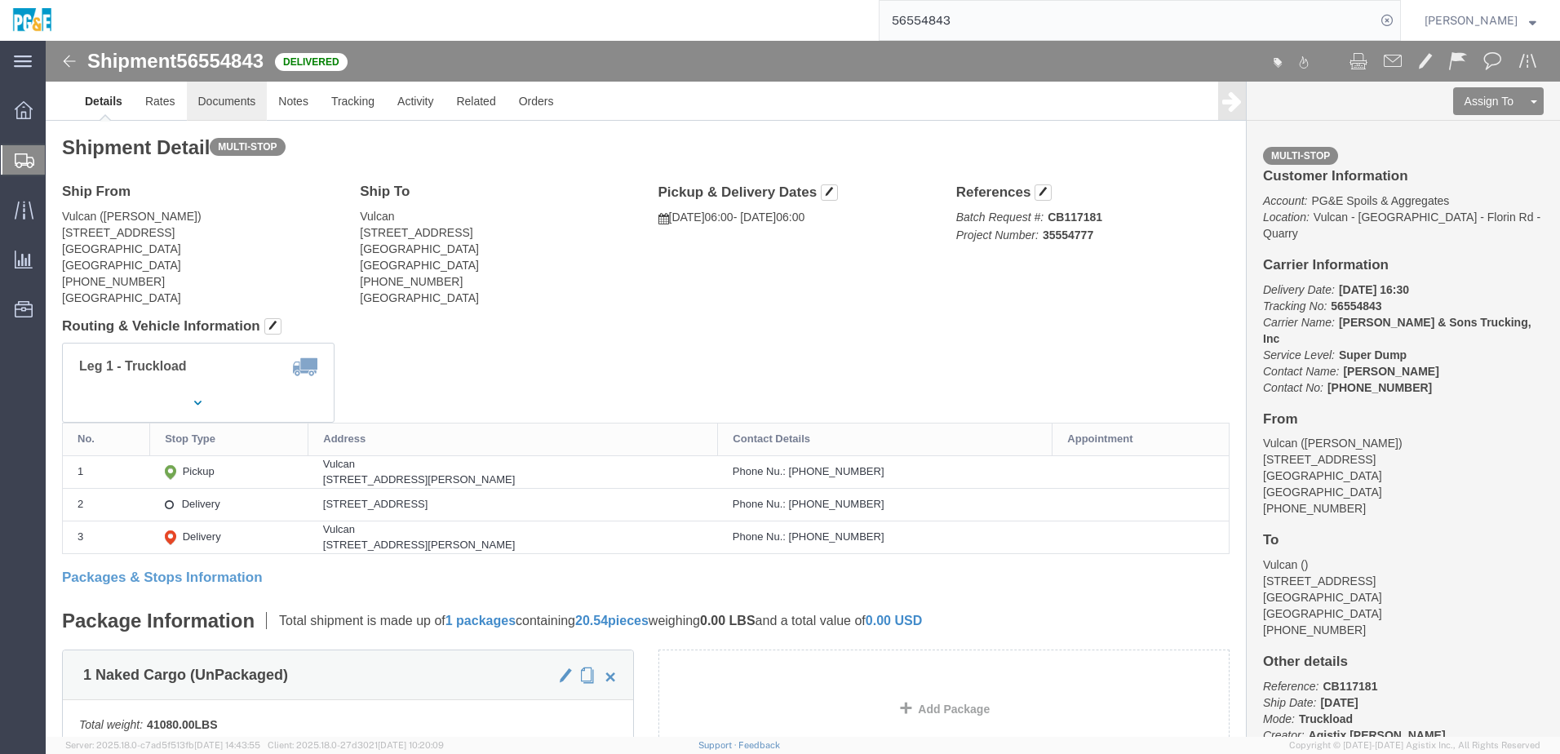
click link "Documents"
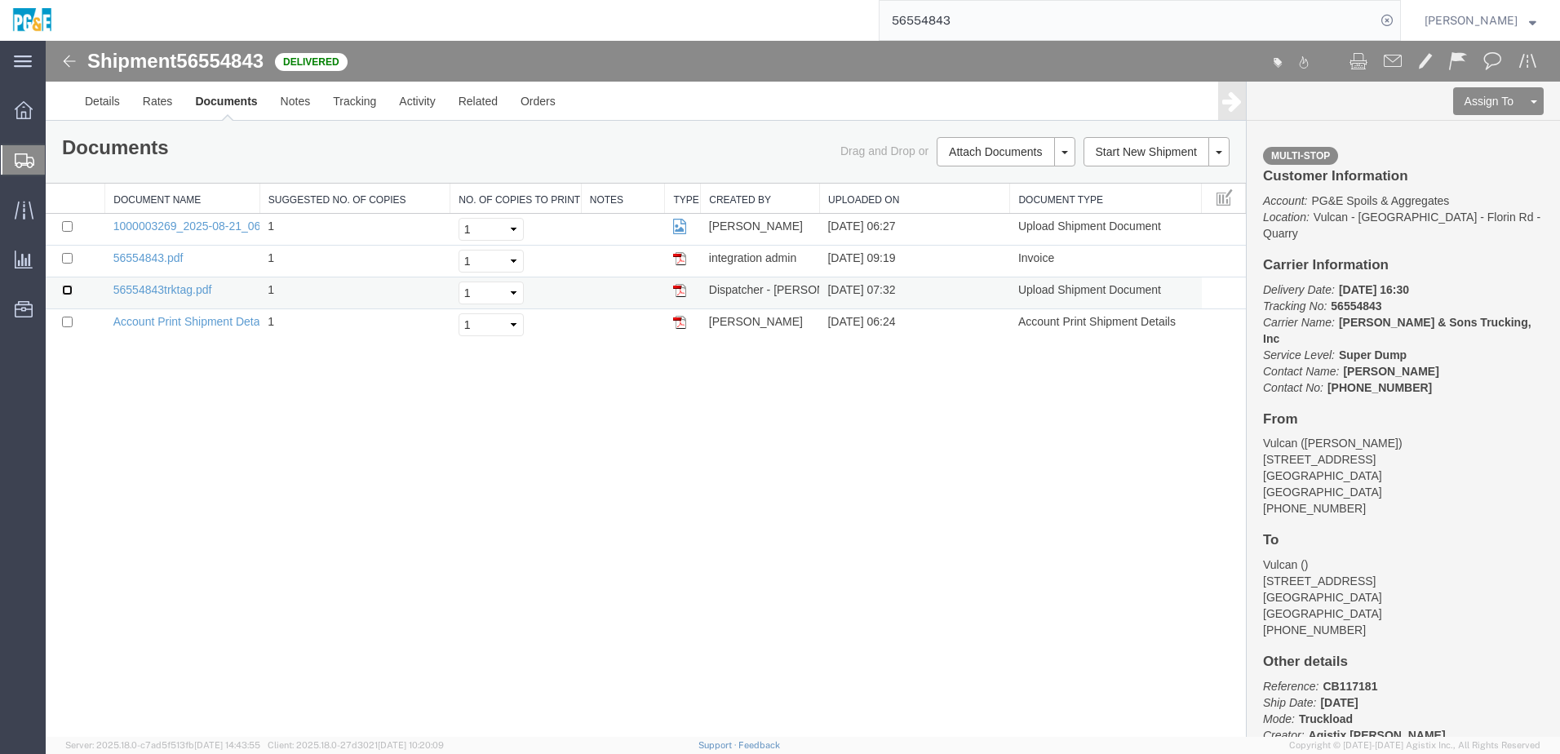
click at [69, 287] on input "checkbox" at bounding box center [67, 290] width 11 height 11
checkbox input "true"
click at [70, 258] on input "checkbox" at bounding box center [67, 258] width 11 height 11
checkbox input "true"
click at [67, 224] on input "checkbox" at bounding box center [67, 226] width 11 height 11
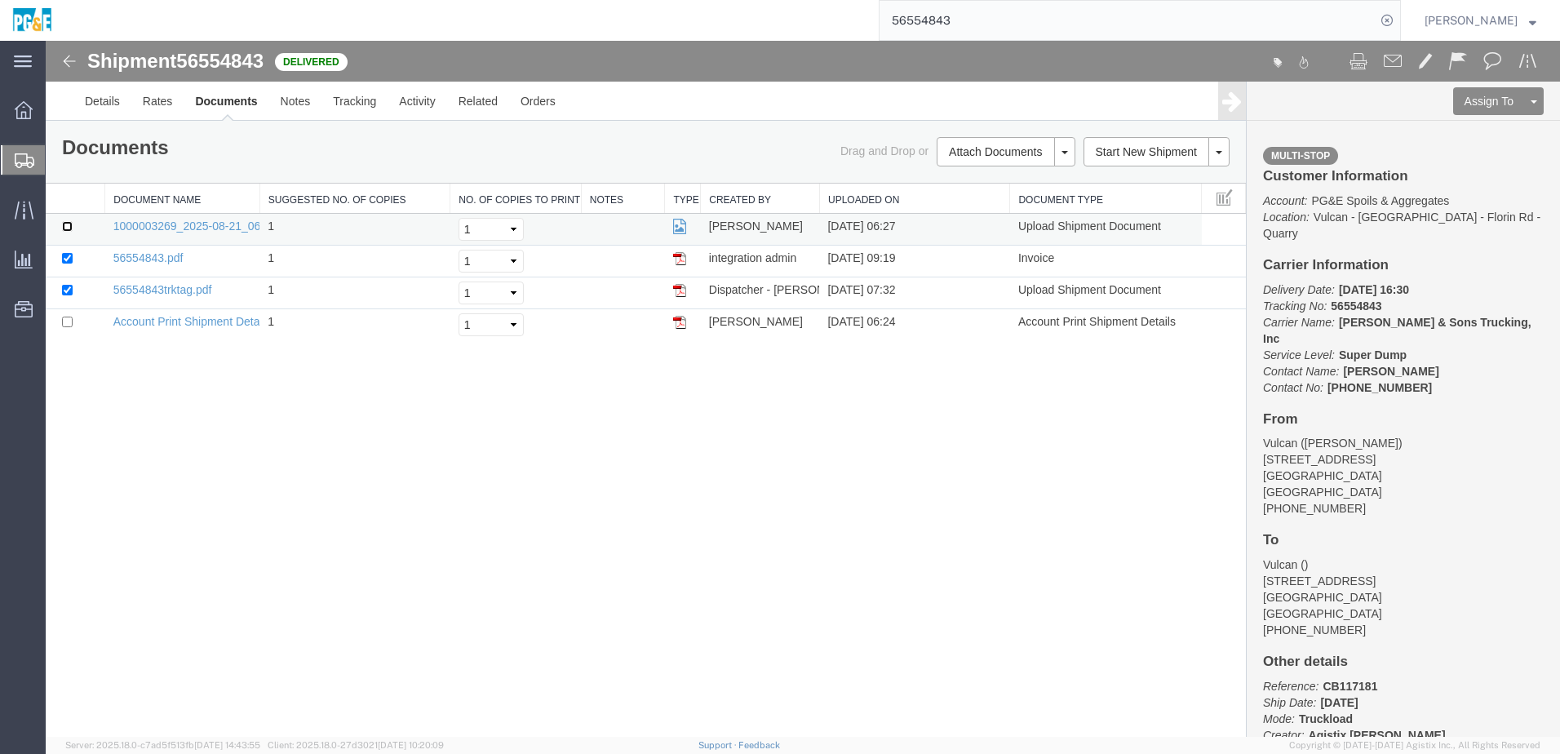
checkbox input "true"
click at [1015, 179] on link "Print Documents" at bounding box center [1003, 179] width 142 height 24
click at [358, 108] on link "Tracking" at bounding box center [354, 101] width 66 height 39
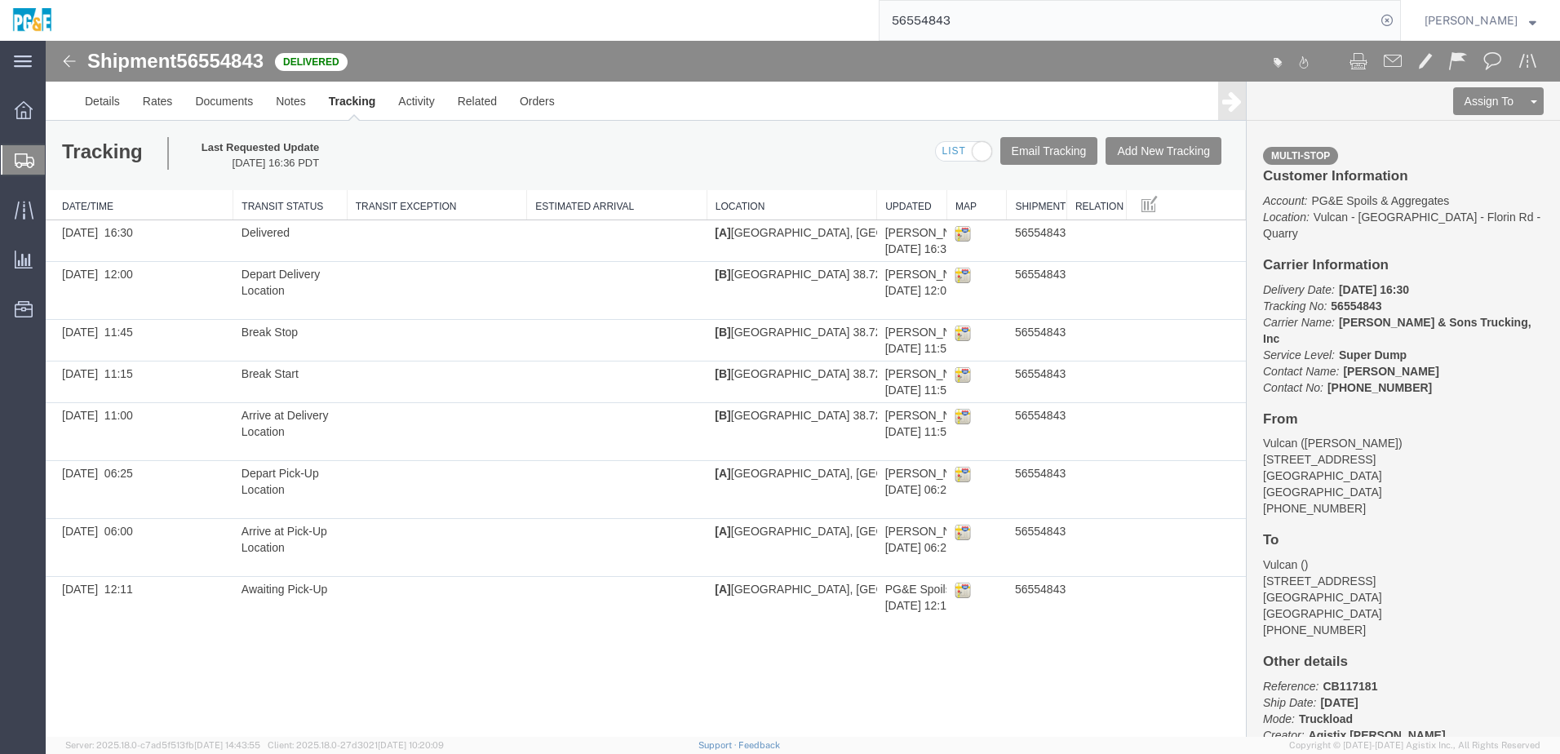
click at [937, 24] on input "56554843" at bounding box center [1127, 20] width 496 height 39
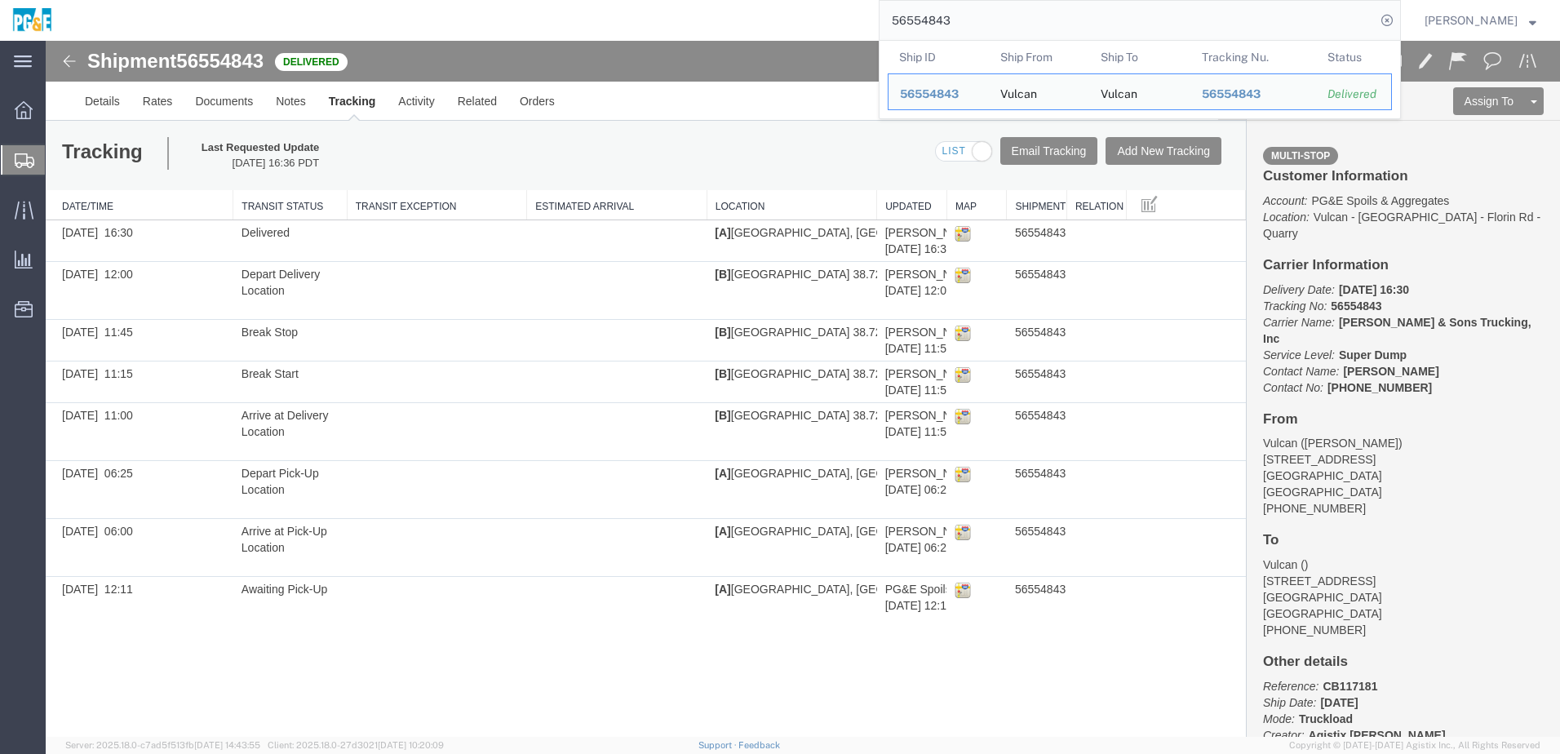
click at [937, 24] on input "56554843" at bounding box center [1127, 20] width 496 height 39
paste input "5"
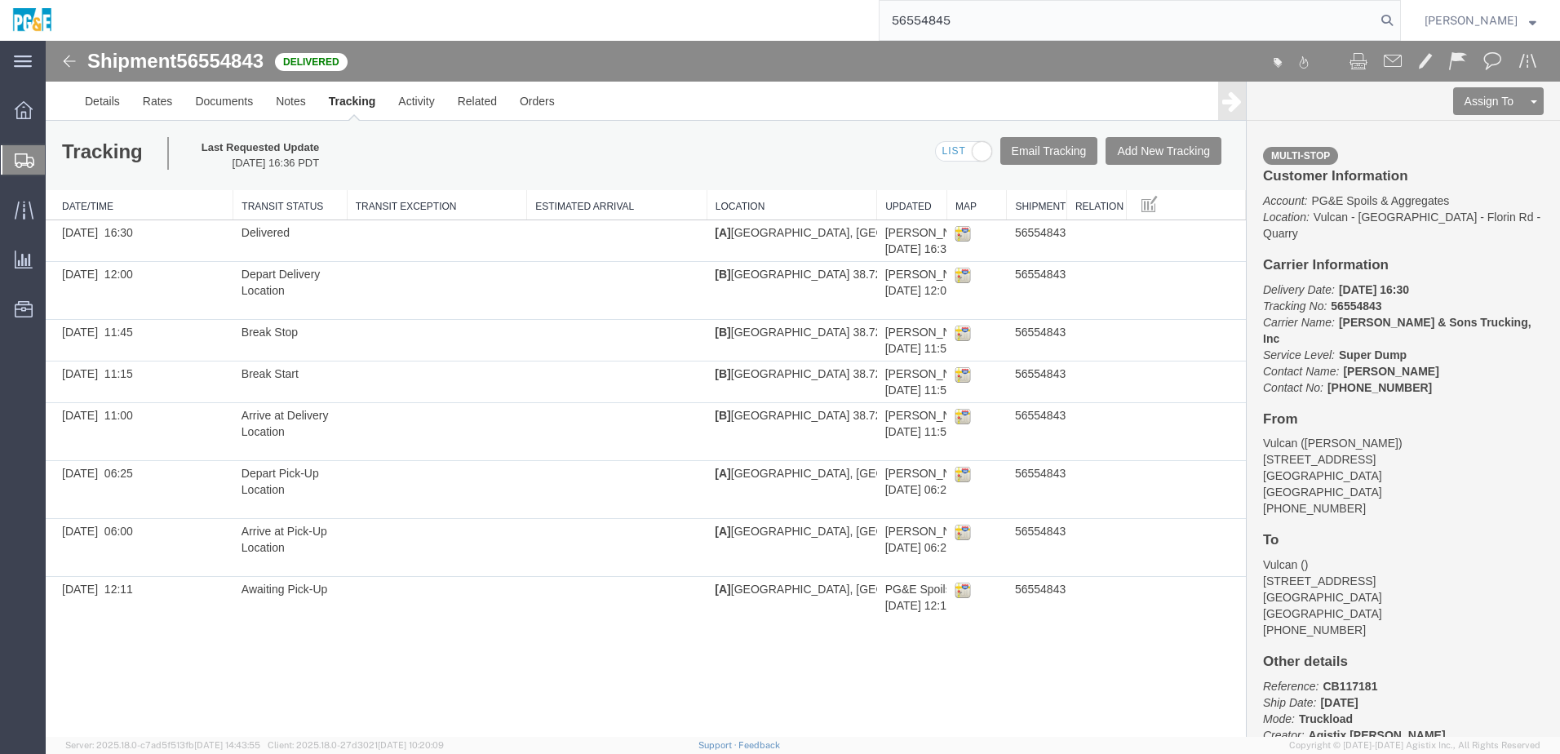
type input "56554845"
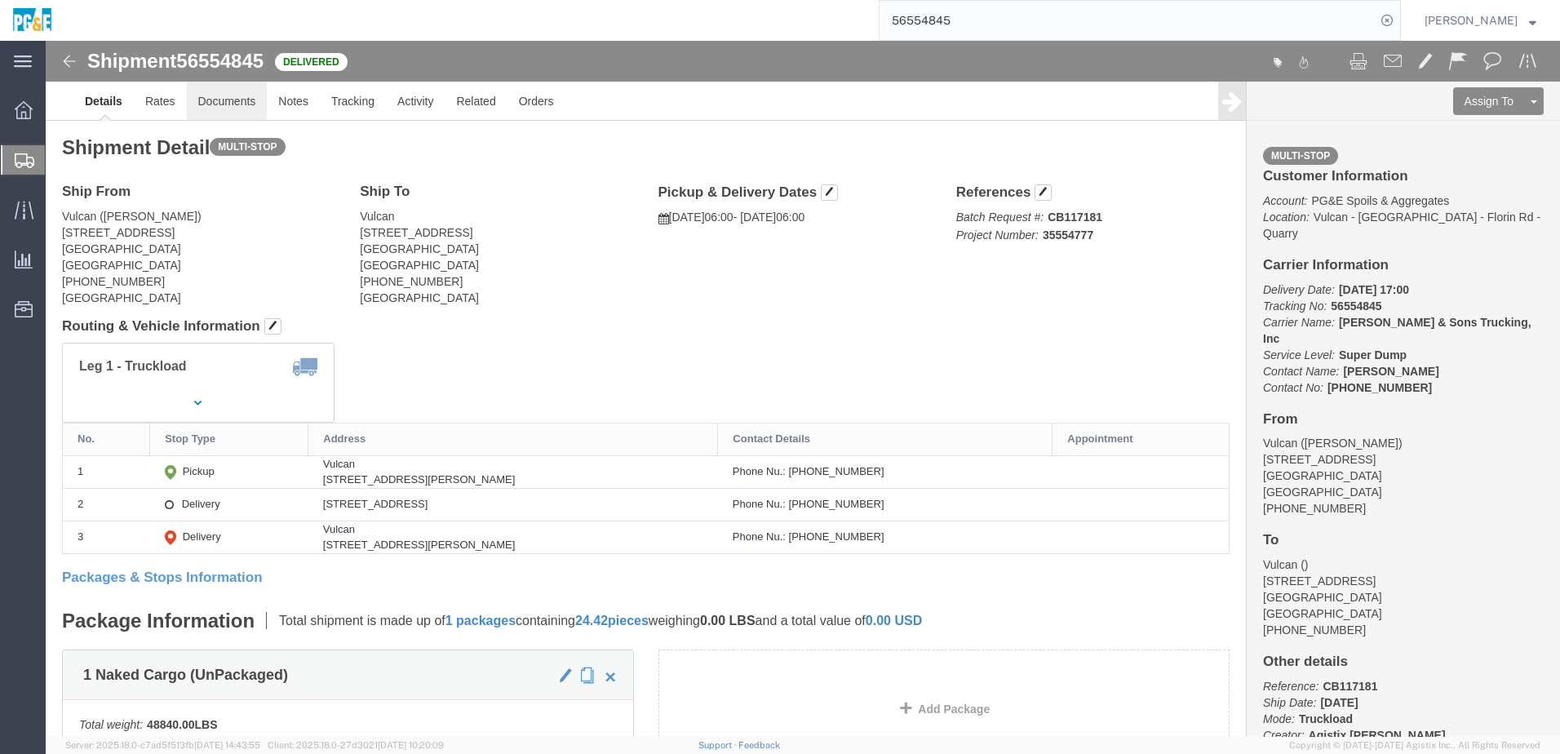
click link "Documents"
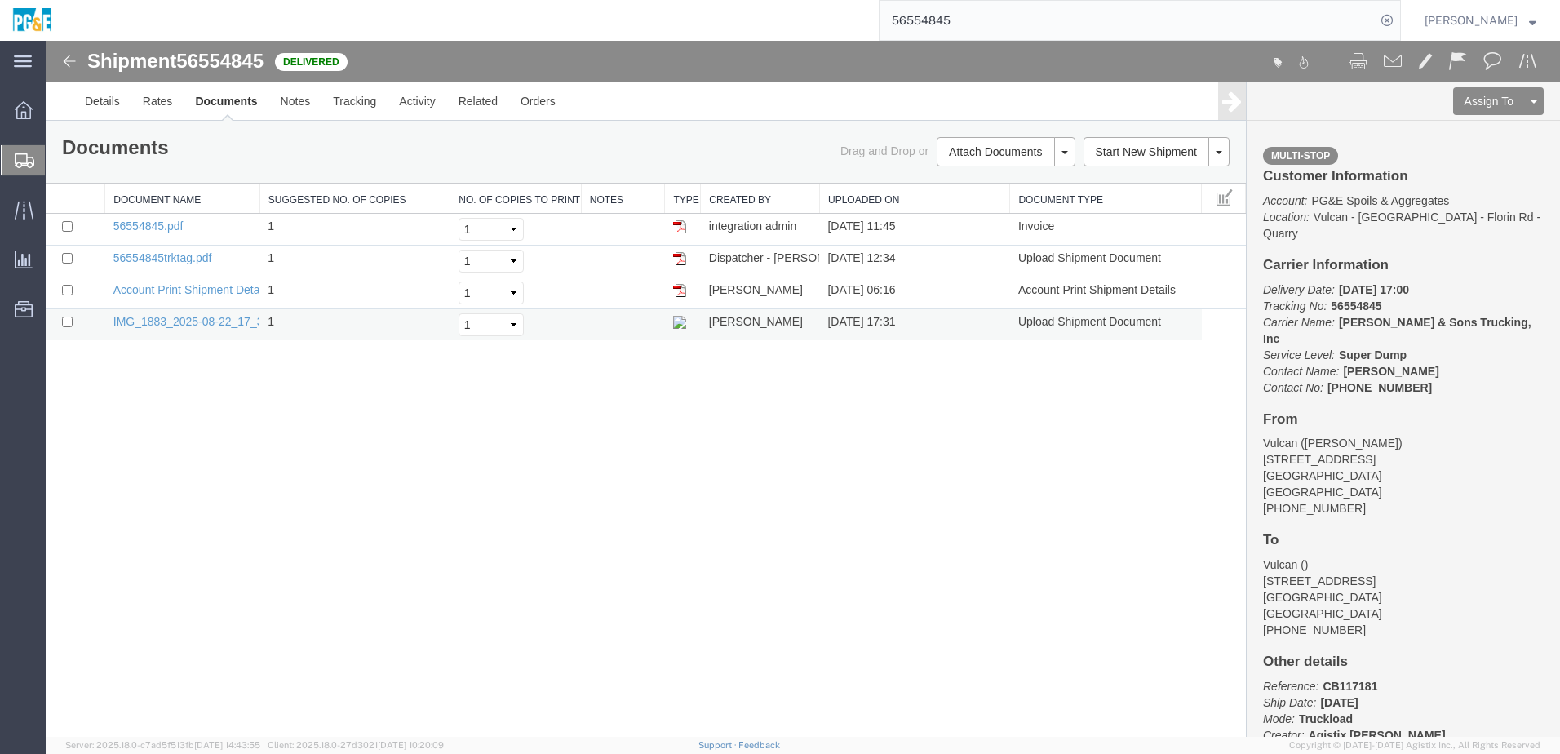
click at [66, 315] on td at bounding box center [76, 325] width 60 height 32
click at [68, 319] on input "checkbox" at bounding box center [67, 322] width 11 height 11
checkbox input "true"
click at [64, 259] on input "checkbox" at bounding box center [67, 258] width 11 height 11
checkbox input "true"
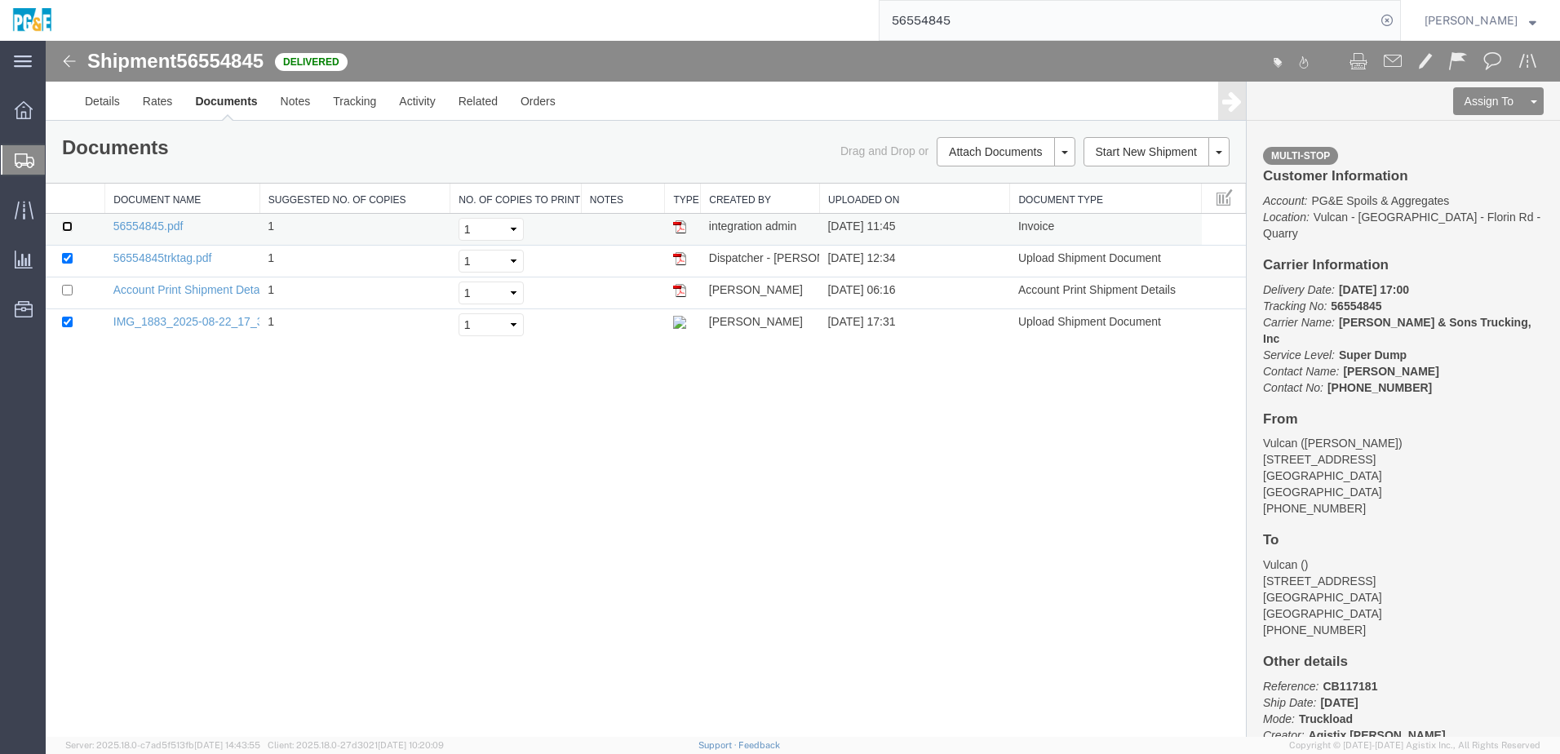
click at [69, 231] on input "checkbox" at bounding box center [67, 226] width 11 height 11
checkbox input "true"
click at [1030, 172] on link "Print Documents" at bounding box center [1003, 179] width 142 height 24
click at [343, 98] on link "Tracking" at bounding box center [354, 101] width 66 height 39
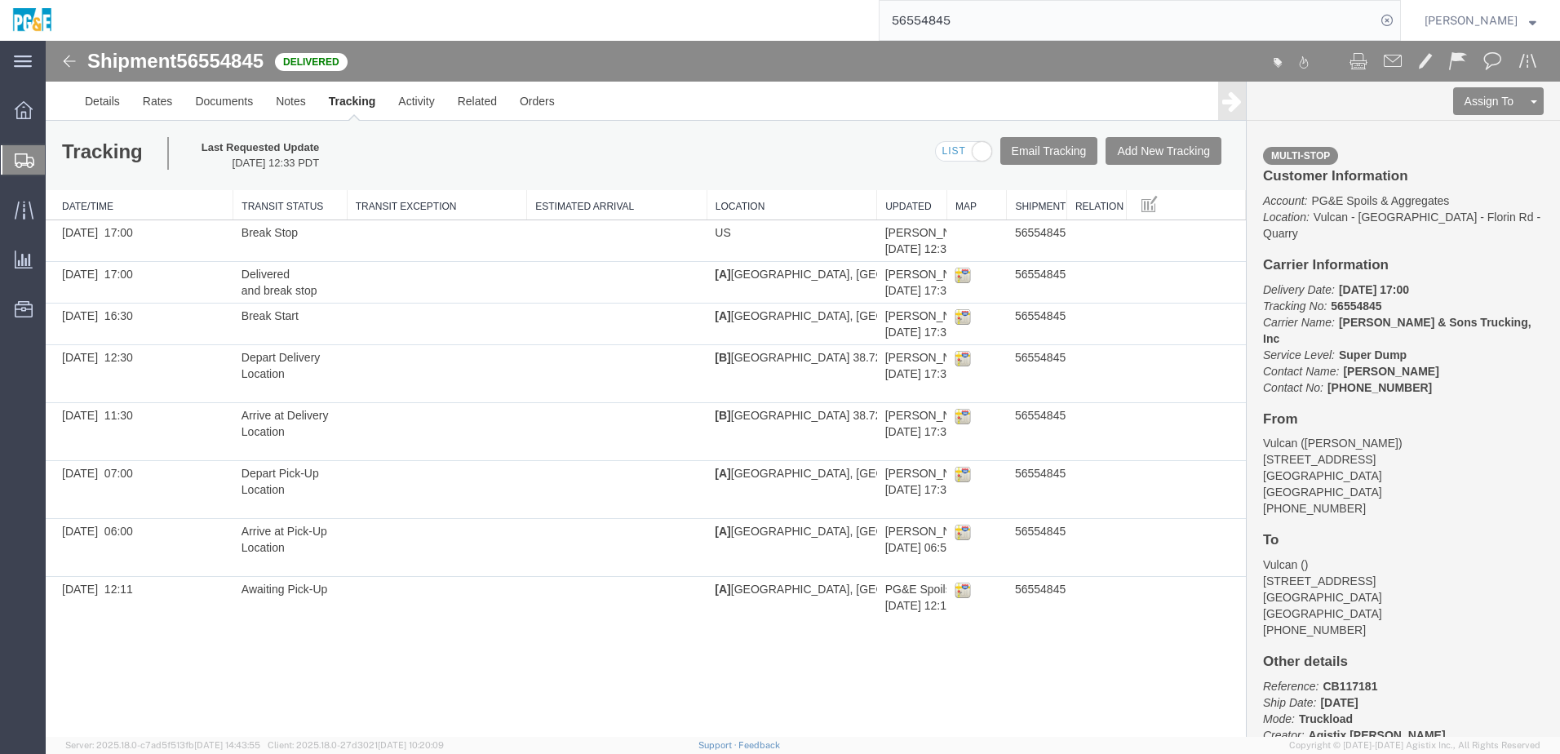
click at [951, 19] on input "56554845" at bounding box center [1127, 20] width 496 height 39
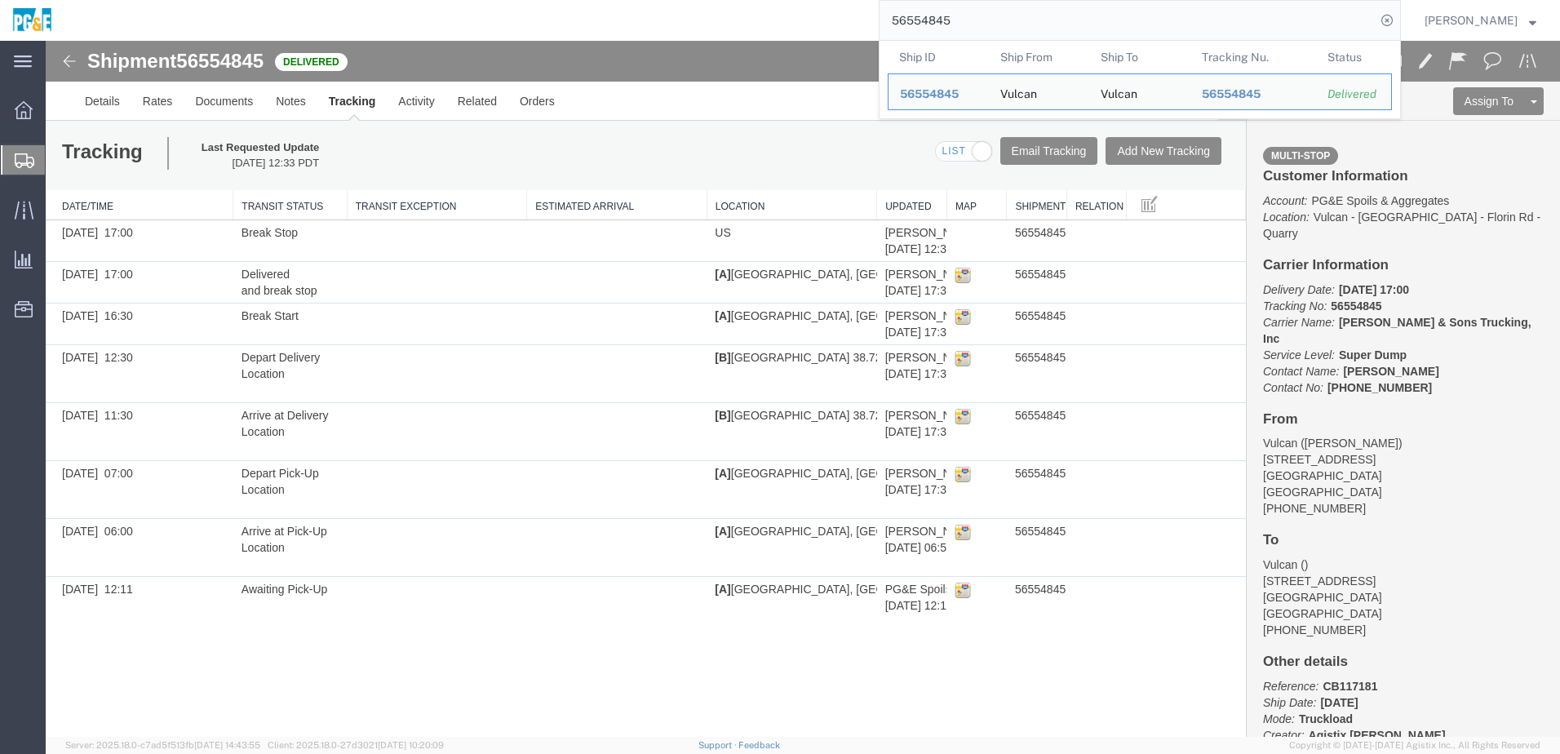
click at [951, 19] on input "56554845" at bounding box center [1127, 20] width 496 height 39
paste input "6"
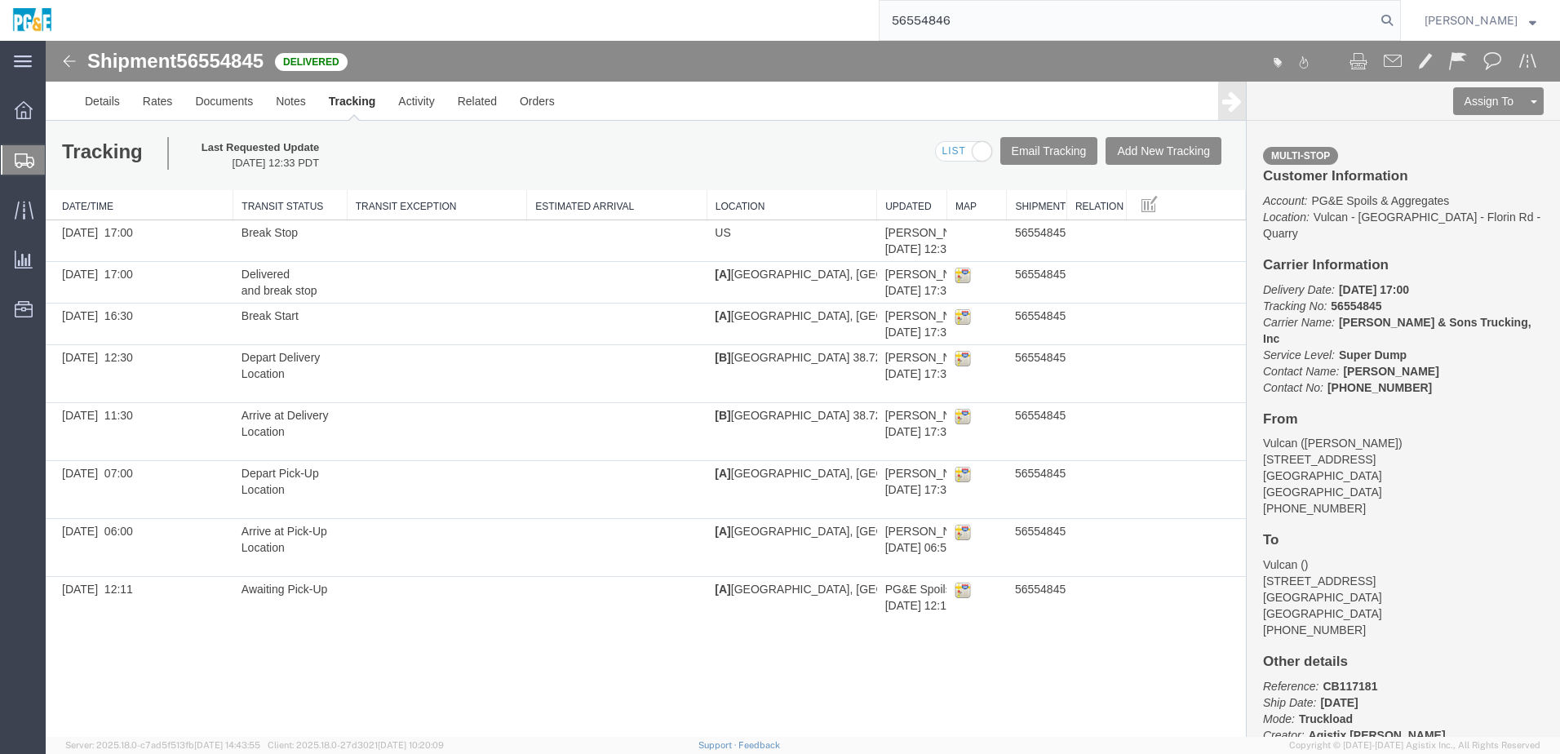
type input "56554846"
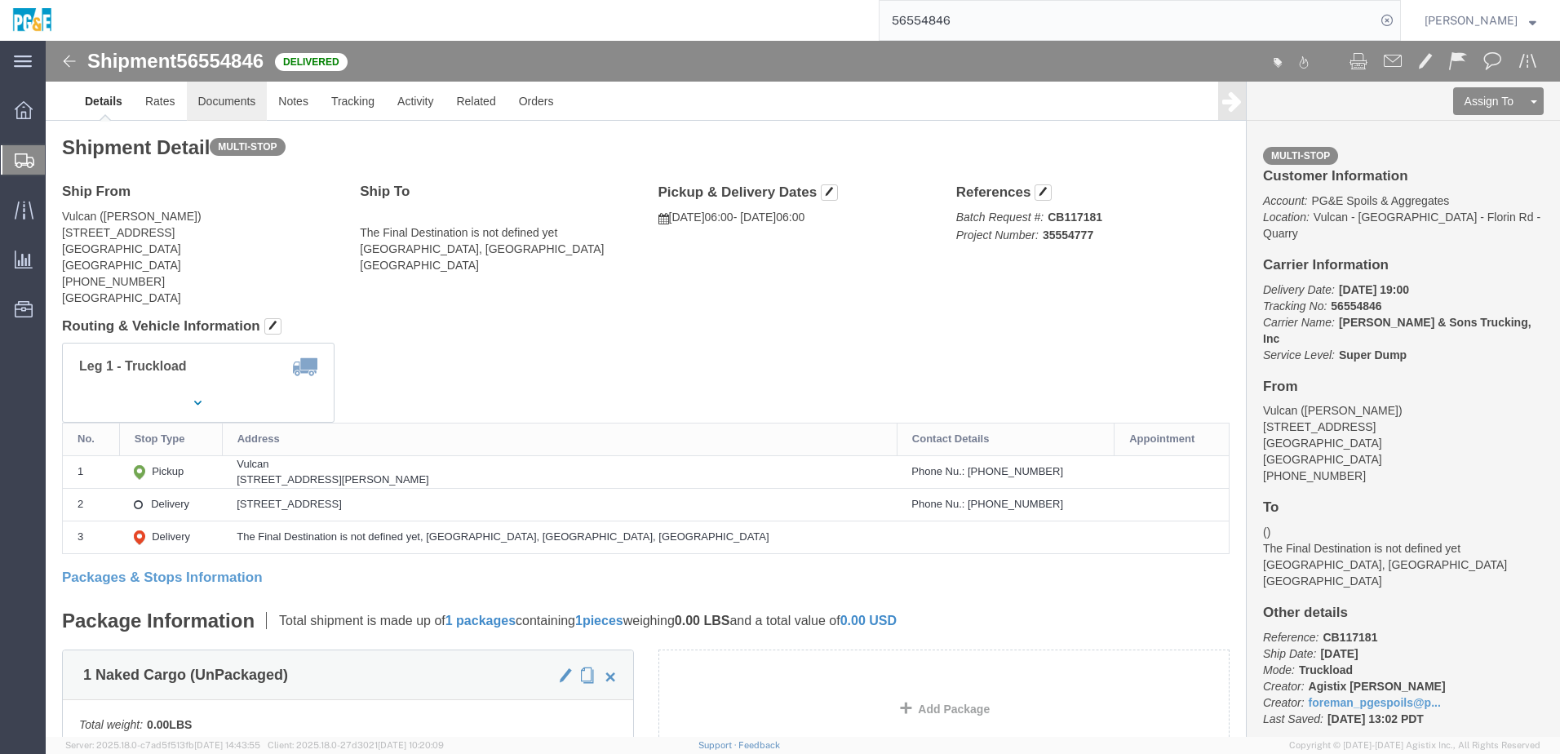
click link "Documents"
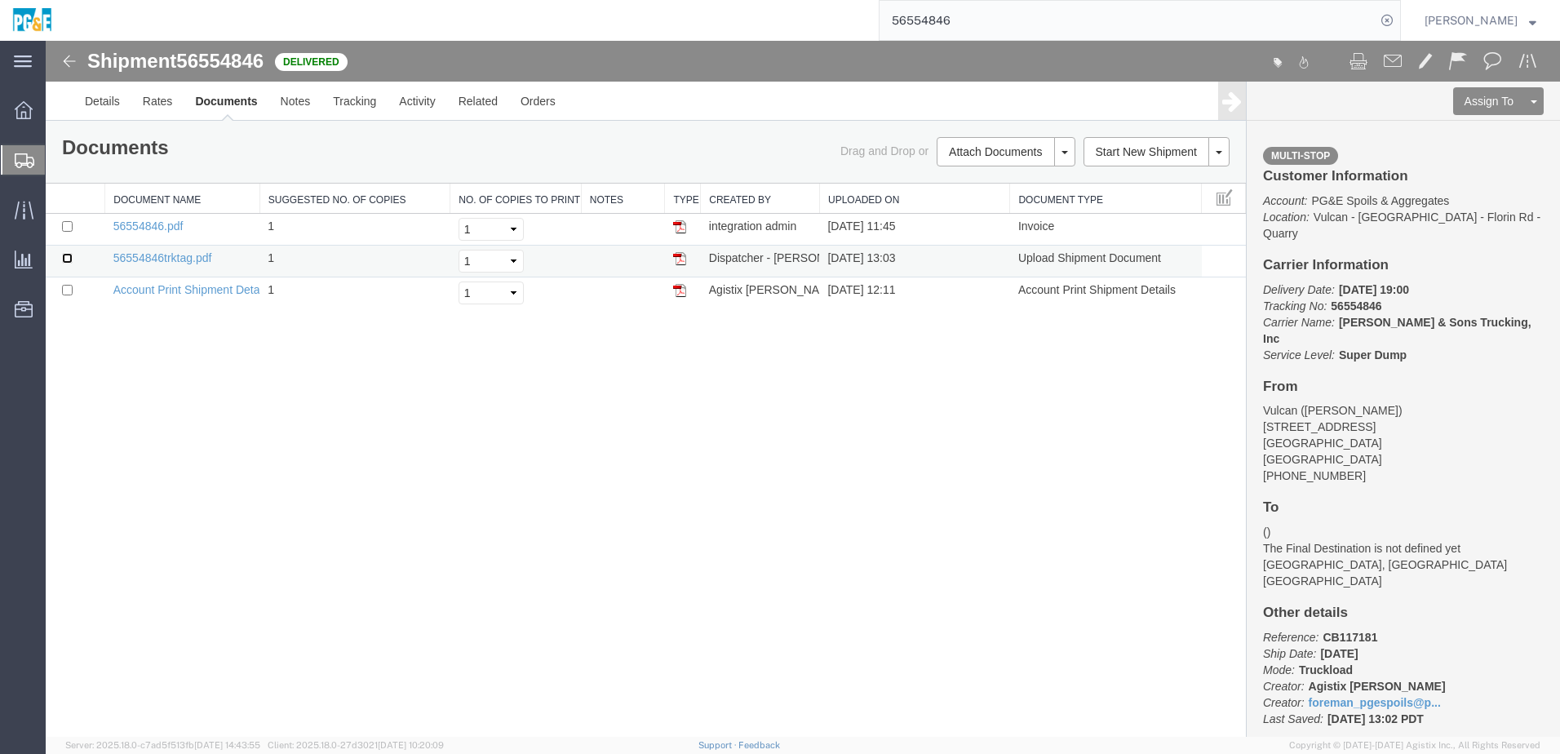
click at [66, 257] on input "checkbox" at bounding box center [67, 258] width 11 height 11
checkbox input "true"
click at [65, 228] on input "checkbox" at bounding box center [67, 226] width 11 height 11
checkbox input "true"
click at [975, 175] on link "Print Documents" at bounding box center [1003, 179] width 142 height 24
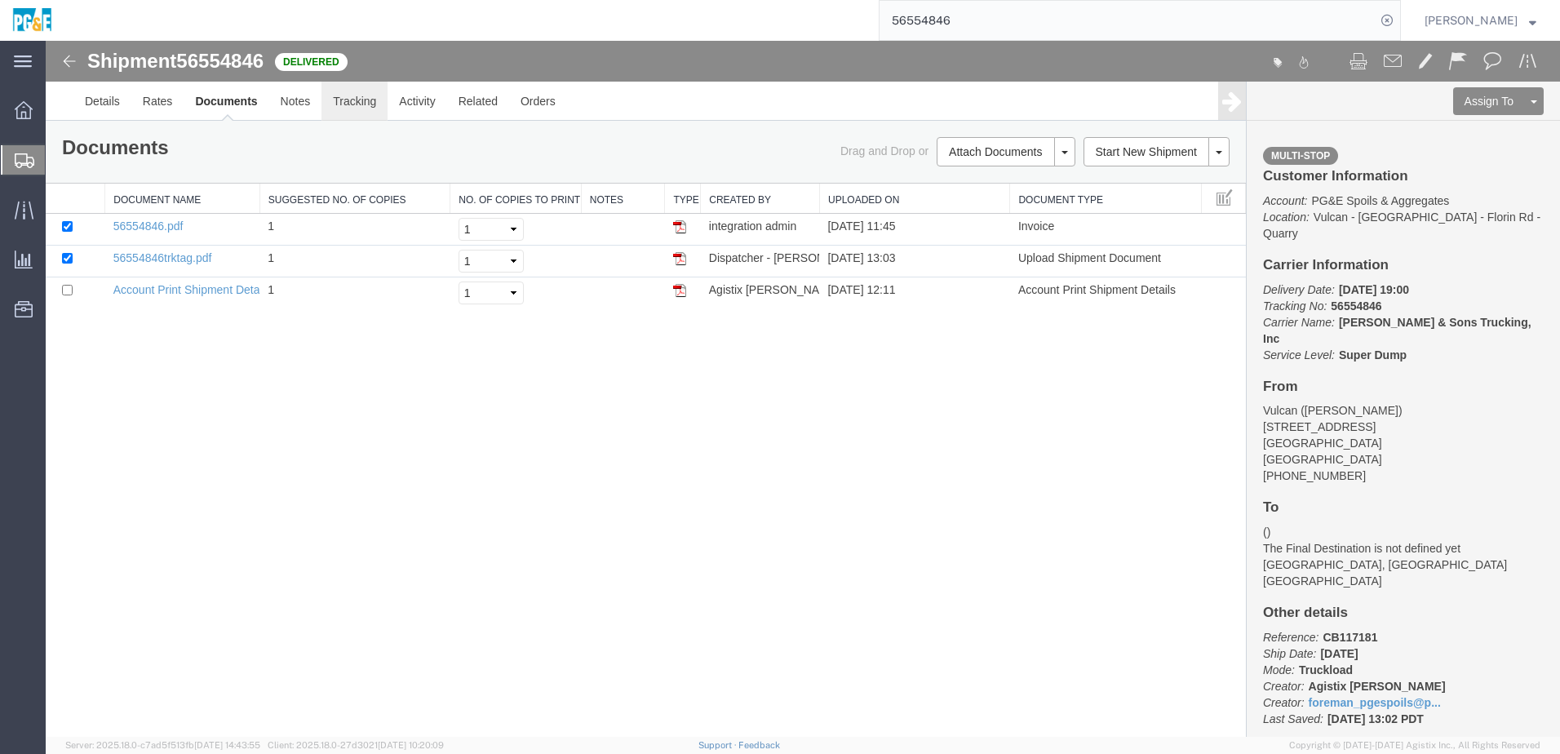
click at [339, 108] on link "Tracking" at bounding box center [354, 101] width 66 height 39
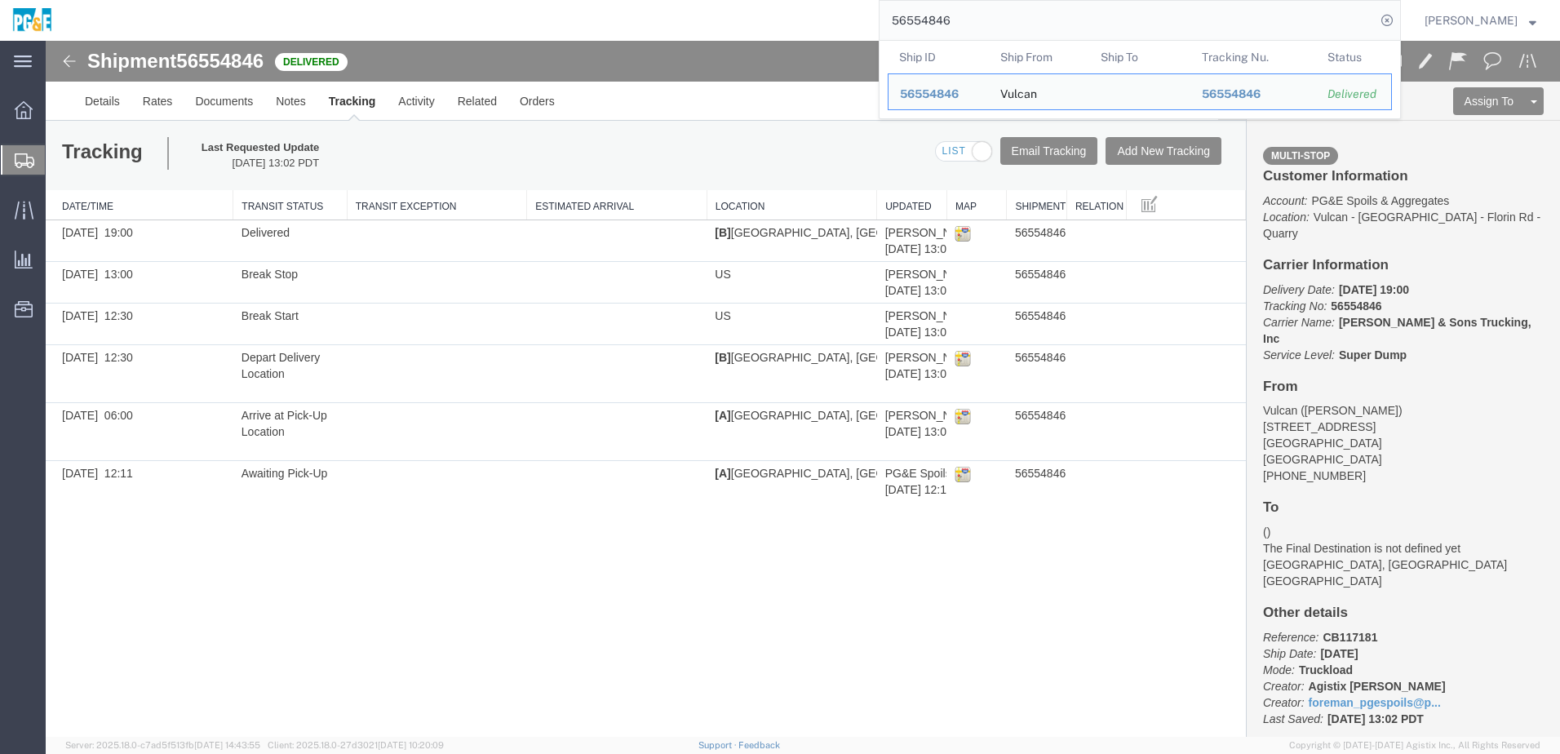
click at [931, 18] on input "56554846" at bounding box center [1127, 20] width 496 height 39
paste input "50"
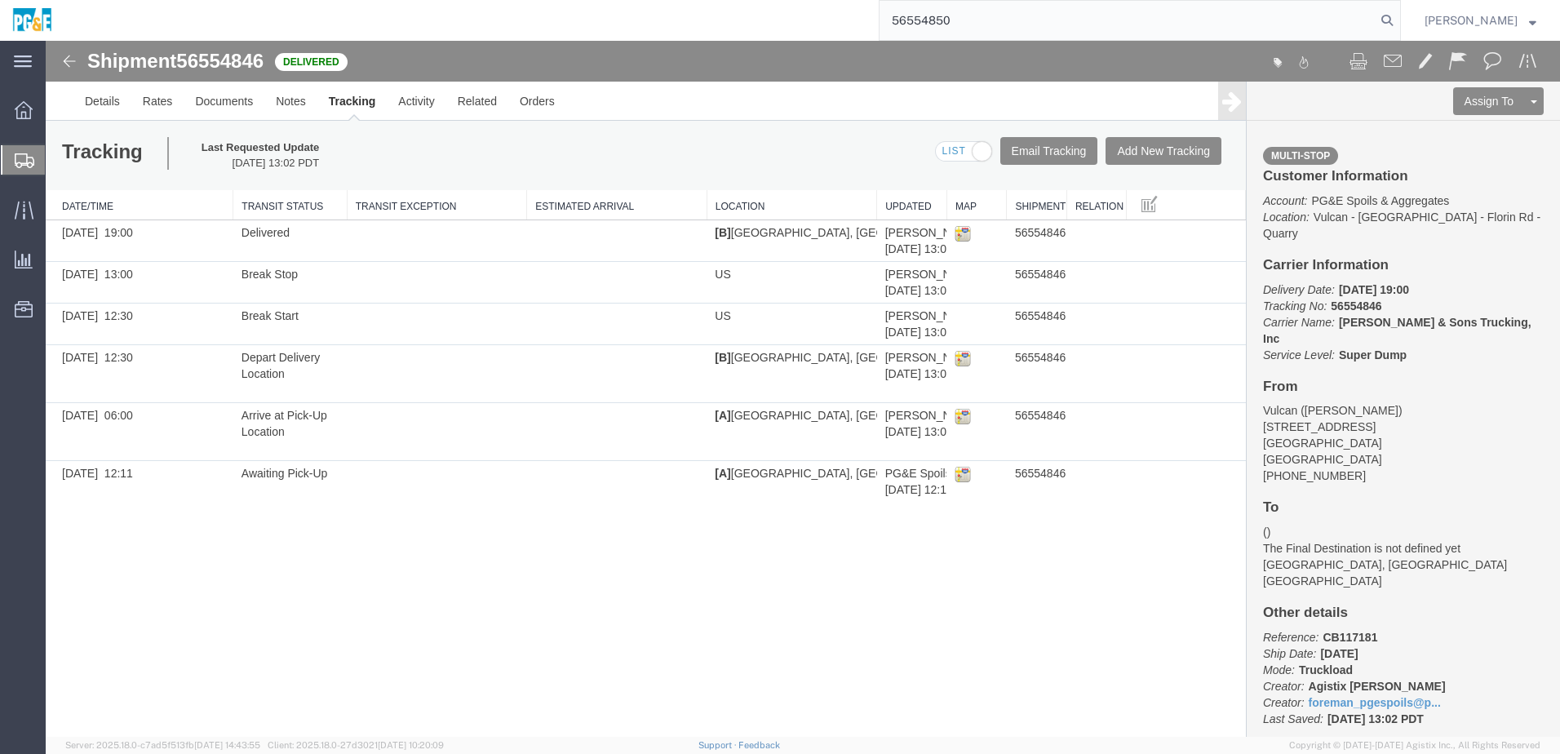
type input "56554850"
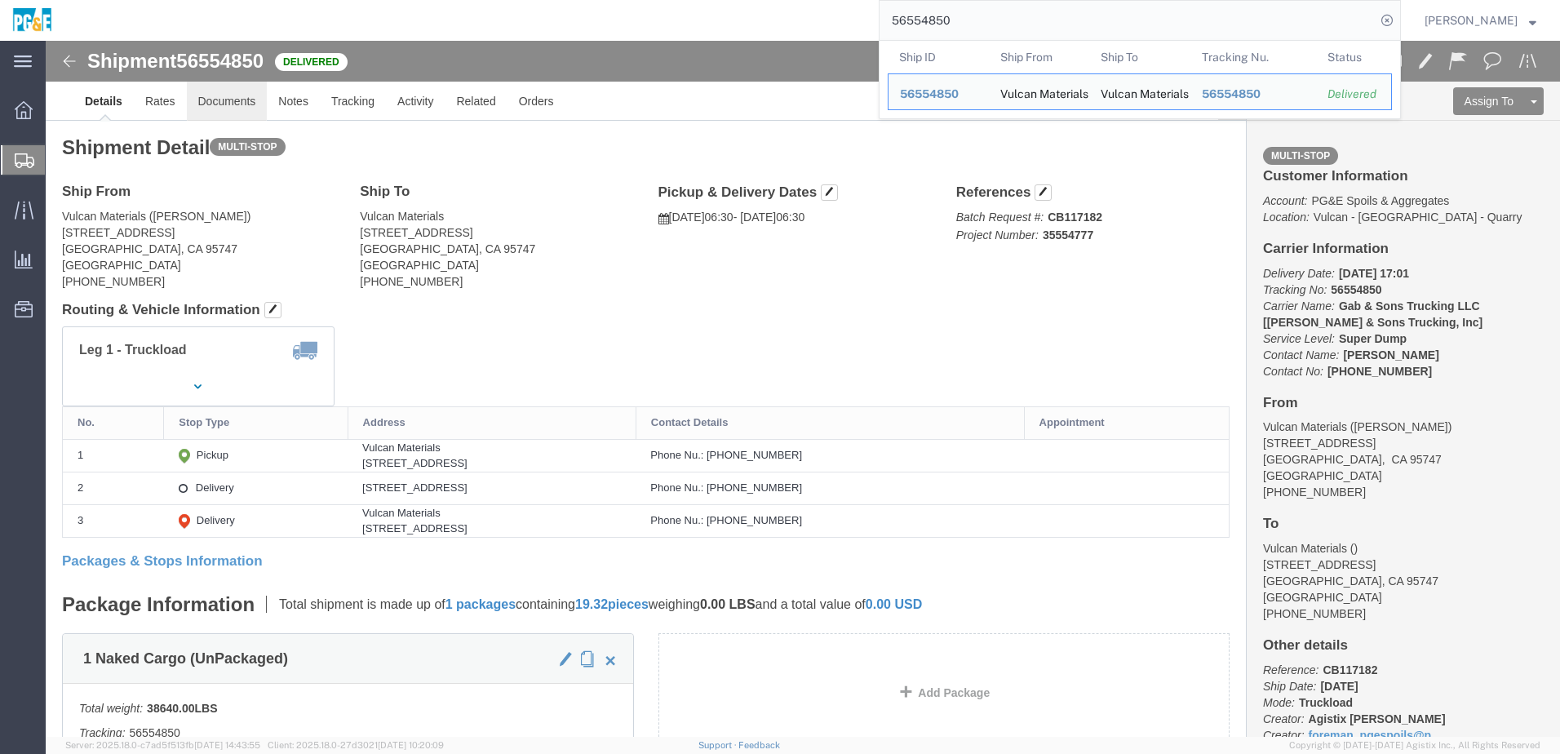
click link "Documents"
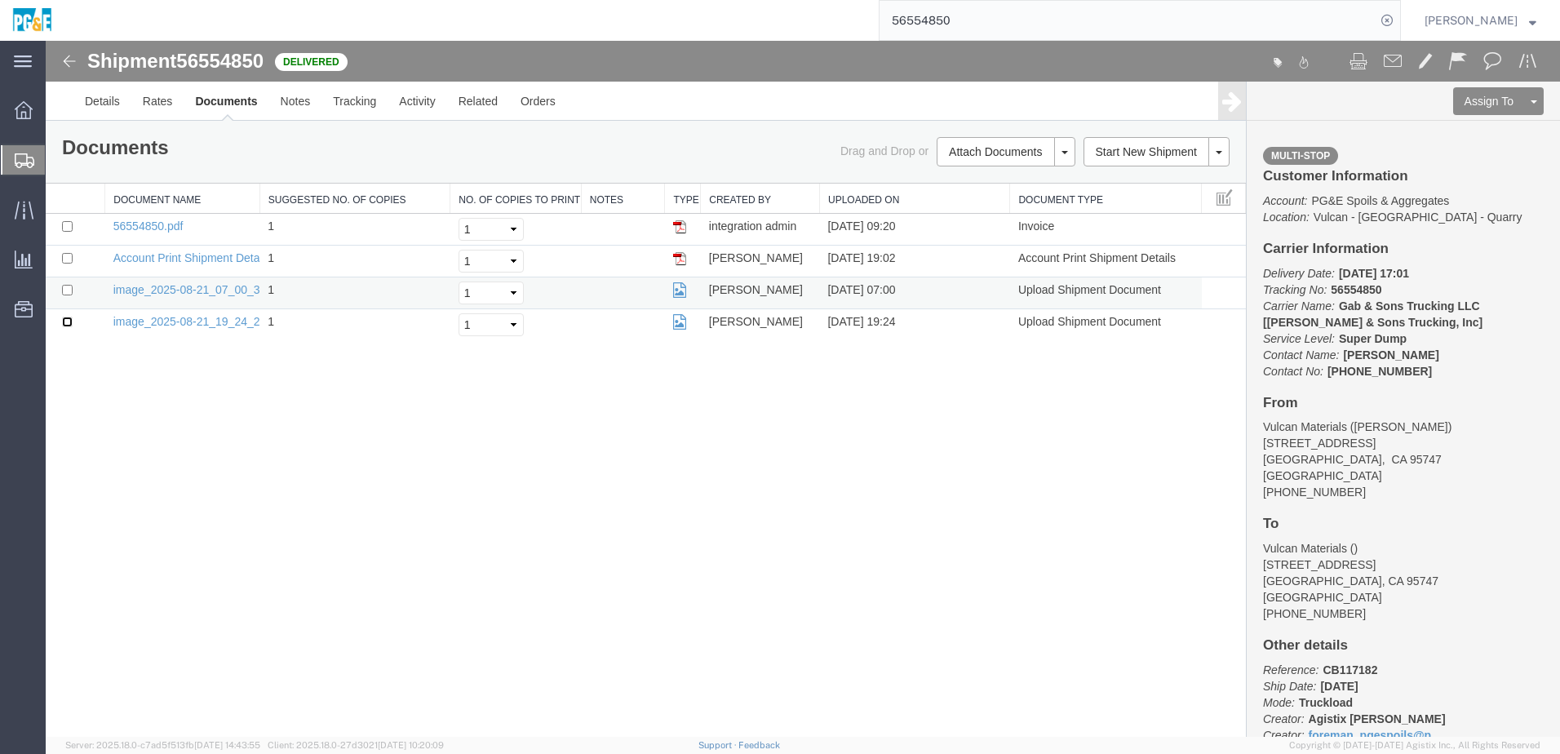
click at [68, 320] on input "checkbox" at bounding box center [67, 322] width 11 height 11
checkbox input "true"
click at [67, 288] on input "checkbox" at bounding box center [67, 290] width 11 height 11
checkbox input "true"
click at [66, 224] on input "checkbox" at bounding box center [67, 226] width 11 height 11
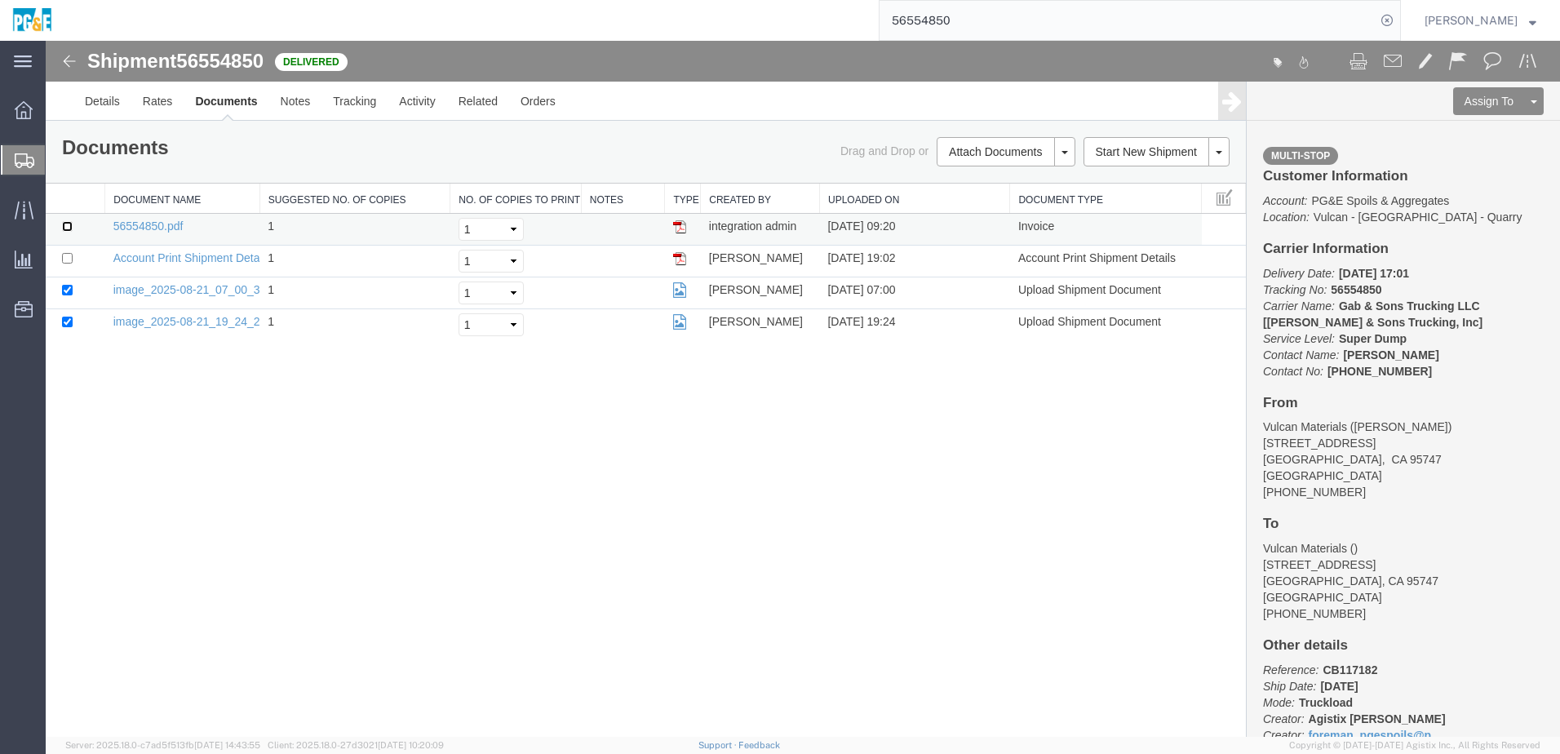
checkbox input "true"
click at [1044, 181] on link "Print Documents" at bounding box center [1003, 179] width 142 height 24
